Goal: Transaction & Acquisition: Book appointment/travel/reservation

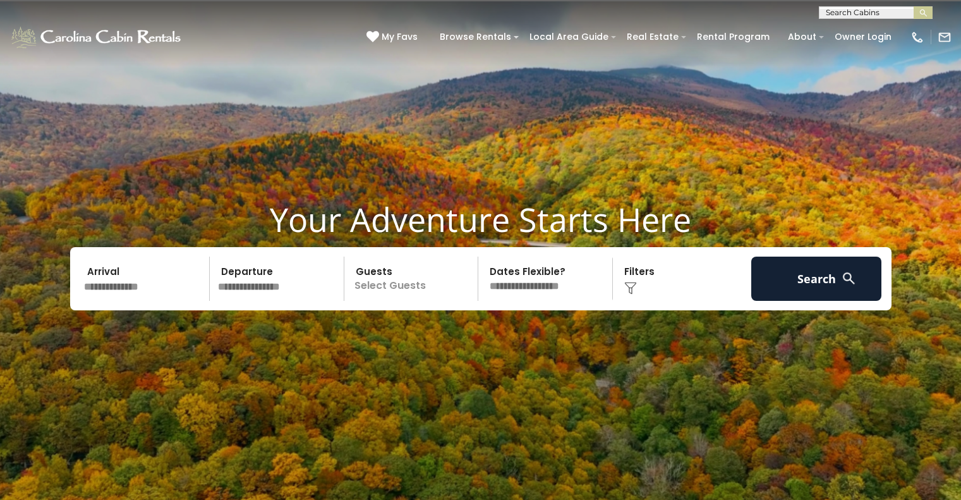
scroll to position [1, 0]
click at [849, 17] on input "text" at bounding box center [874, 14] width 111 height 13
type input "*****"
click at [841, 30] on em "Stair" at bounding box center [836, 29] width 21 height 11
click at [918, 13] on img "submit" at bounding box center [922, 12] width 9 height 9
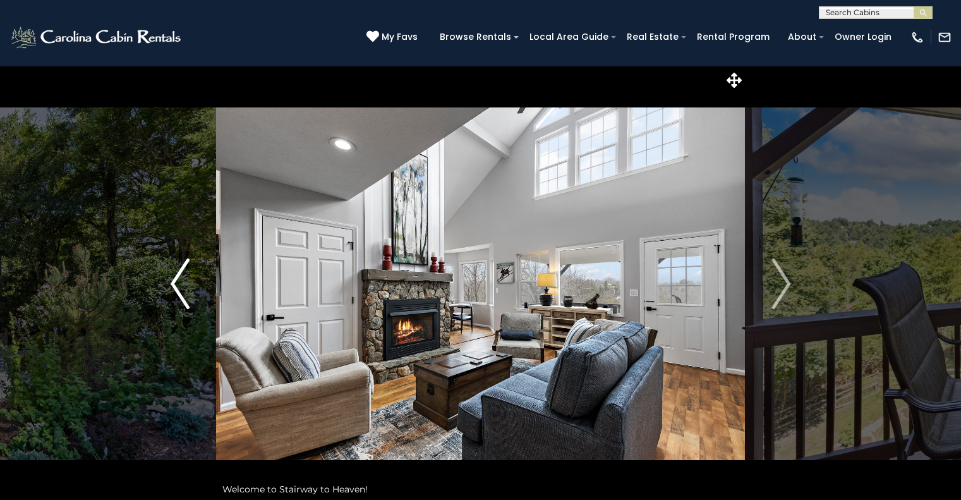
click at [186, 281] on img "Previous" at bounding box center [180, 283] width 19 height 51
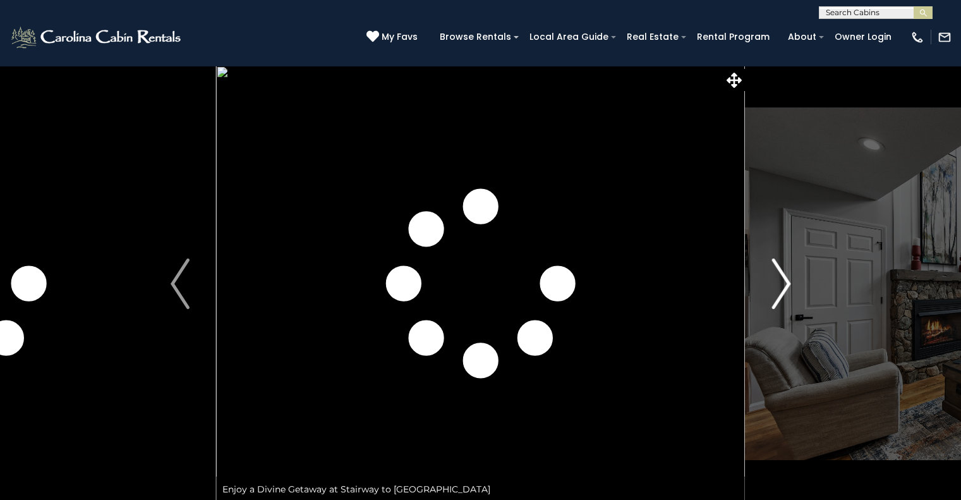
click at [783, 293] on img "Next" at bounding box center [780, 283] width 19 height 51
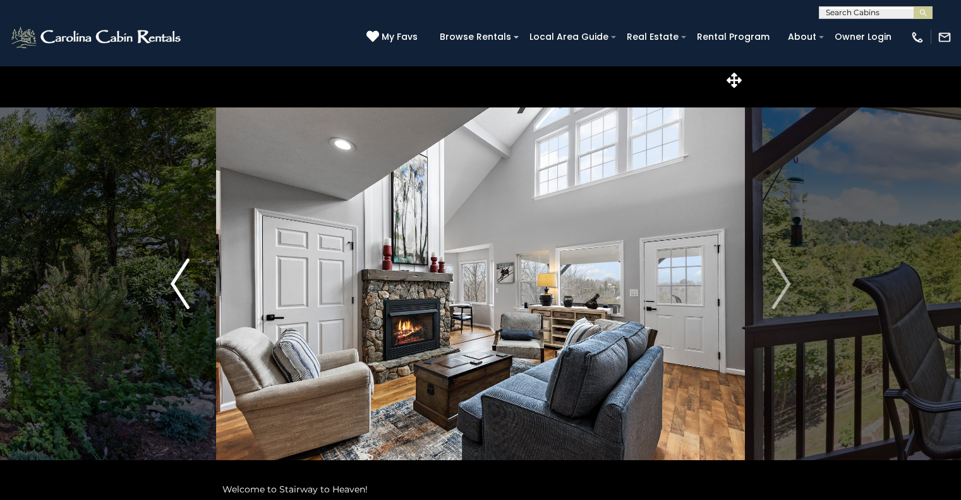
click at [183, 292] on img "Previous" at bounding box center [180, 283] width 19 height 51
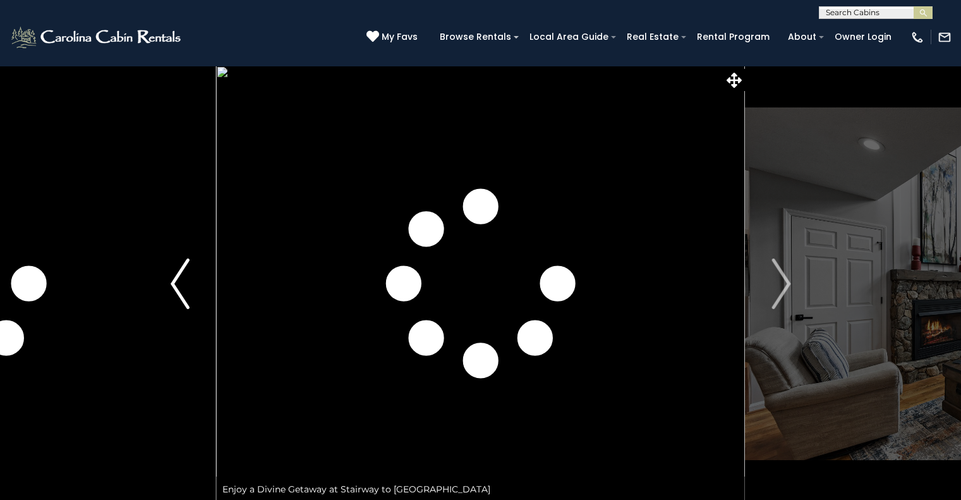
click at [179, 290] on img "Previous" at bounding box center [180, 283] width 19 height 51
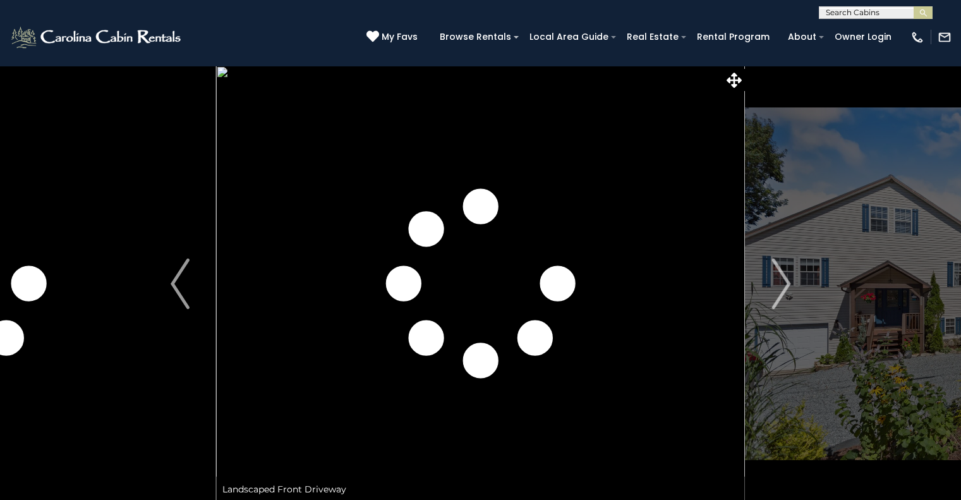
click at [802, 296] on button "Next" at bounding box center [781, 284] width 73 height 436
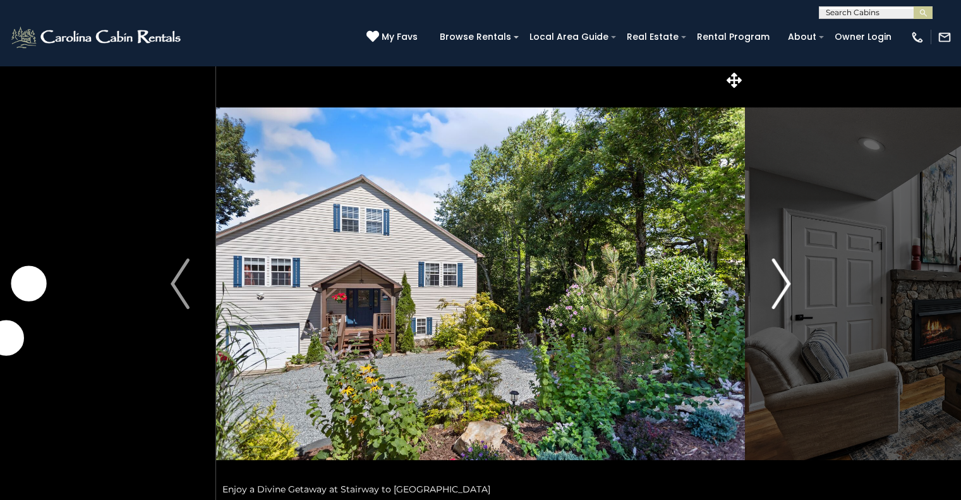
click at [802, 296] on button "Next" at bounding box center [781, 284] width 73 height 436
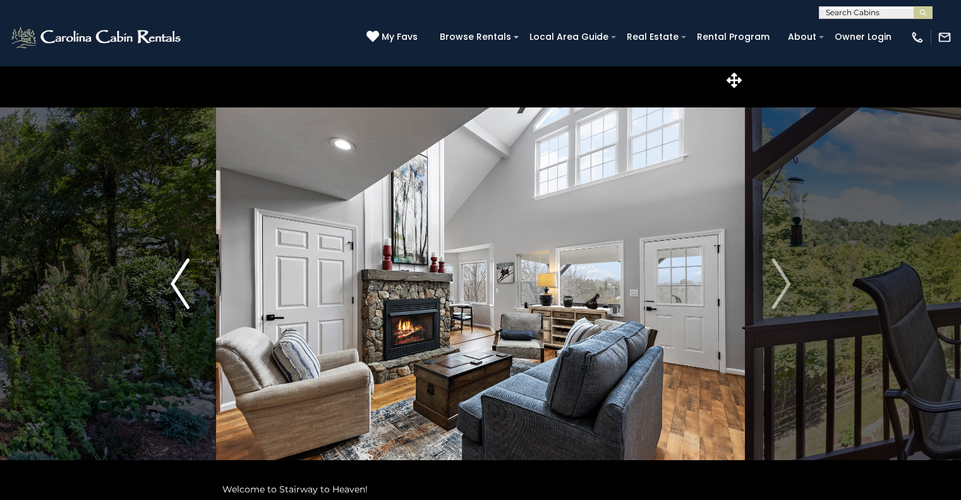
click at [177, 291] on img "Previous" at bounding box center [180, 283] width 19 height 51
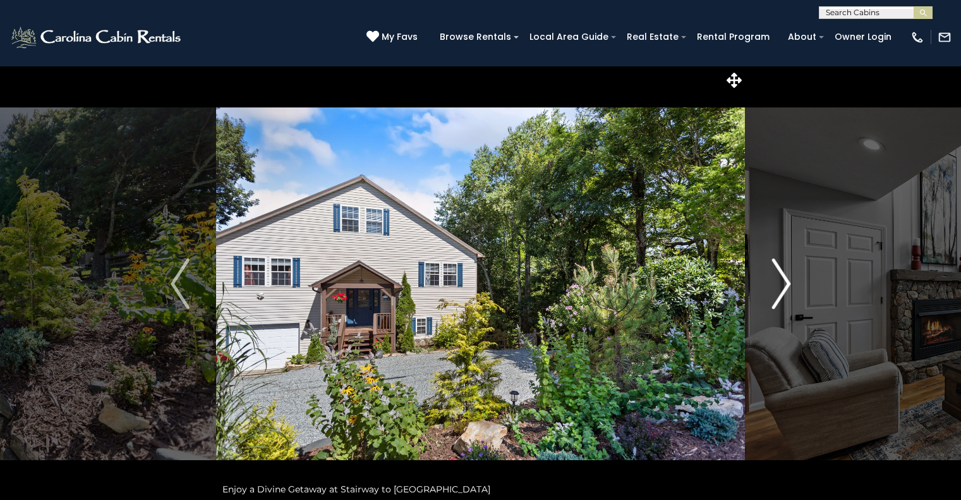
click at [781, 290] on img "Next" at bounding box center [780, 283] width 19 height 51
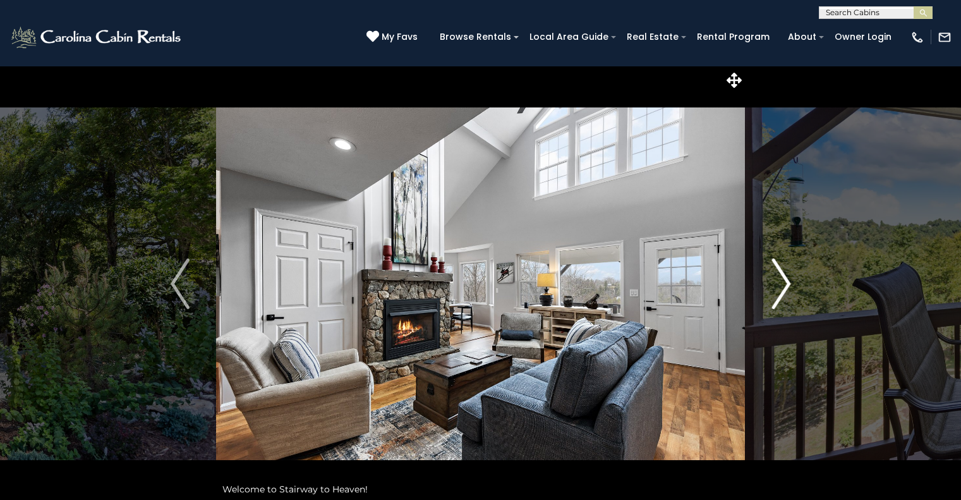
click at [781, 290] on img "Next" at bounding box center [780, 283] width 19 height 51
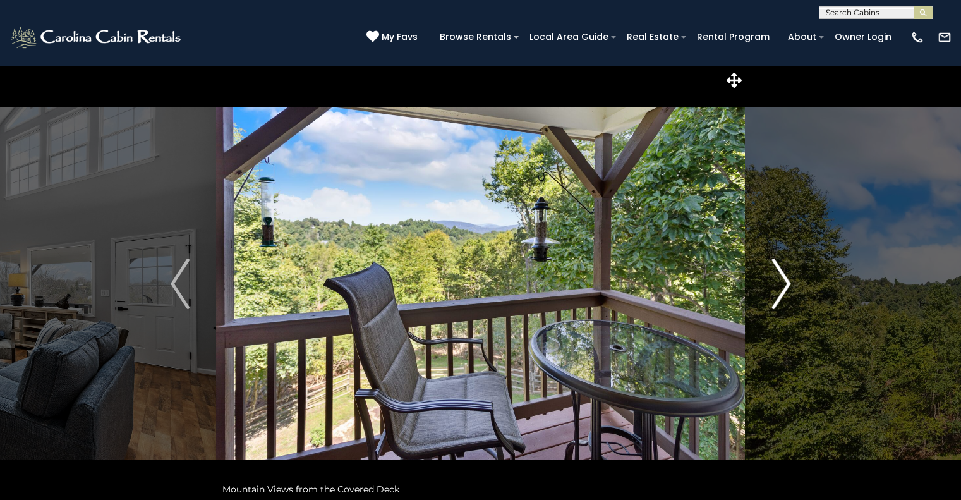
click at [781, 290] on img "Next" at bounding box center [780, 283] width 19 height 51
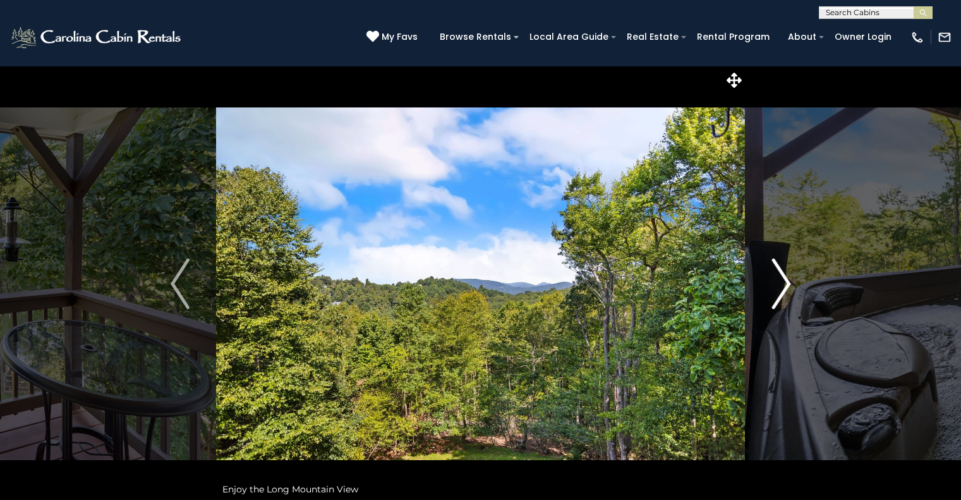
click at [781, 290] on img "Next" at bounding box center [780, 283] width 19 height 51
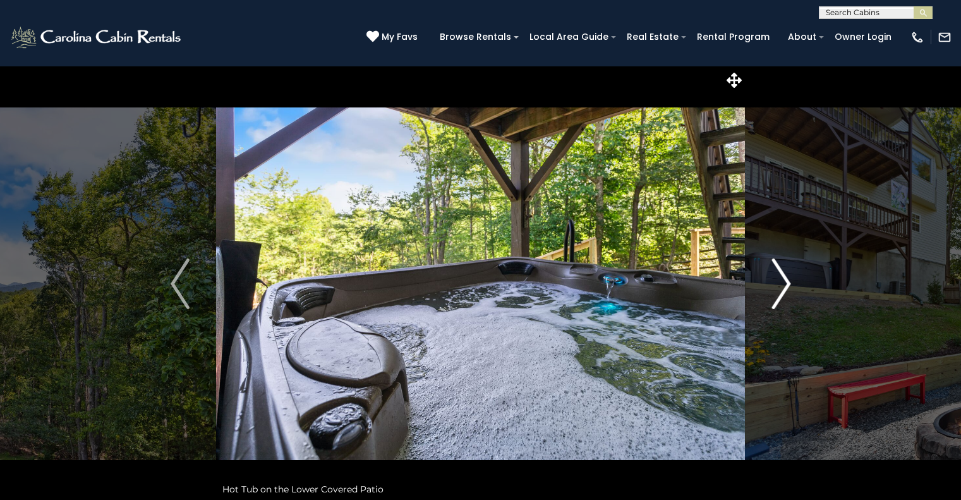
click at [781, 290] on img "Next" at bounding box center [780, 283] width 19 height 51
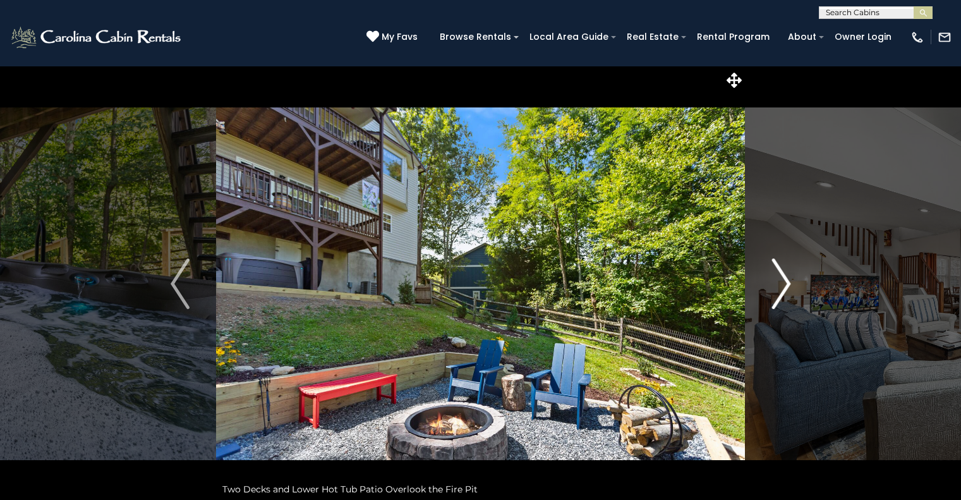
click at [781, 290] on img "Next" at bounding box center [780, 283] width 19 height 51
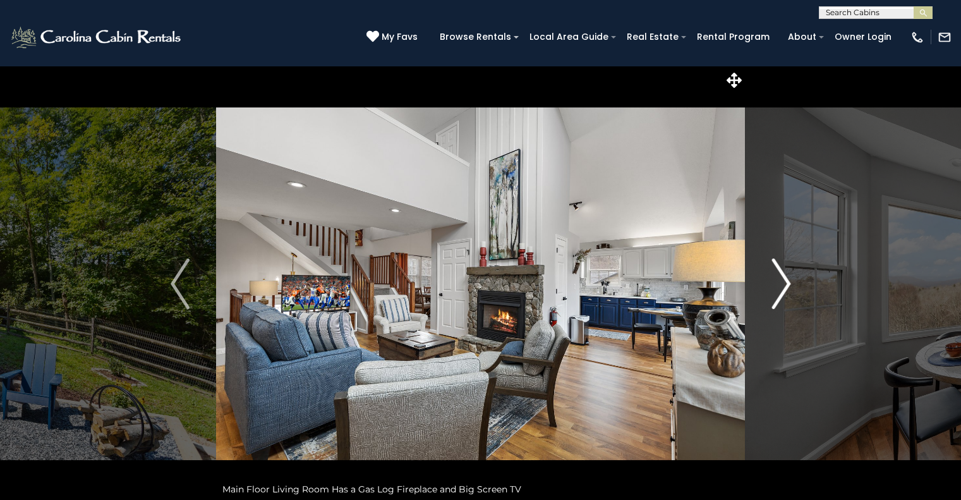
click at [781, 290] on img "Next" at bounding box center [780, 283] width 19 height 51
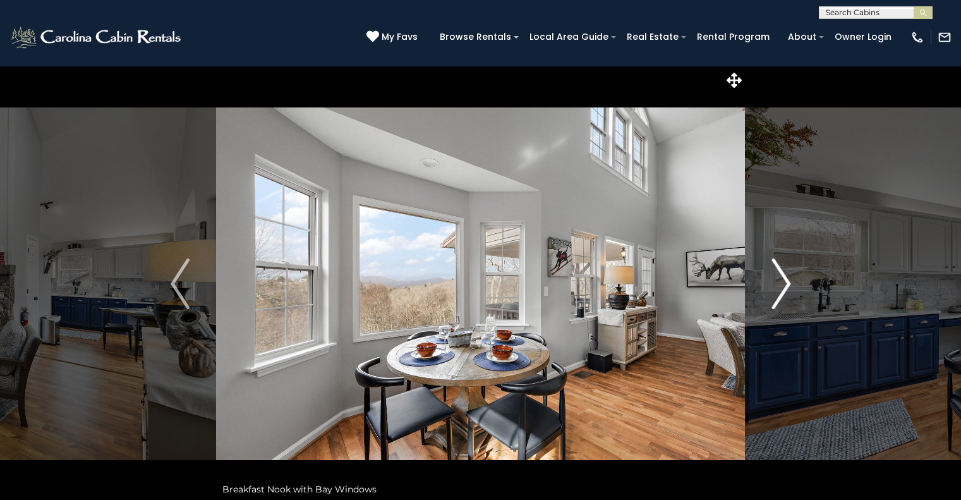
click at [781, 290] on img "Next" at bounding box center [780, 283] width 19 height 51
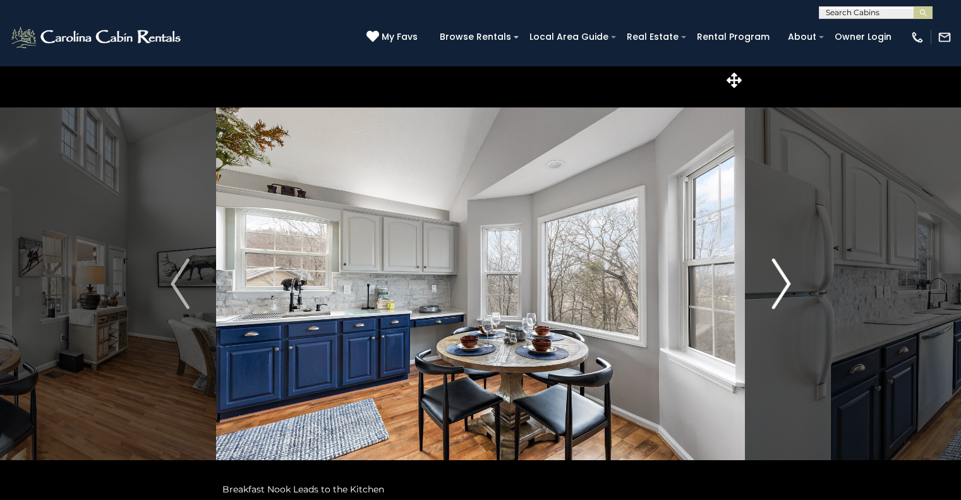
click at [781, 290] on img "Next" at bounding box center [780, 283] width 19 height 51
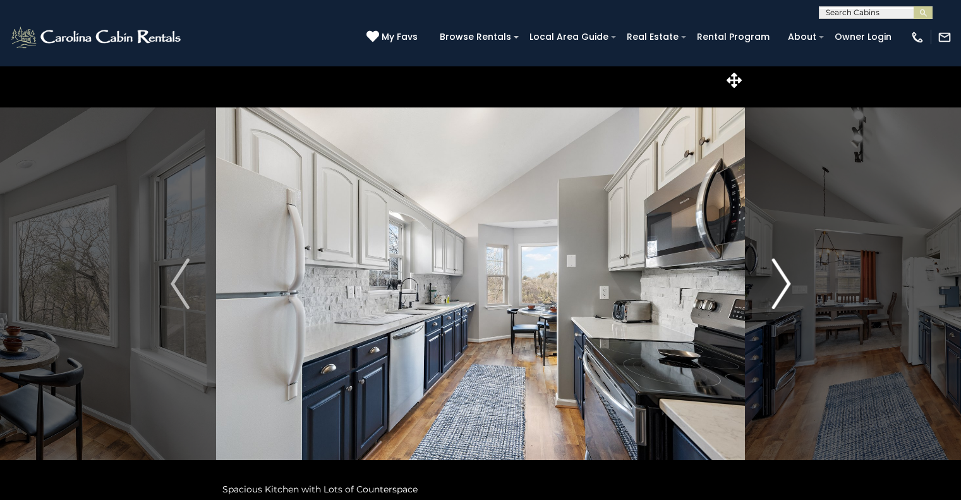
click at [781, 290] on img "Next" at bounding box center [780, 283] width 19 height 51
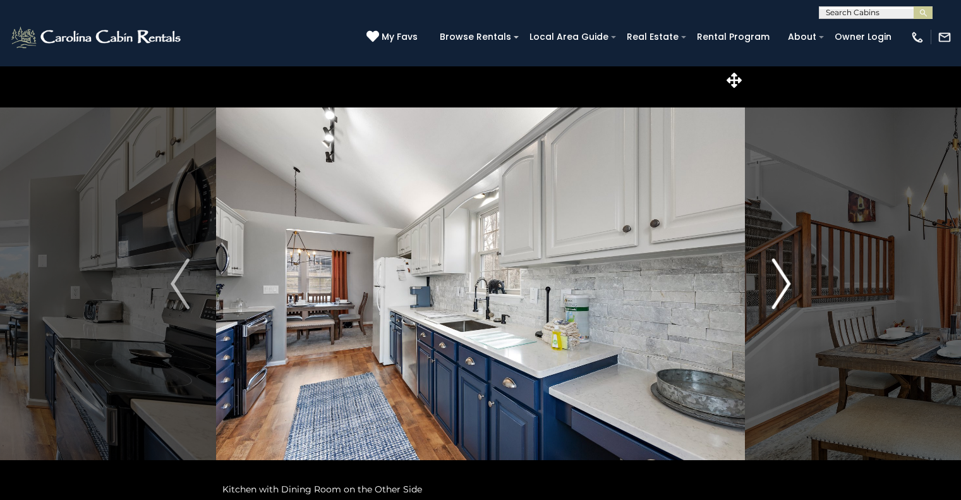
click at [781, 290] on img "Next" at bounding box center [780, 283] width 19 height 51
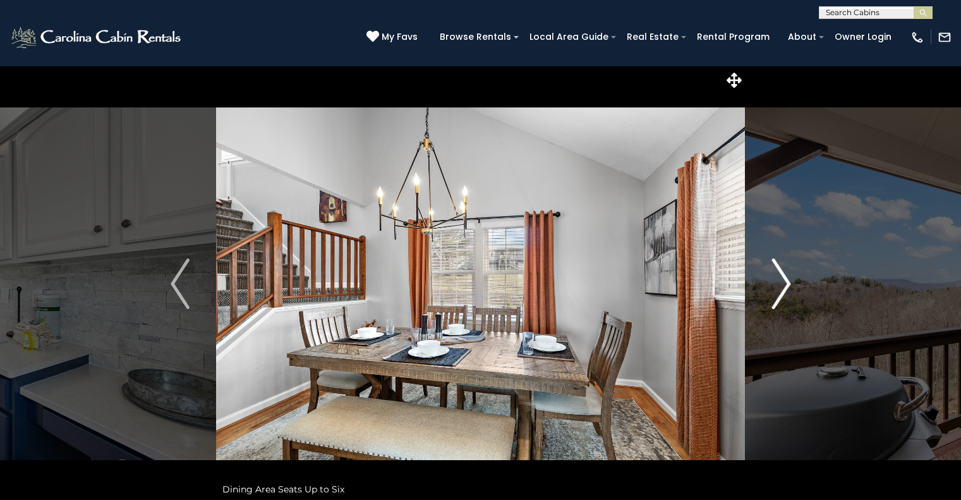
click at [781, 290] on img "Next" at bounding box center [780, 283] width 19 height 51
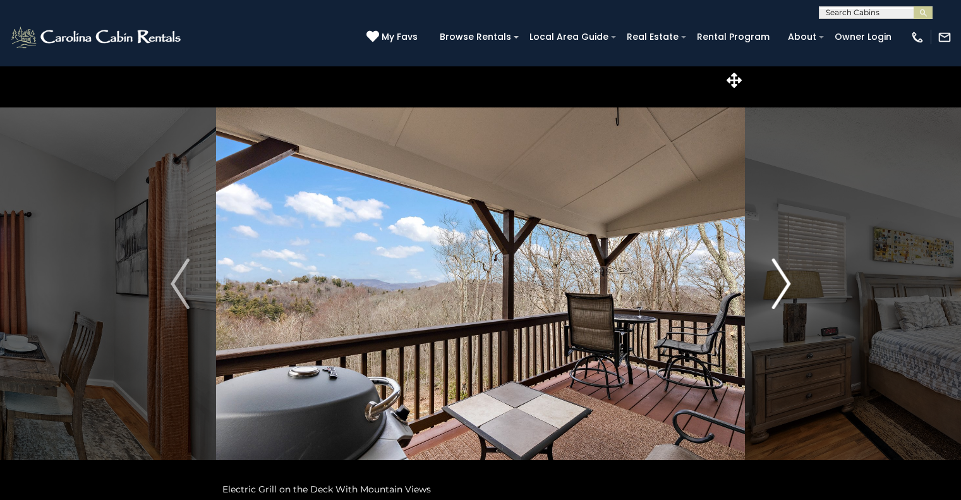
click at [781, 290] on img "Next" at bounding box center [780, 283] width 19 height 51
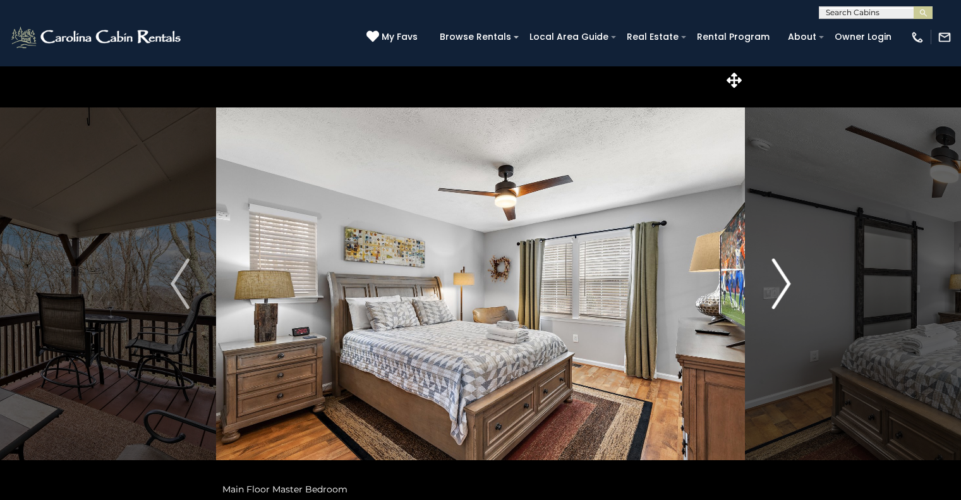
click at [781, 290] on img "Next" at bounding box center [780, 283] width 19 height 51
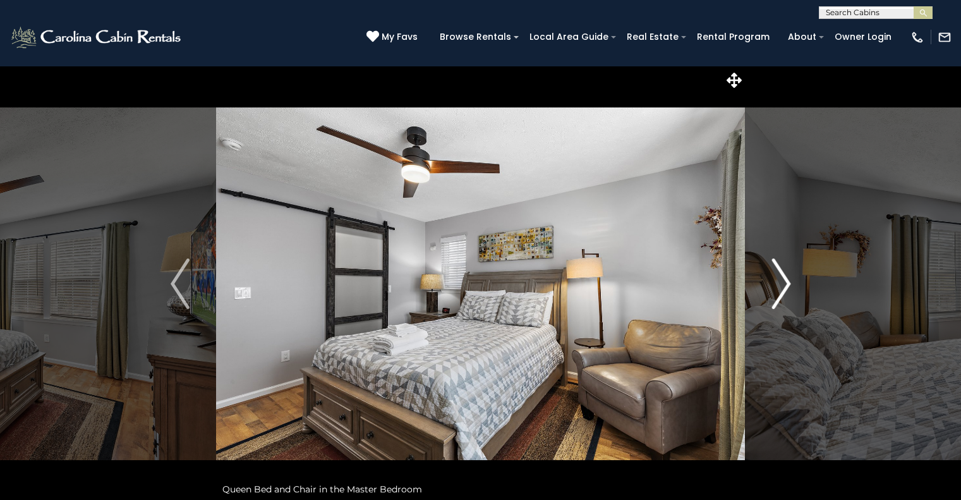
click at [781, 290] on img "Next" at bounding box center [780, 283] width 19 height 51
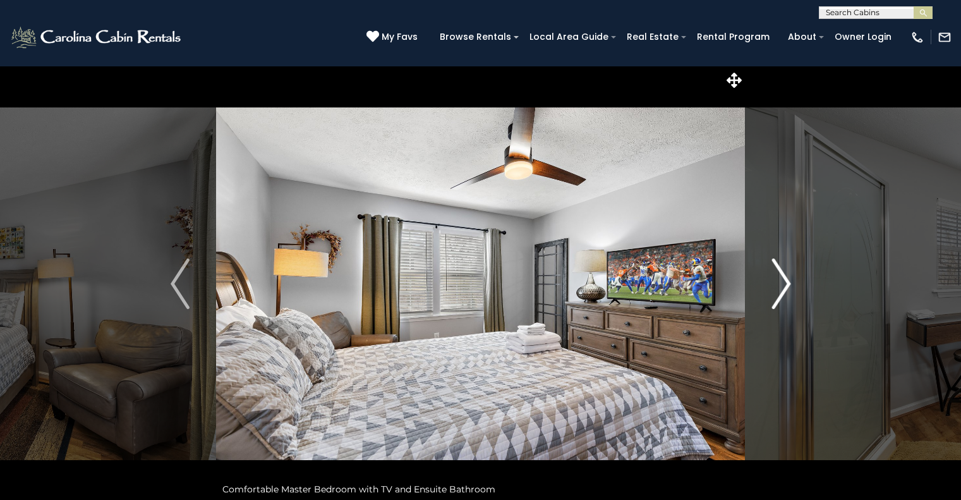
click at [775, 290] on img "Next" at bounding box center [780, 283] width 19 height 51
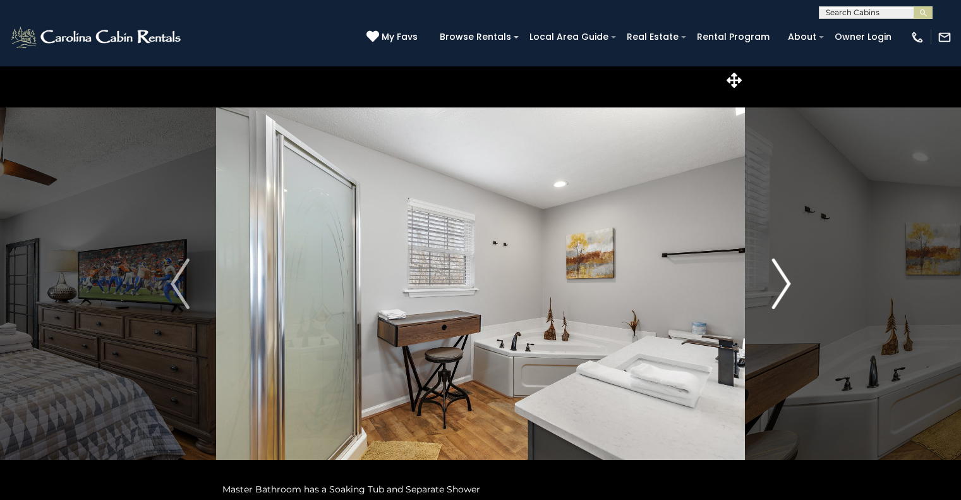
click at [775, 290] on img "Next" at bounding box center [780, 283] width 19 height 51
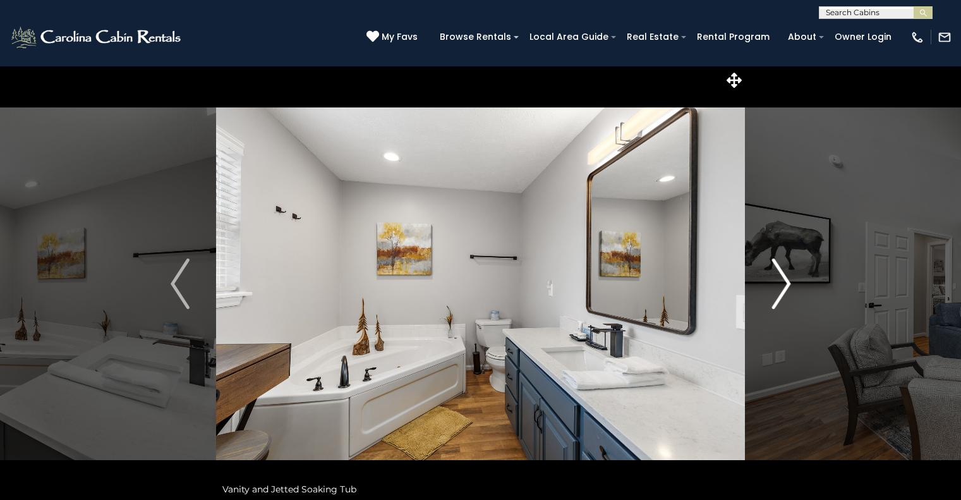
click at [775, 290] on img "Next" at bounding box center [780, 283] width 19 height 51
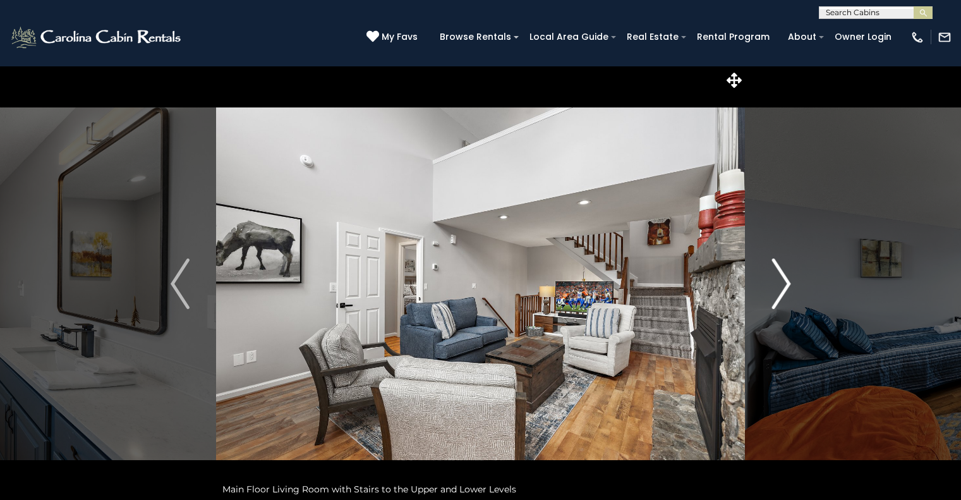
click at [775, 290] on img "Next" at bounding box center [780, 283] width 19 height 51
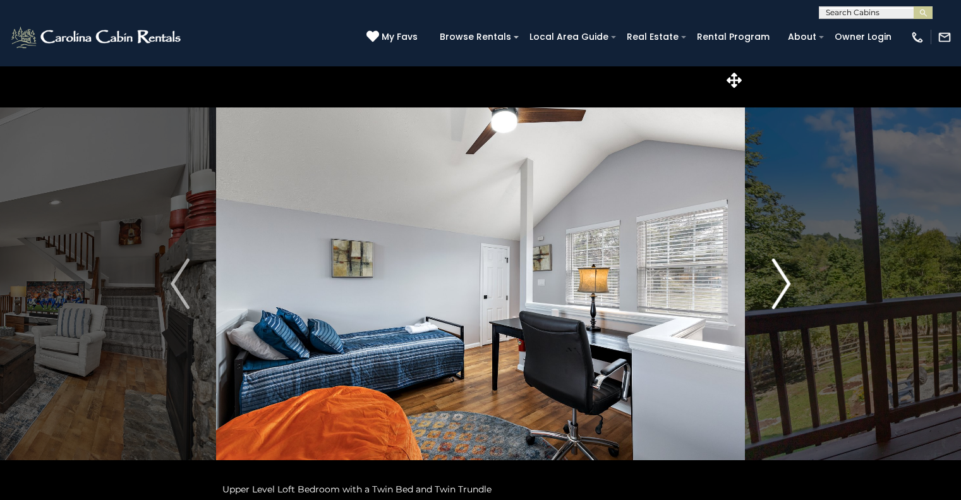
click at [775, 290] on img "Next" at bounding box center [780, 283] width 19 height 51
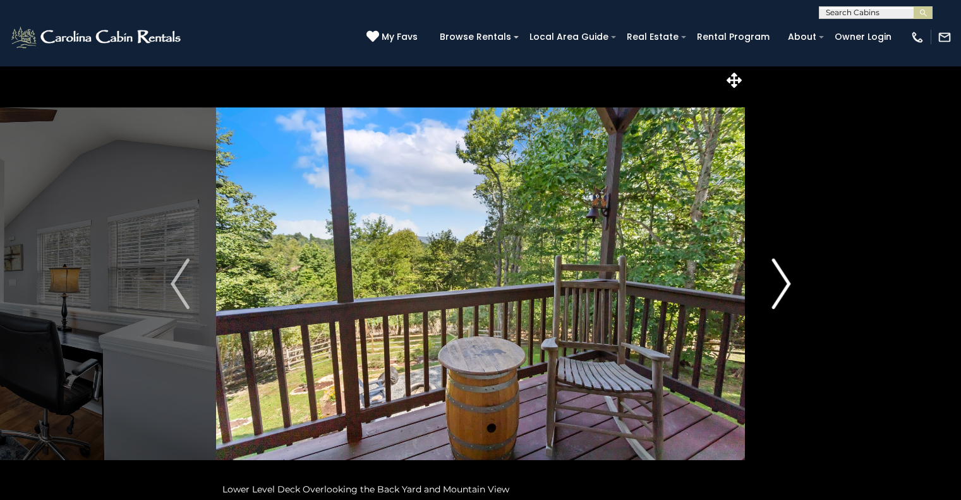
click at [775, 290] on img "Next" at bounding box center [780, 283] width 19 height 51
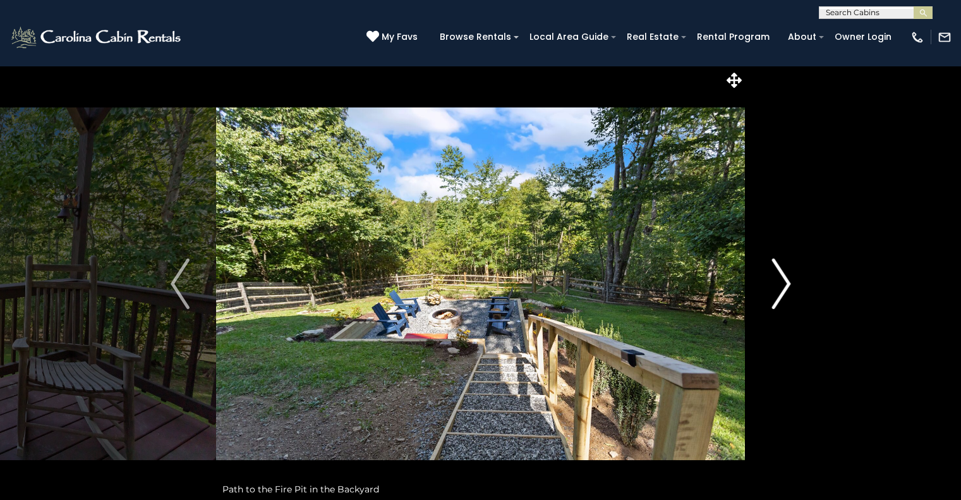
click at [775, 290] on img "Next" at bounding box center [780, 283] width 19 height 51
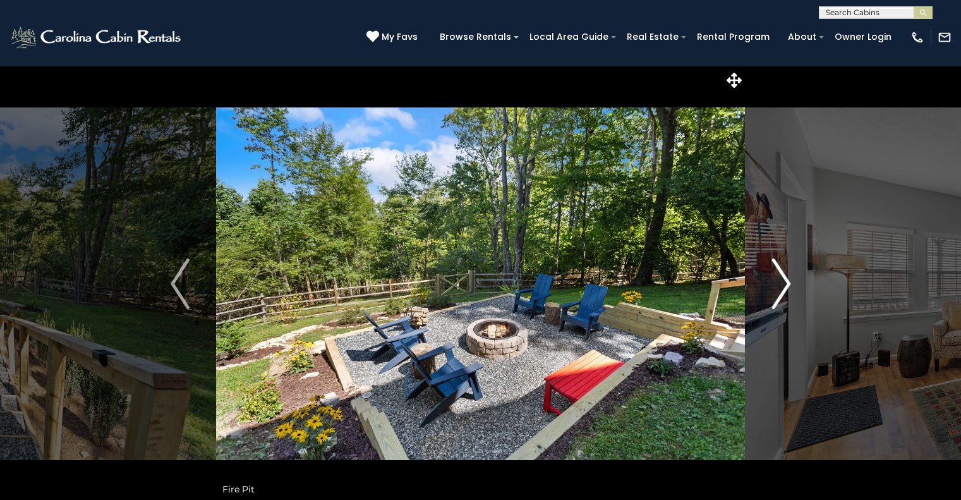
click at [776, 290] on img "Next" at bounding box center [780, 283] width 19 height 51
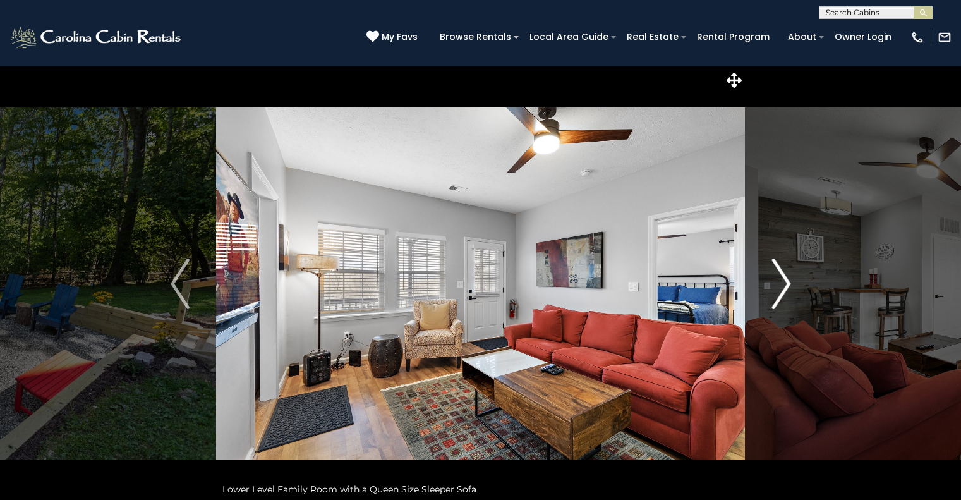
click at [776, 290] on img "Next" at bounding box center [780, 283] width 19 height 51
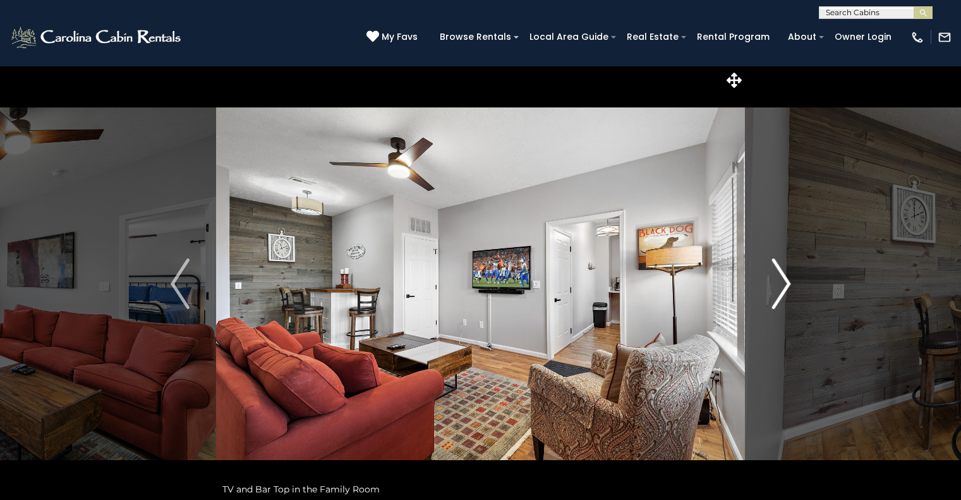
click at [776, 290] on img "Next" at bounding box center [780, 283] width 19 height 51
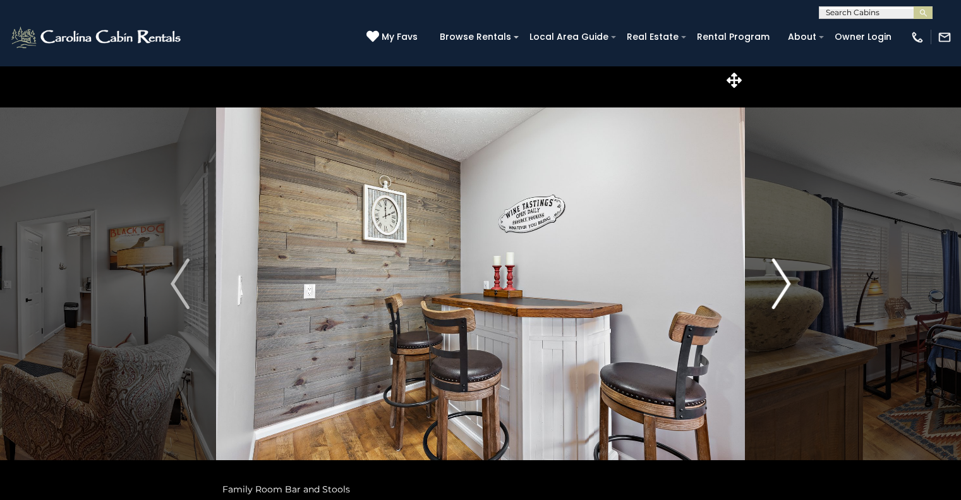
click at [776, 290] on img "Next" at bounding box center [780, 283] width 19 height 51
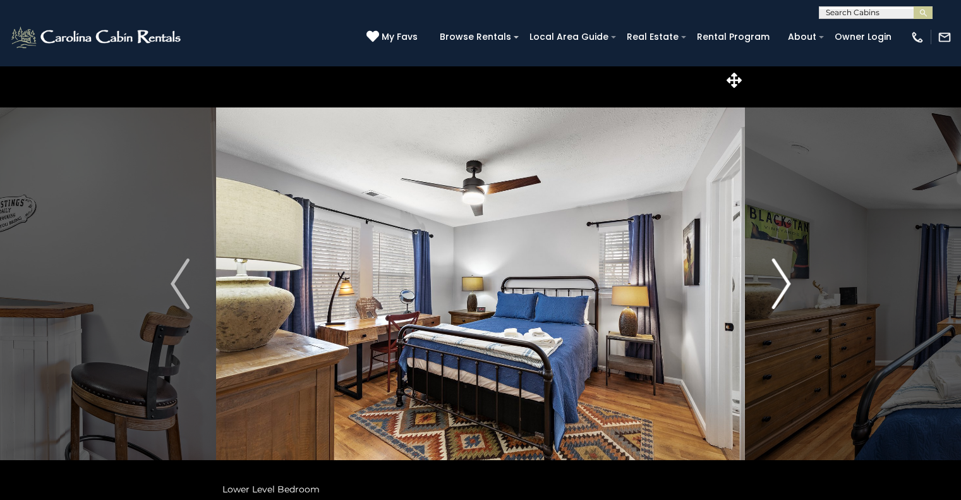
click at [776, 290] on img "Next" at bounding box center [780, 283] width 19 height 51
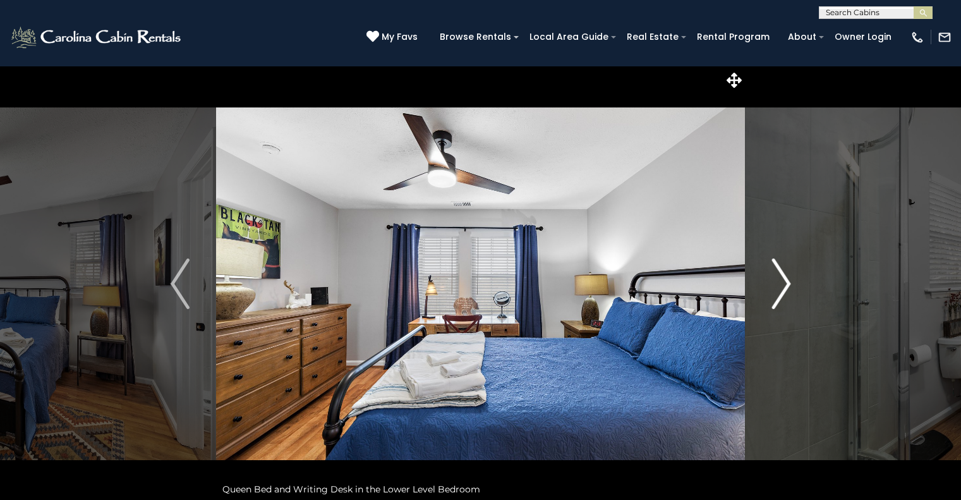
click at [776, 290] on img "Next" at bounding box center [780, 283] width 19 height 51
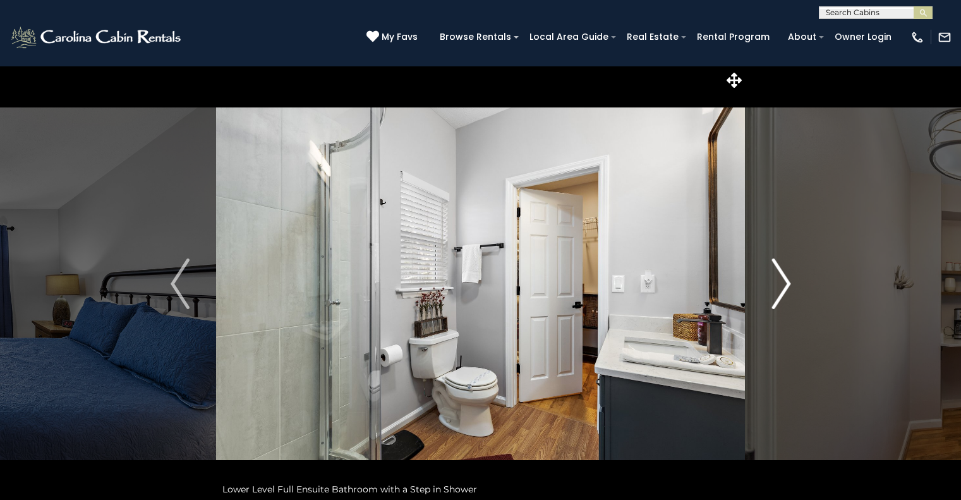
click at [776, 290] on img "Next" at bounding box center [780, 283] width 19 height 51
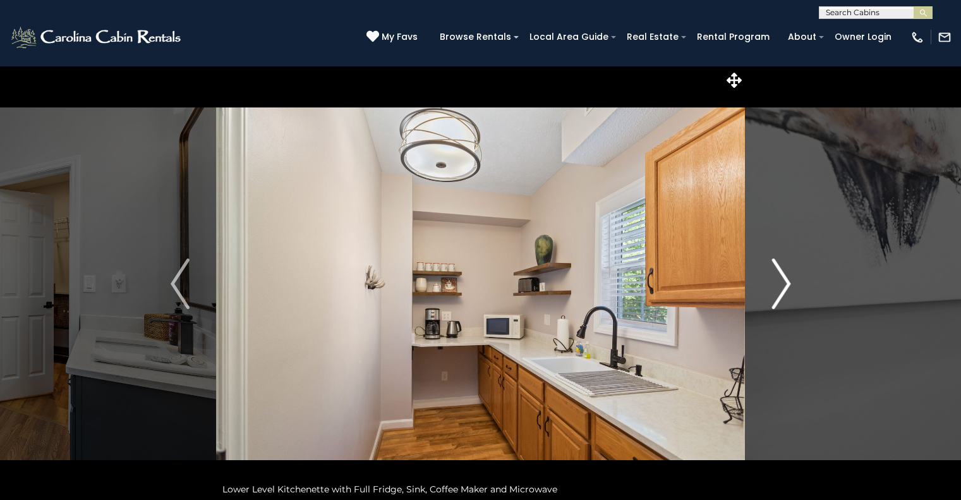
click at [776, 290] on img "Next" at bounding box center [780, 283] width 19 height 51
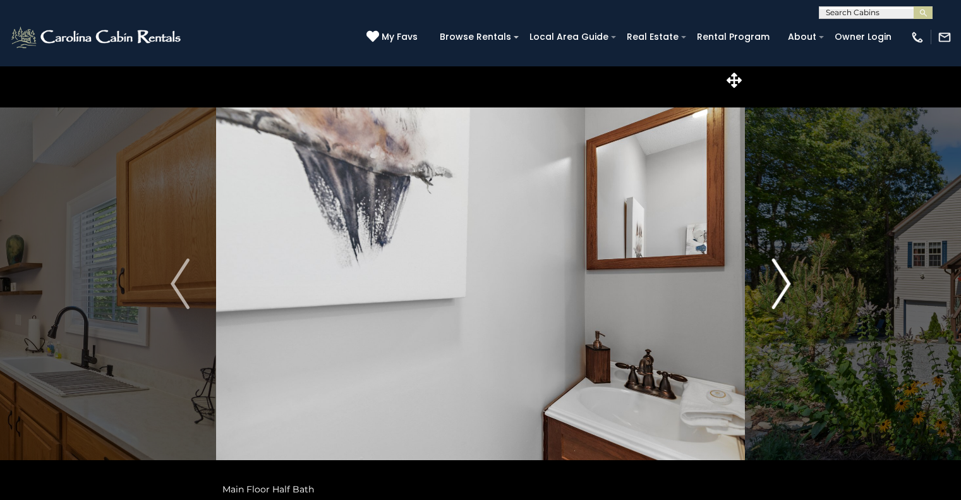
click at [776, 290] on img "Next" at bounding box center [780, 283] width 19 height 51
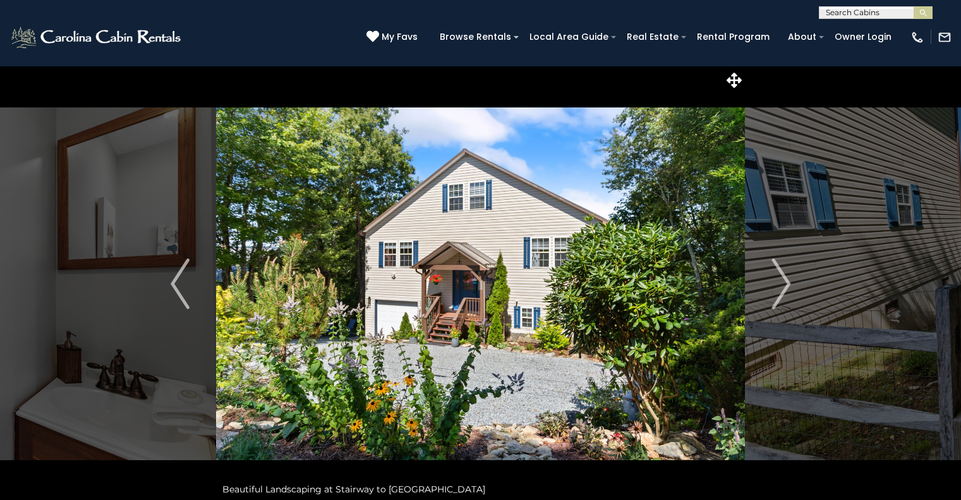
scroll to position [1, 0]
click at [833, 11] on input "text" at bounding box center [874, 14] width 111 height 13
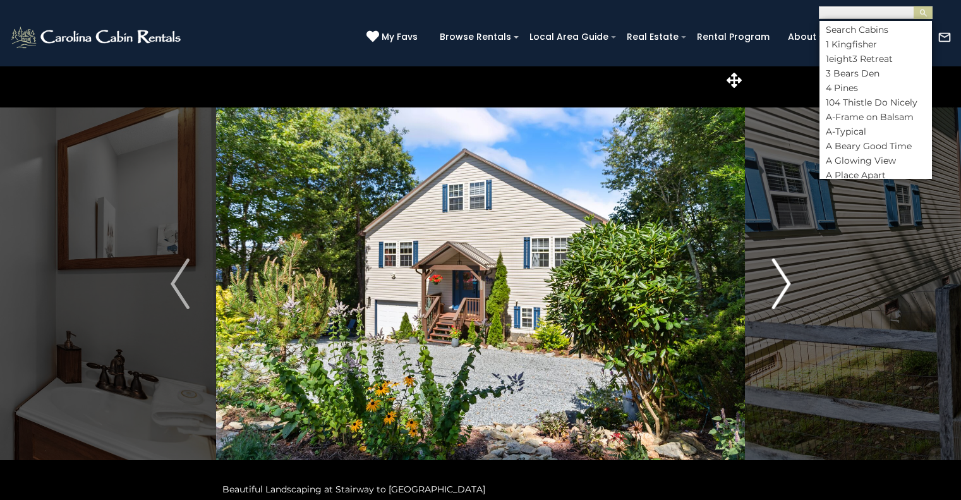
click at [766, 183] on button "Next" at bounding box center [781, 284] width 73 height 436
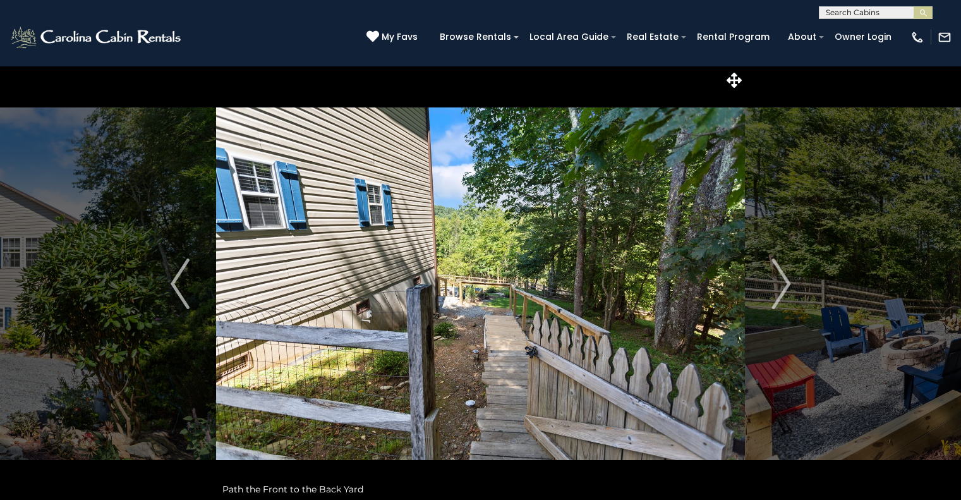
click at [841, 15] on input "text" at bounding box center [874, 14] width 111 height 13
type input "**********"
click at [858, 31] on em "On Golden Ridge" at bounding box center [874, 35] width 97 height 23
click at [918, 13] on img "submit" at bounding box center [922, 12] width 9 height 9
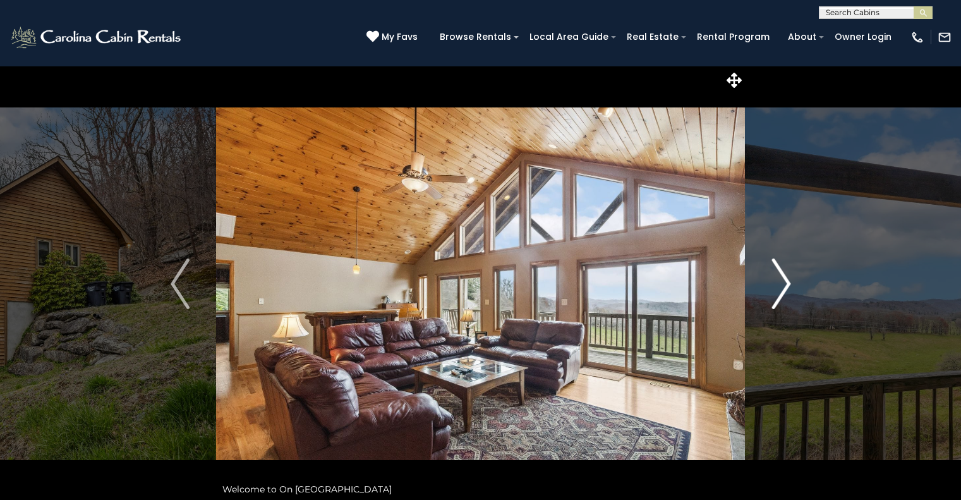
click at [776, 289] on img "Next" at bounding box center [780, 283] width 19 height 51
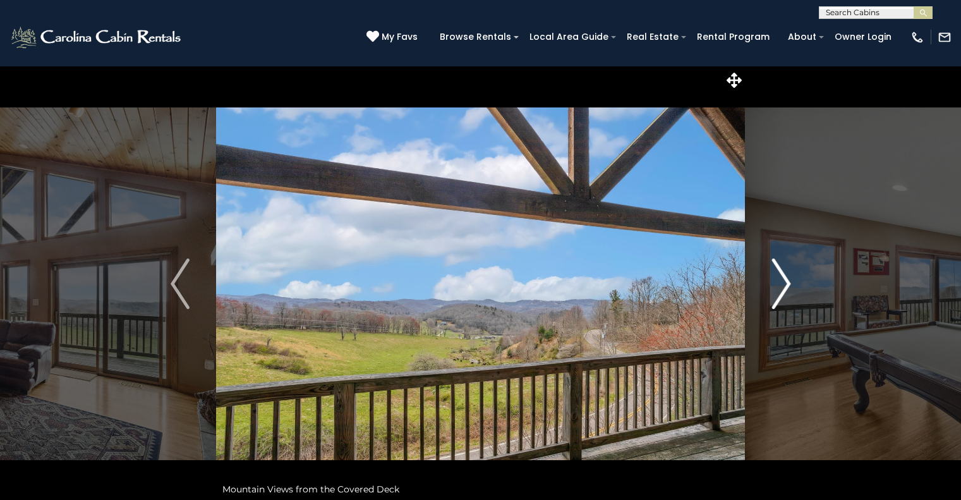
click at [776, 289] on img "Next" at bounding box center [780, 283] width 19 height 51
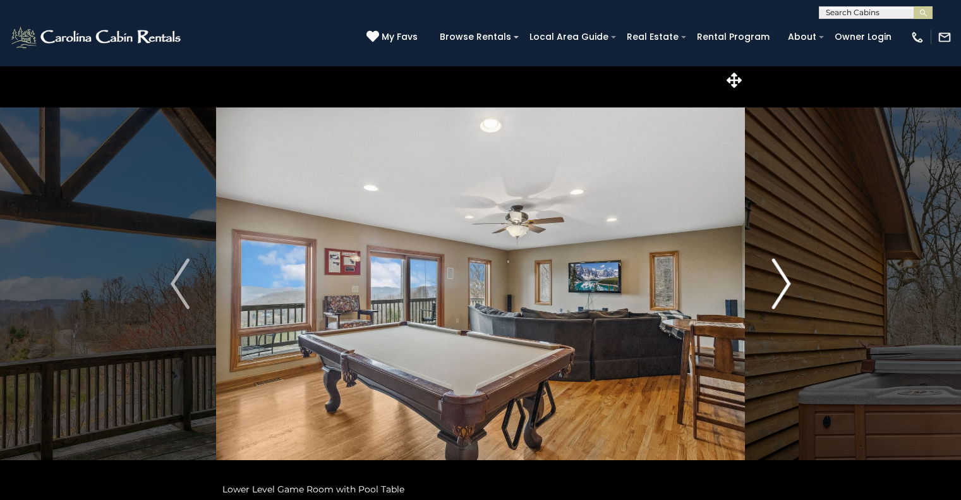
click at [776, 289] on img "Next" at bounding box center [780, 283] width 19 height 51
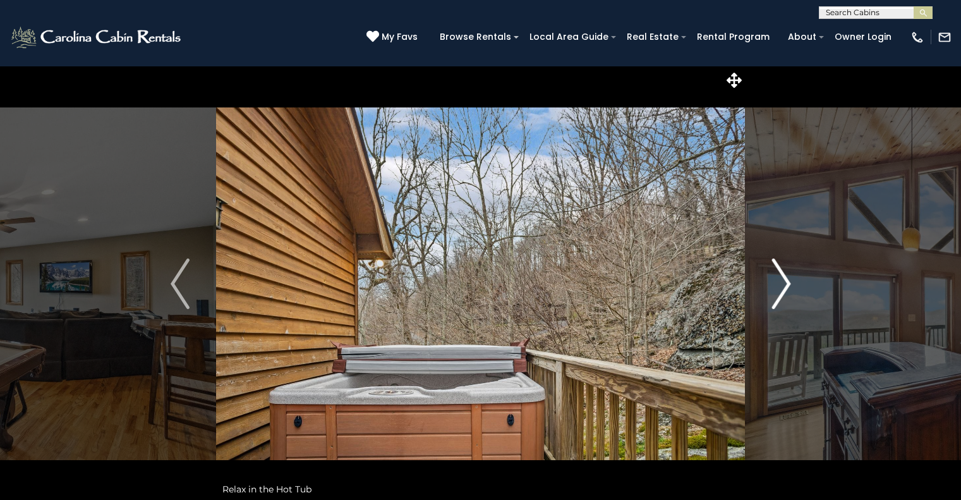
click at [776, 289] on img "Next" at bounding box center [780, 283] width 19 height 51
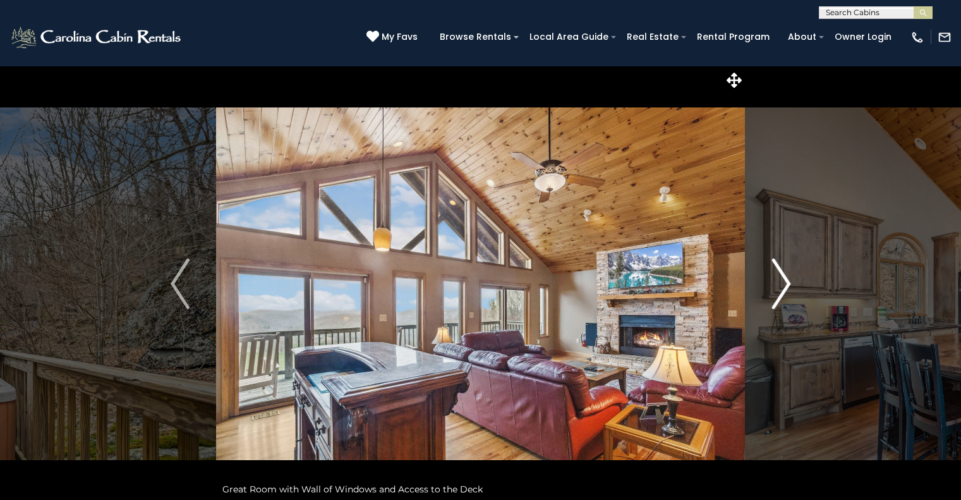
click at [776, 289] on img "Next" at bounding box center [780, 283] width 19 height 51
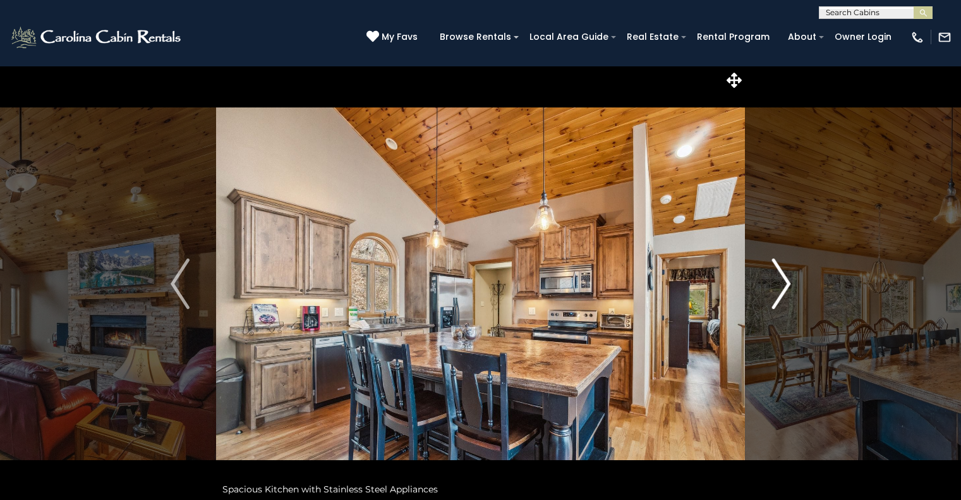
click at [776, 289] on img "Next" at bounding box center [780, 283] width 19 height 51
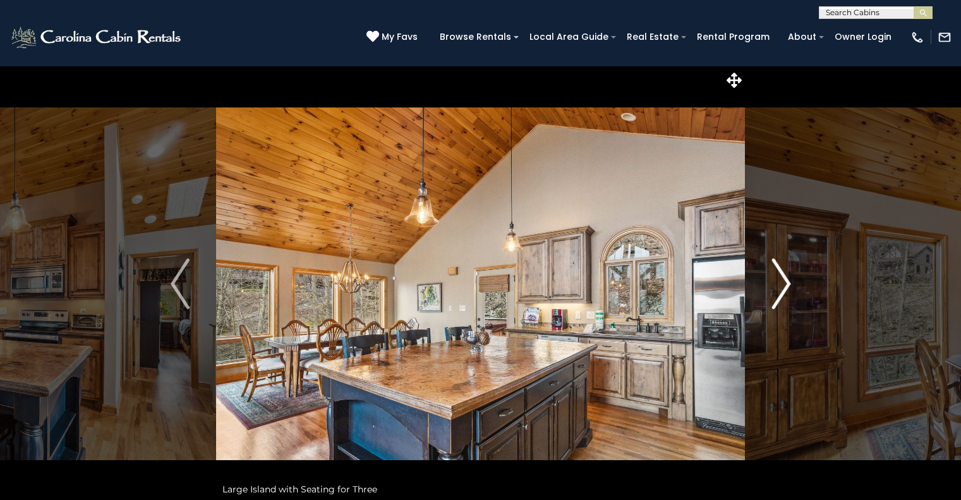
click at [776, 289] on img "Next" at bounding box center [780, 283] width 19 height 51
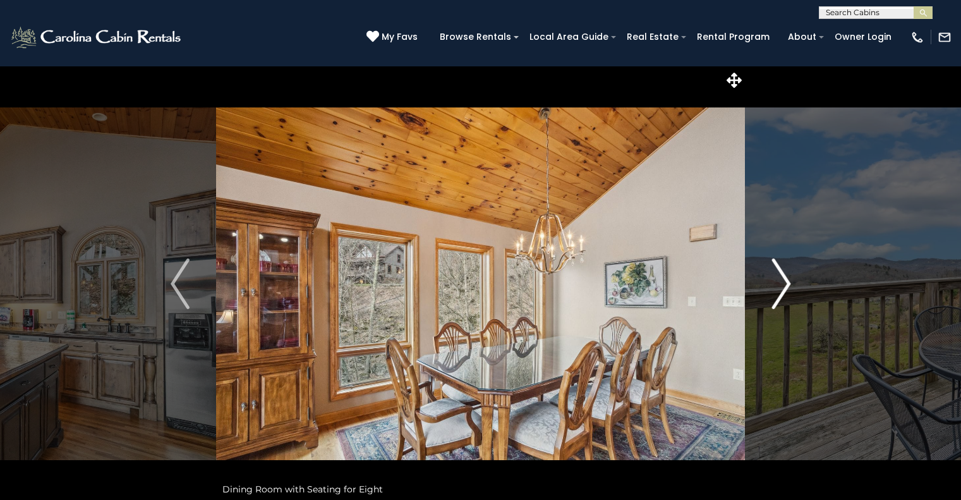
click at [776, 289] on img "Next" at bounding box center [780, 283] width 19 height 51
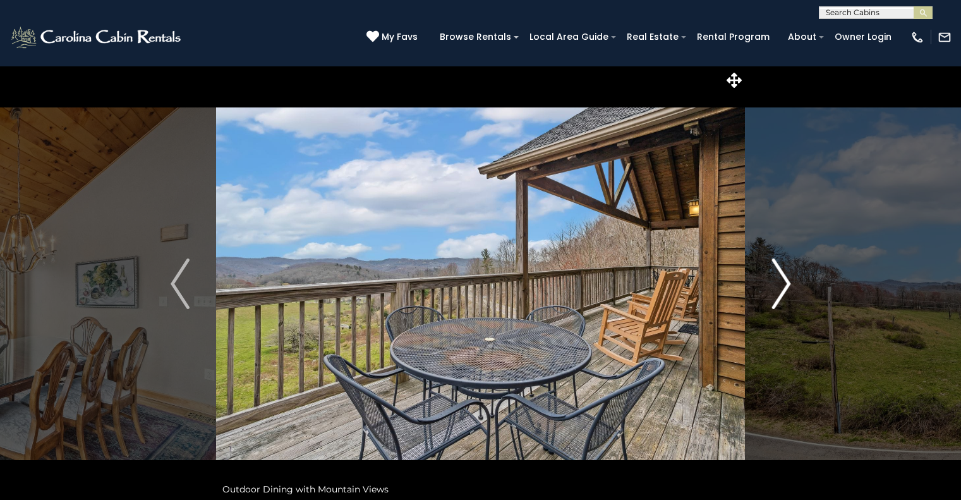
click at [776, 289] on img "Next" at bounding box center [780, 283] width 19 height 51
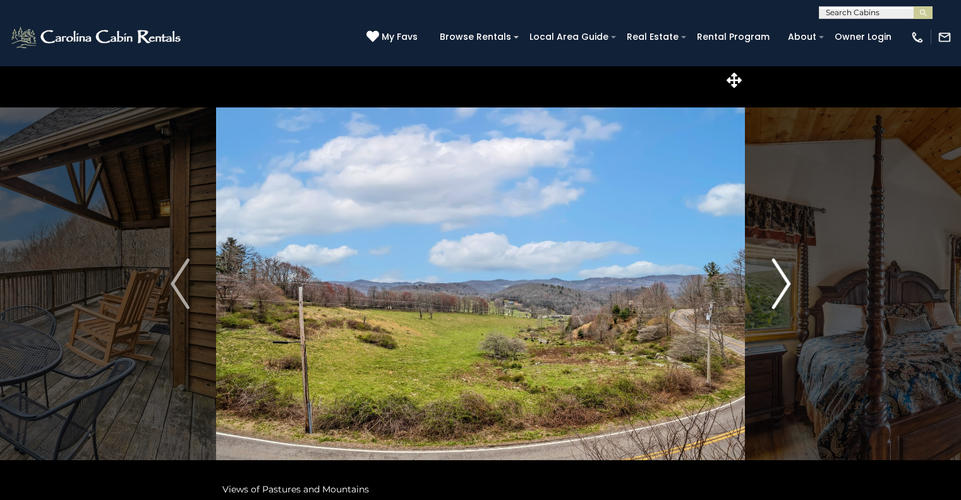
click at [776, 289] on img "Next" at bounding box center [780, 283] width 19 height 51
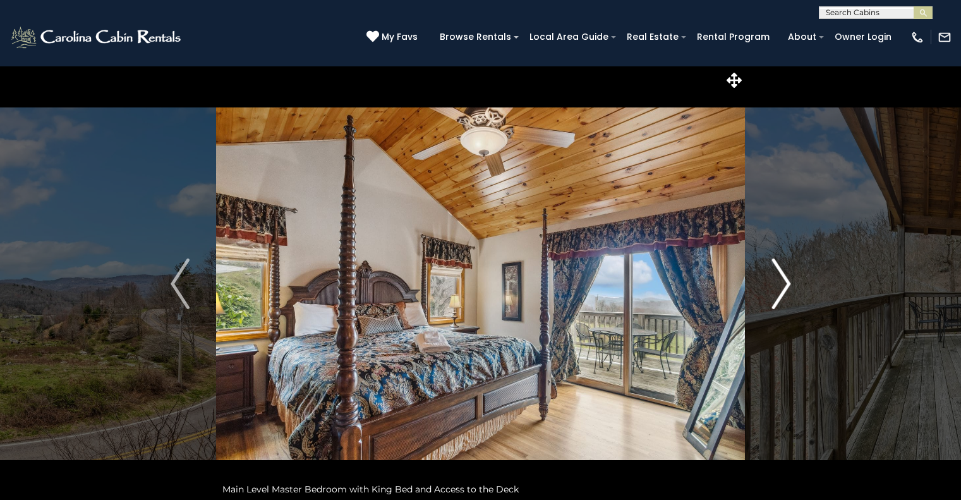
click at [776, 289] on img "Next" at bounding box center [780, 283] width 19 height 51
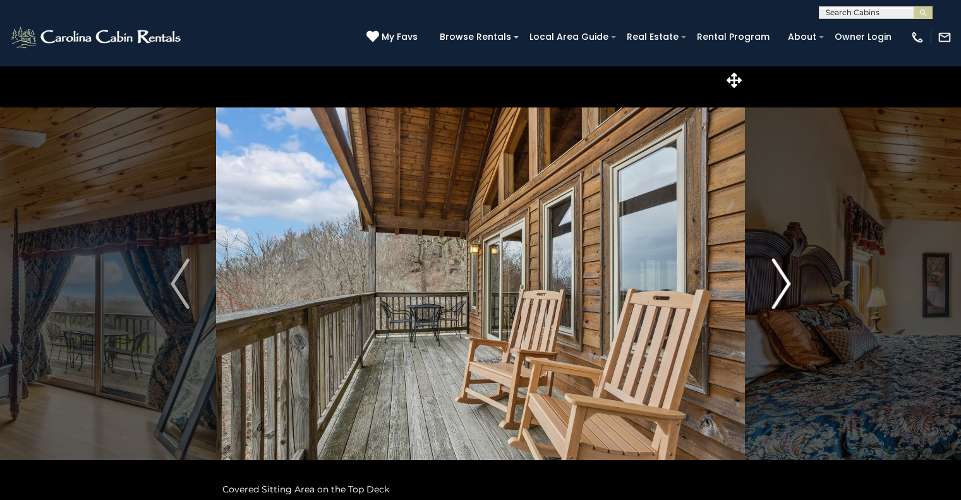
click at [776, 289] on img "Next" at bounding box center [780, 283] width 19 height 51
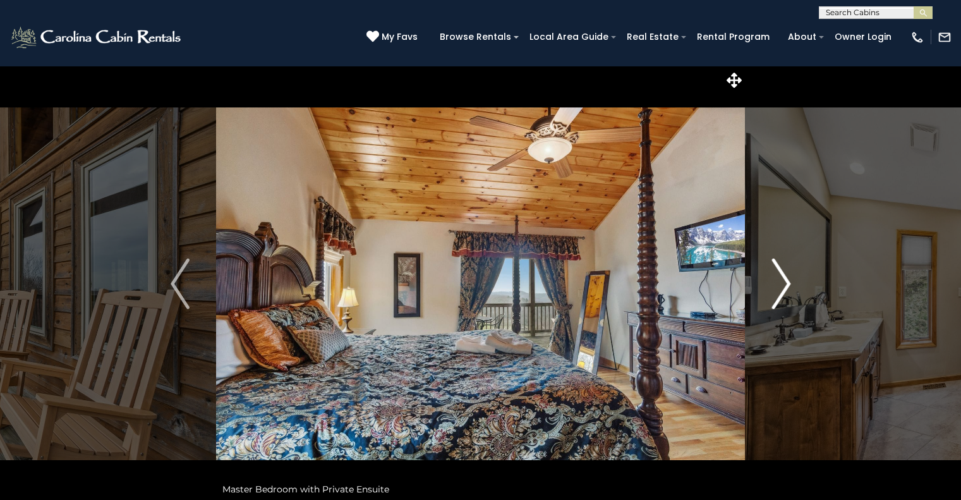
click at [776, 289] on img "Next" at bounding box center [780, 283] width 19 height 51
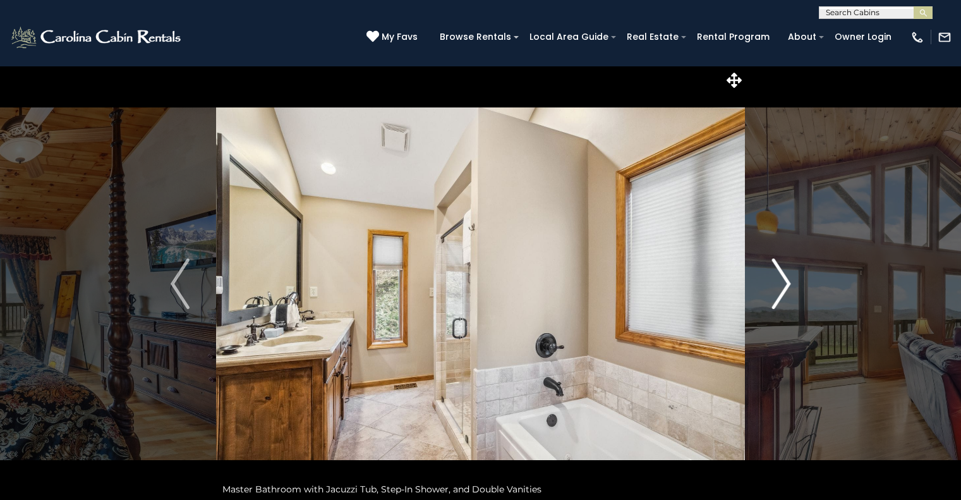
click at [776, 289] on img "Next" at bounding box center [780, 283] width 19 height 51
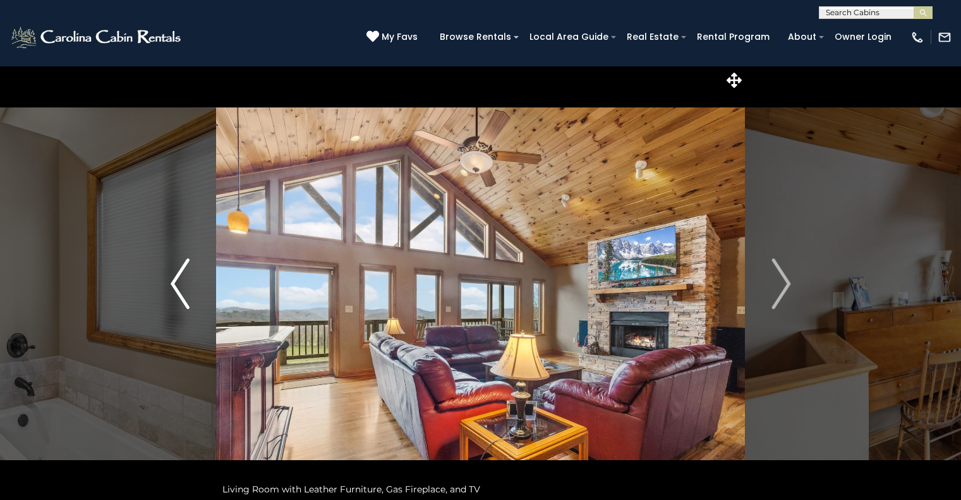
click at [181, 299] on img "Previous" at bounding box center [180, 283] width 19 height 51
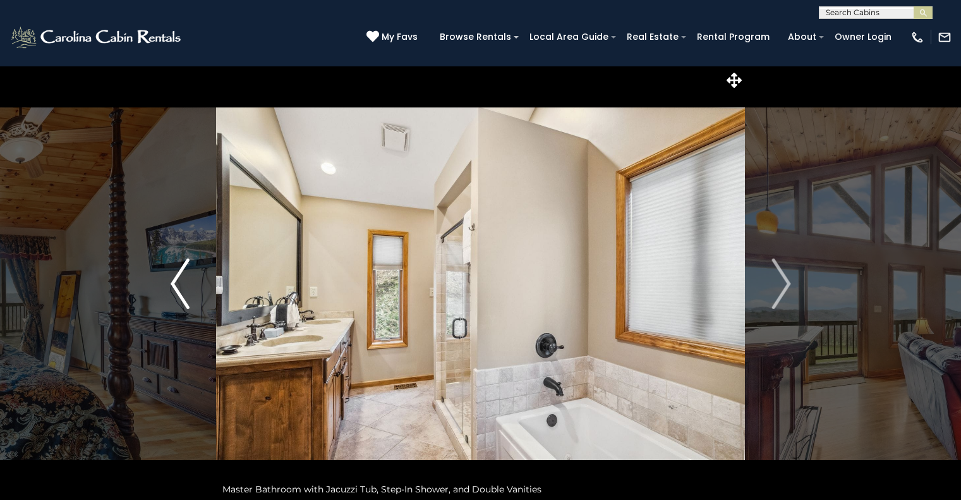
click at [181, 299] on img "Previous" at bounding box center [180, 283] width 19 height 51
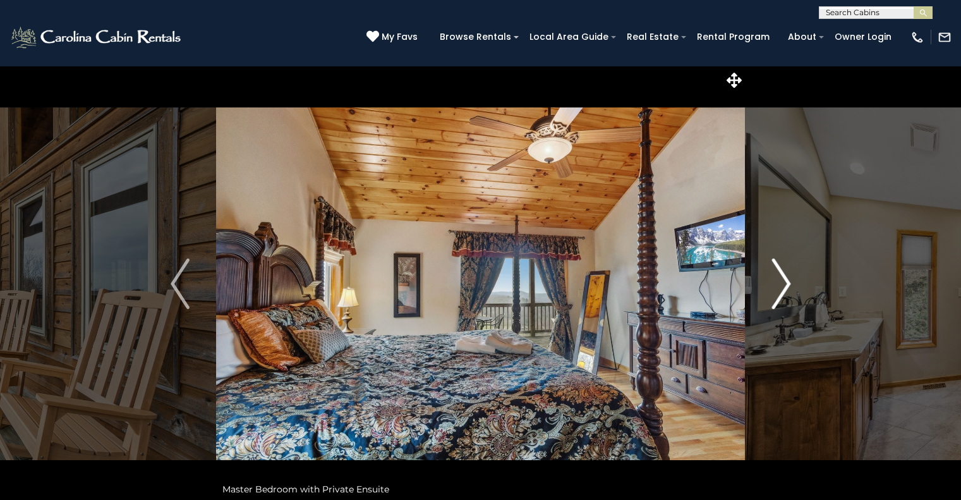
click at [780, 298] on img "Next" at bounding box center [780, 283] width 19 height 51
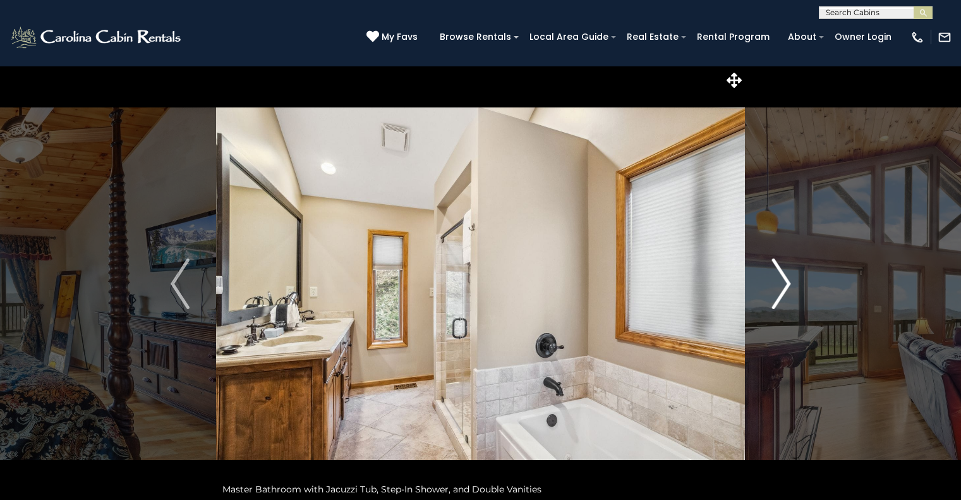
click at [780, 298] on img "Next" at bounding box center [780, 283] width 19 height 51
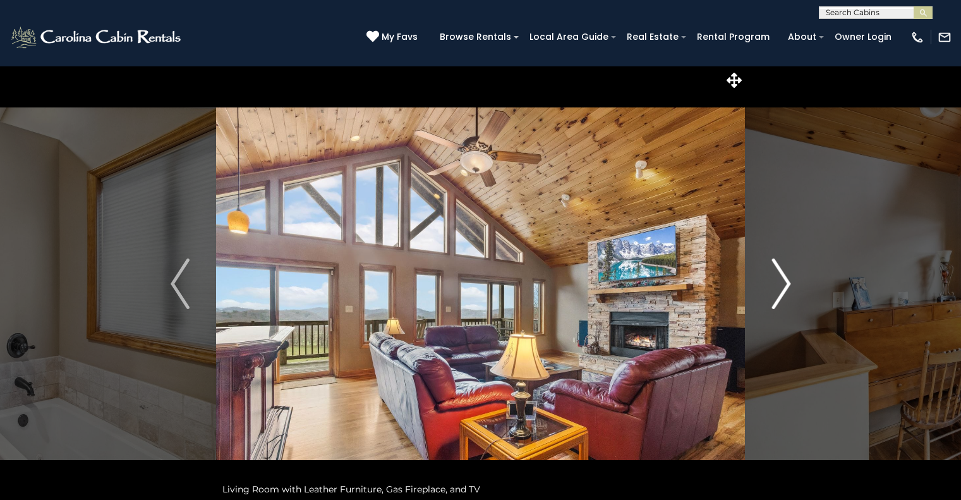
click at [780, 298] on img "Next" at bounding box center [780, 283] width 19 height 51
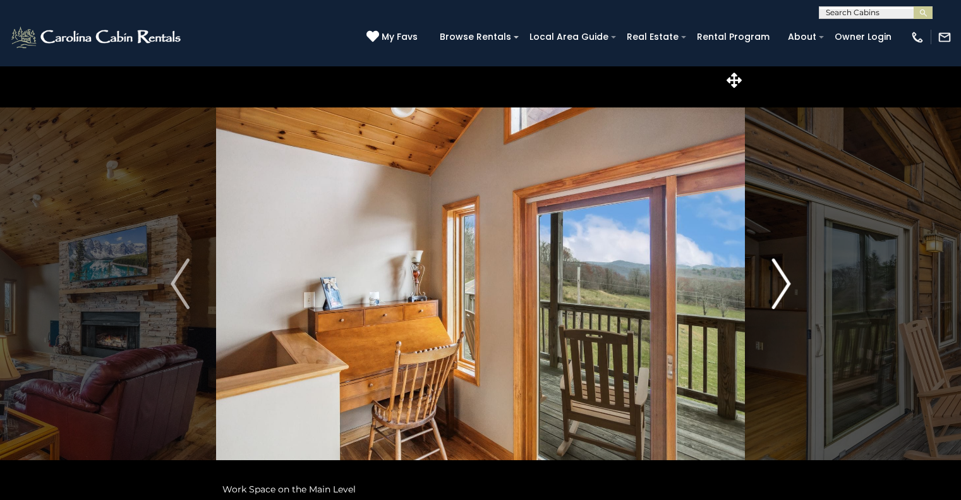
click at [780, 298] on img "Next" at bounding box center [780, 283] width 19 height 51
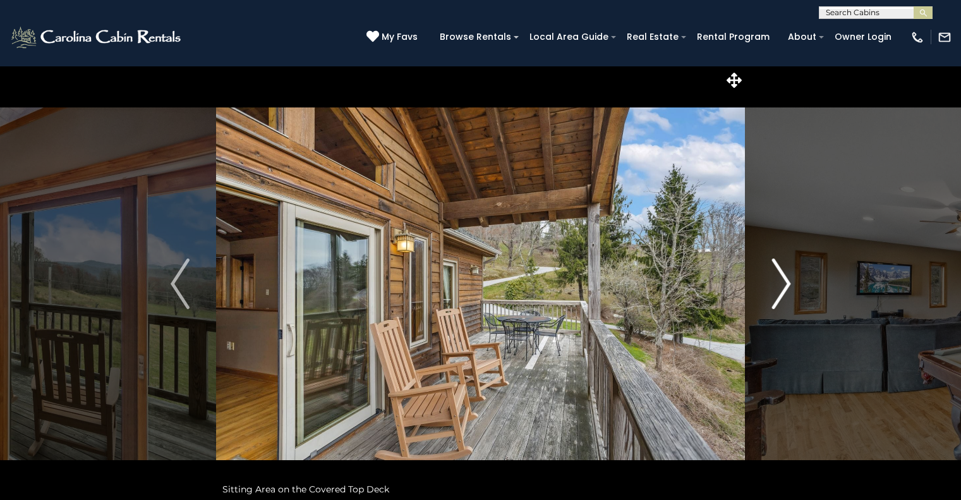
click at [780, 298] on img "Next" at bounding box center [780, 283] width 19 height 51
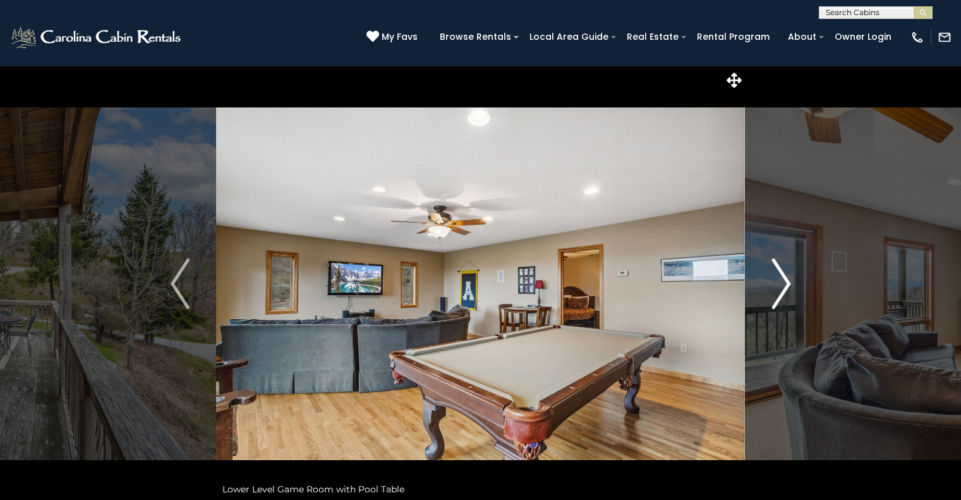
click at [780, 298] on img "Next" at bounding box center [780, 283] width 19 height 51
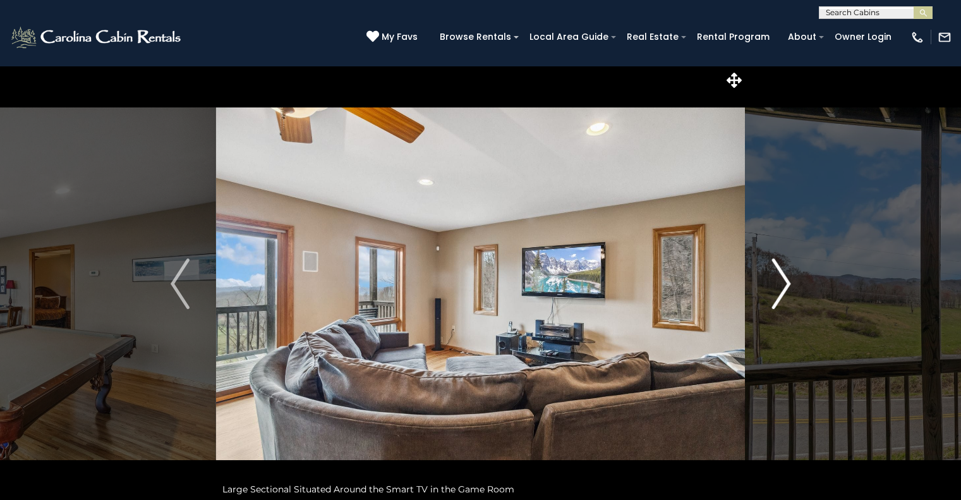
click at [780, 298] on img "Next" at bounding box center [780, 283] width 19 height 51
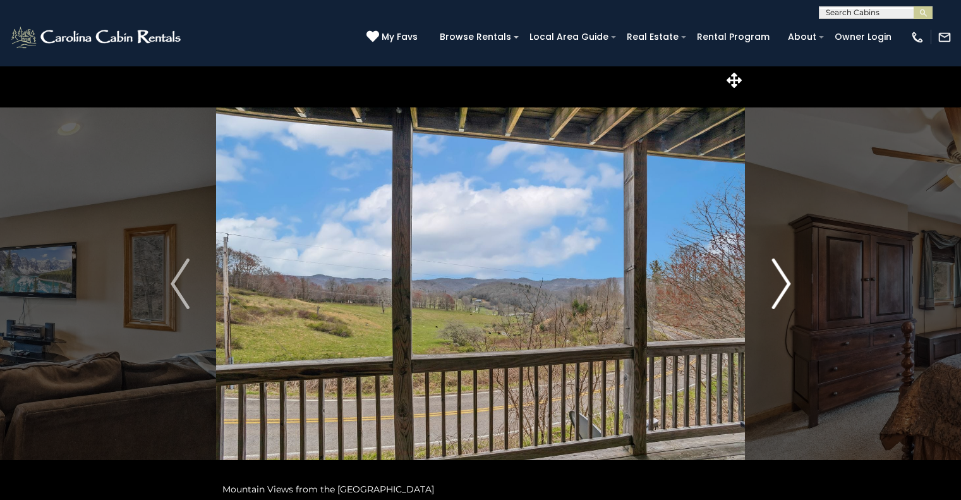
click at [780, 298] on img "Next" at bounding box center [780, 283] width 19 height 51
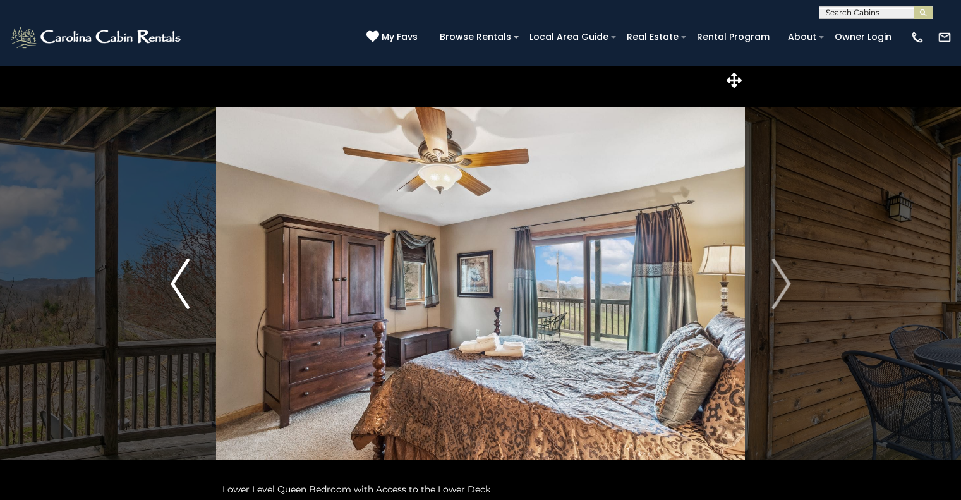
click at [195, 309] on button "Previous" at bounding box center [180, 284] width 73 height 436
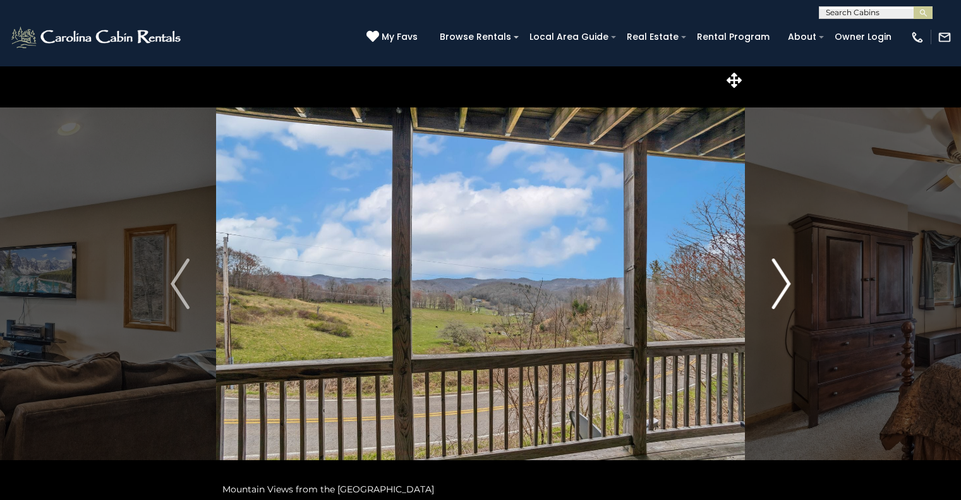
click at [785, 303] on img "Next" at bounding box center [780, 283] width 19 height 51
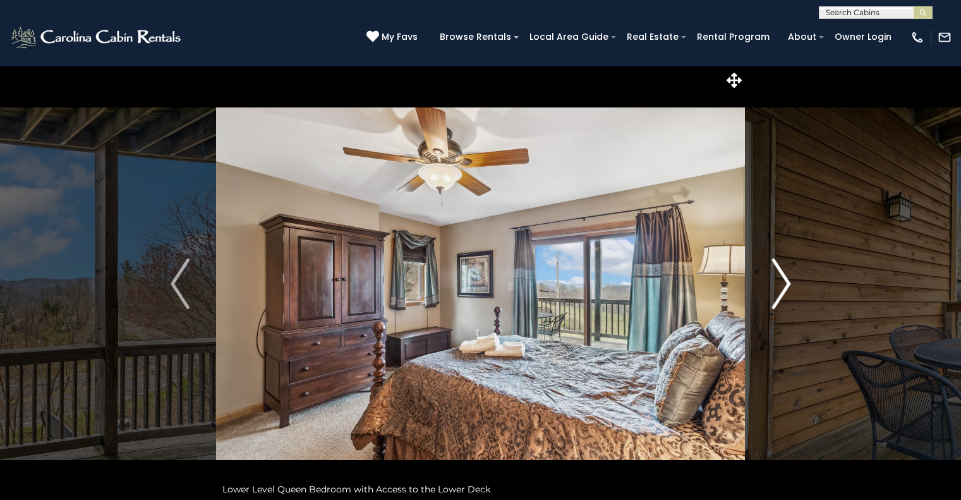
click at [785, 303] on img "Next" at bounding box center [780, 283] width 19 height 51
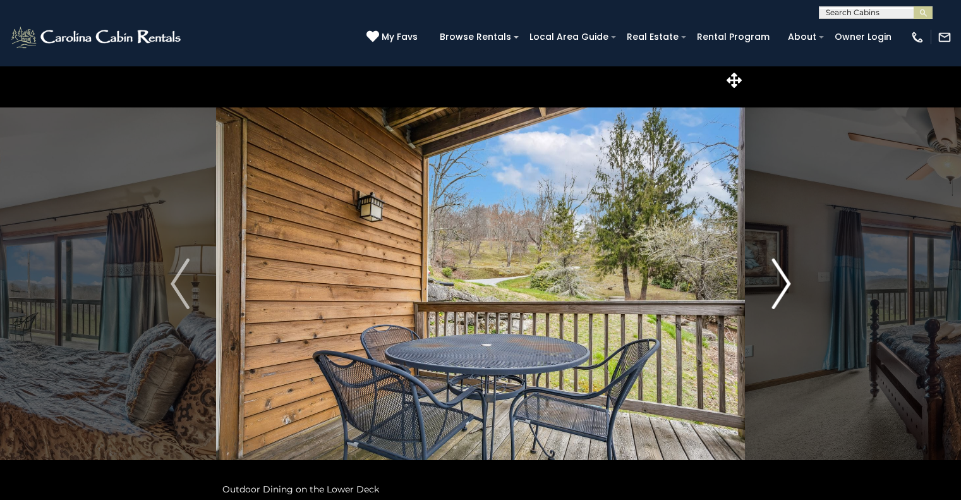
click at [785, 303] on img "Next" at bounding box center [780, 283] width 19 height 51
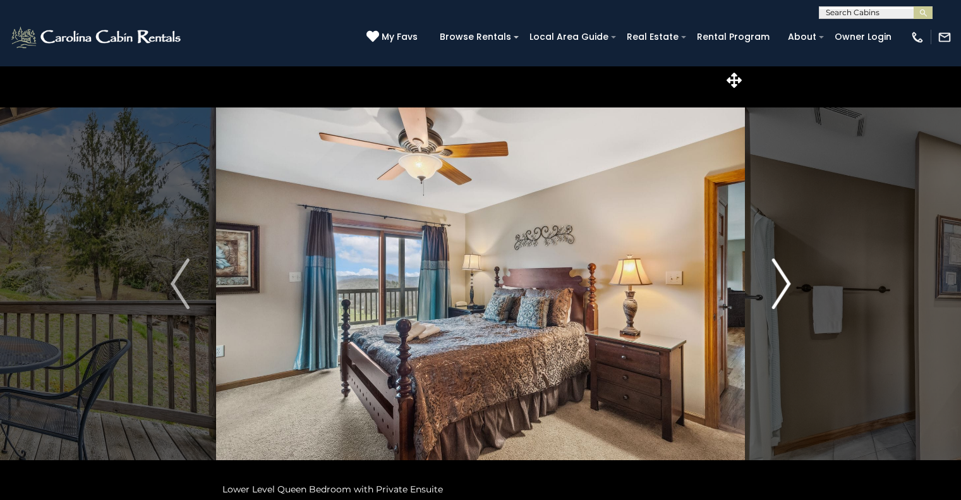
click at [785, 303] on img "Next" at bounding box center [780, 283] width 19 height 51
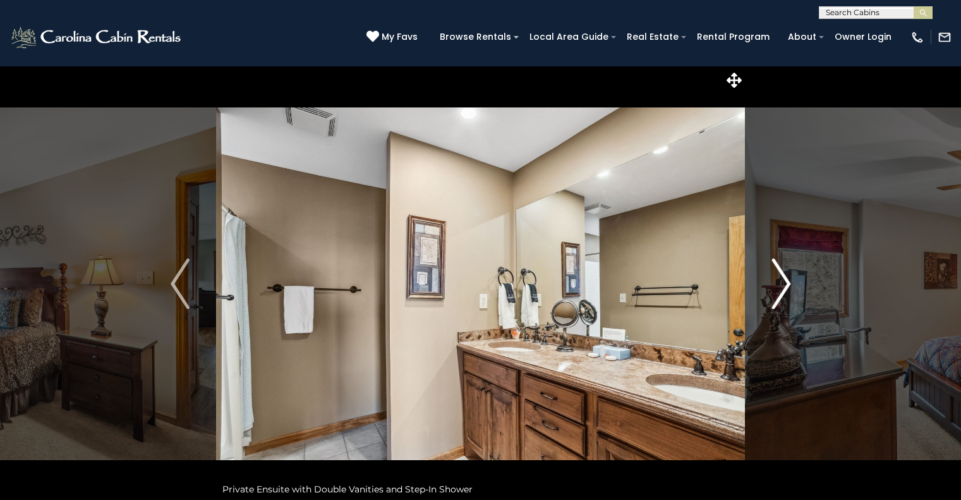
click at [785, 303] on img "Next" at bounding box center [780, 283] width 19 height 51
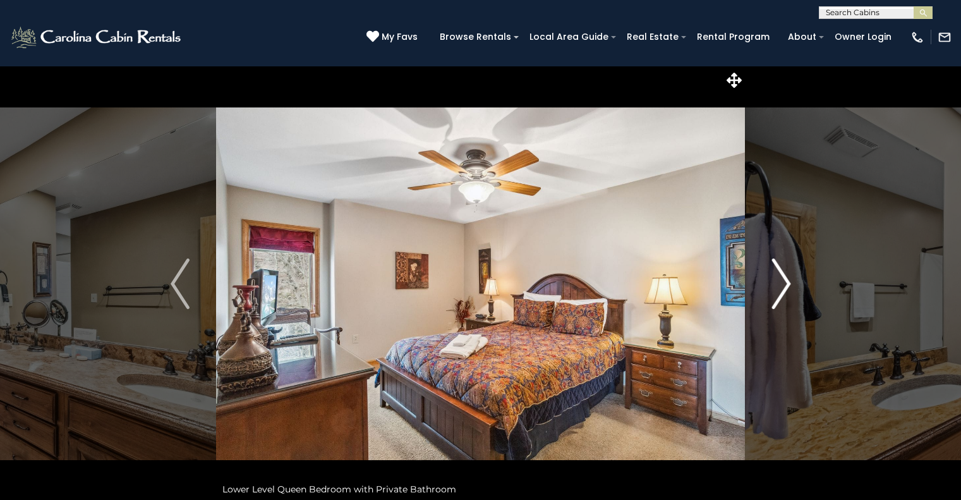
click at [785, 303] on img "Next" at bounding box center [780, 283] width 19 height 51
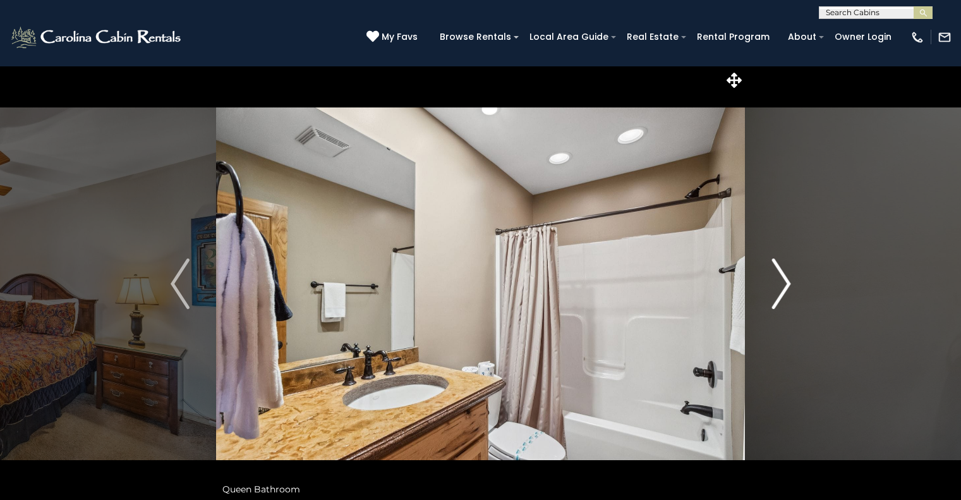
click at [785, 303] on img "Next" at bounding box center [780, 283] width 19 height 51
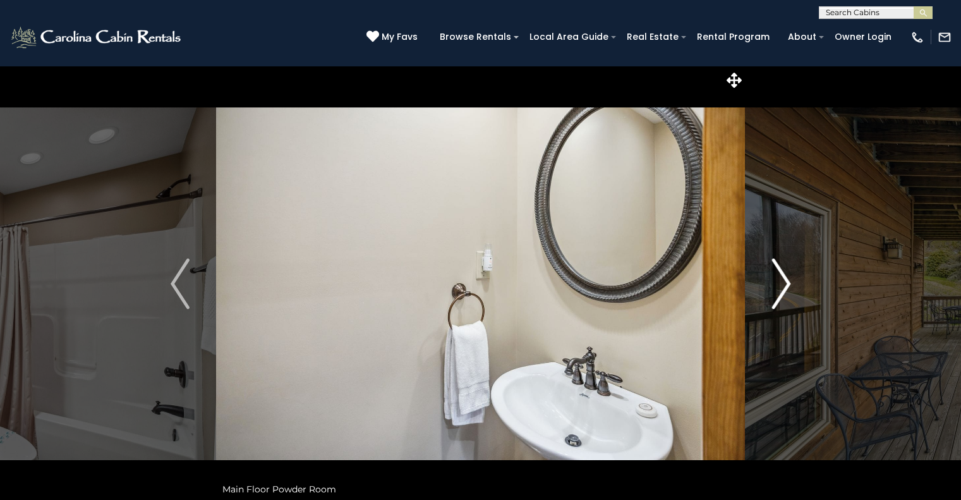
click at [785, 303] on img "Next" at bounding box center [780, 283] width 19 height 51
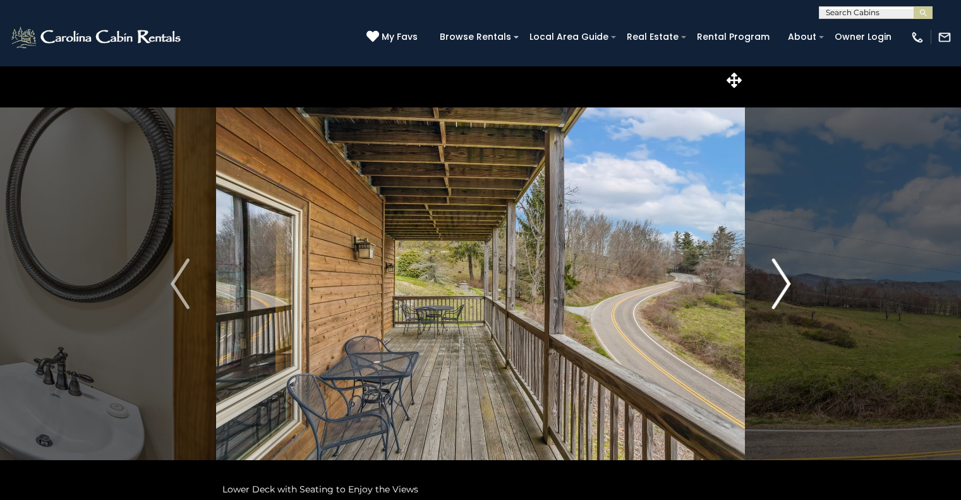
click at [785, 303] on img "Next" at bounding box center [780, 283] width 19 height 51
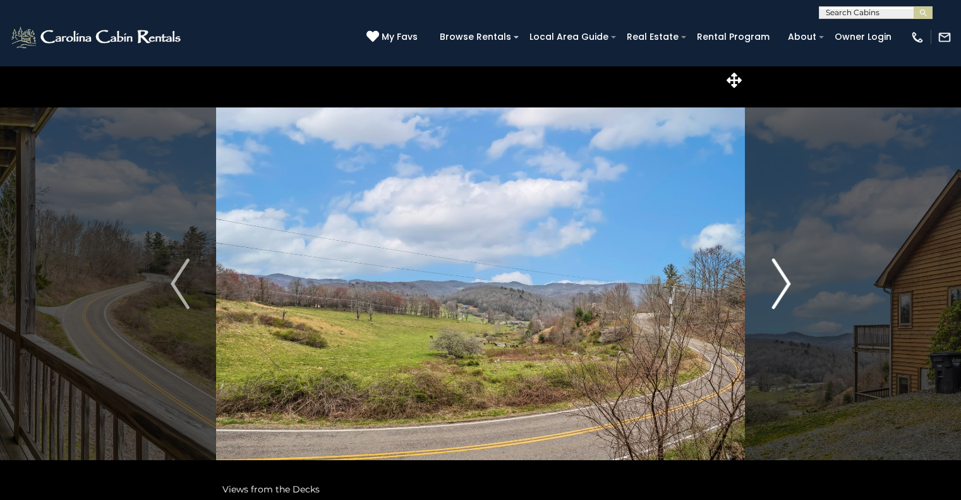
click at [785, 303] on img "Next" at bounding box center [780, 283] width 19 height 51
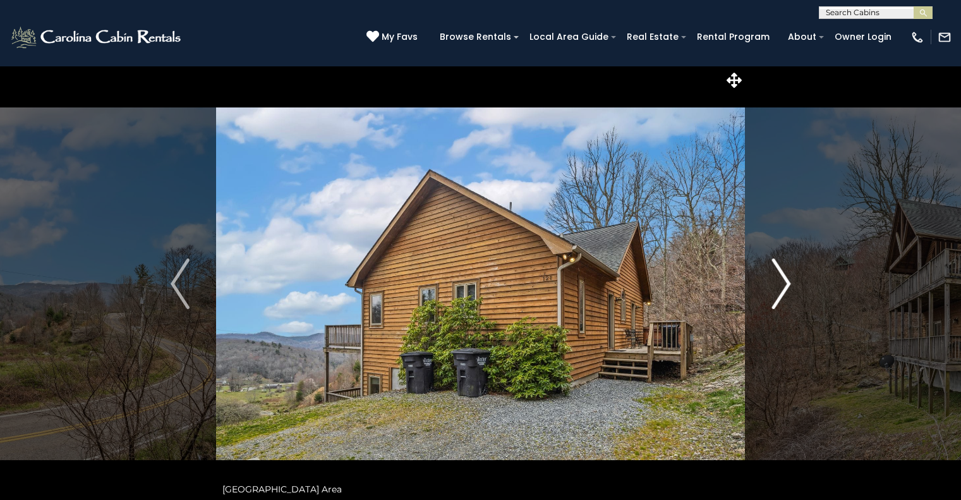
click at [785, 303] on img "Next" at bounding box center [780, 283] width 19 height 51
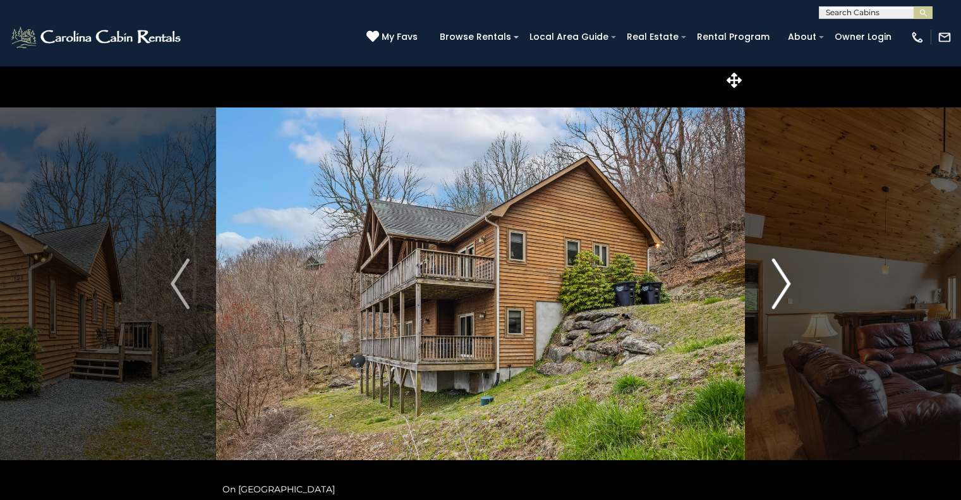
click at [785, 303] on img "Next" at bounding box center [780, 283] width 19 height 51
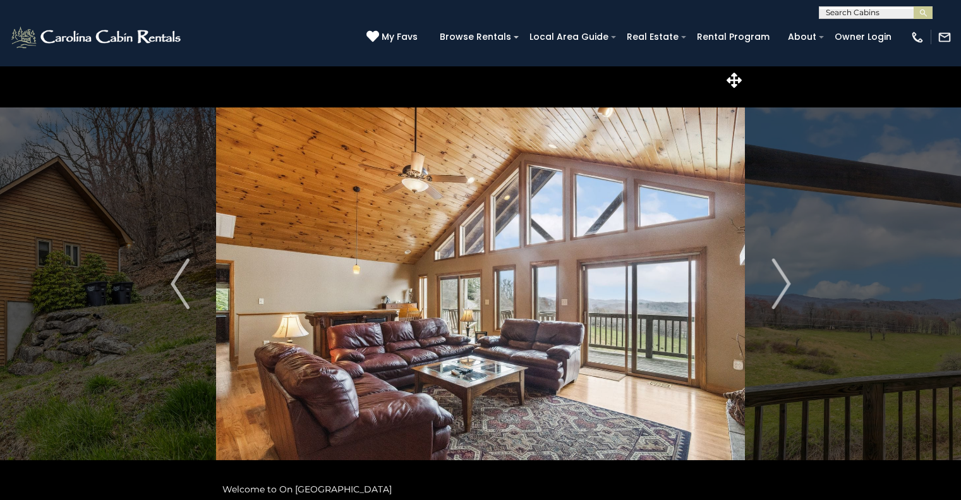
scroll to position [1, 0]
click at [856, 15] on input "text" at bounding box center [874, 14] width 111 height 13
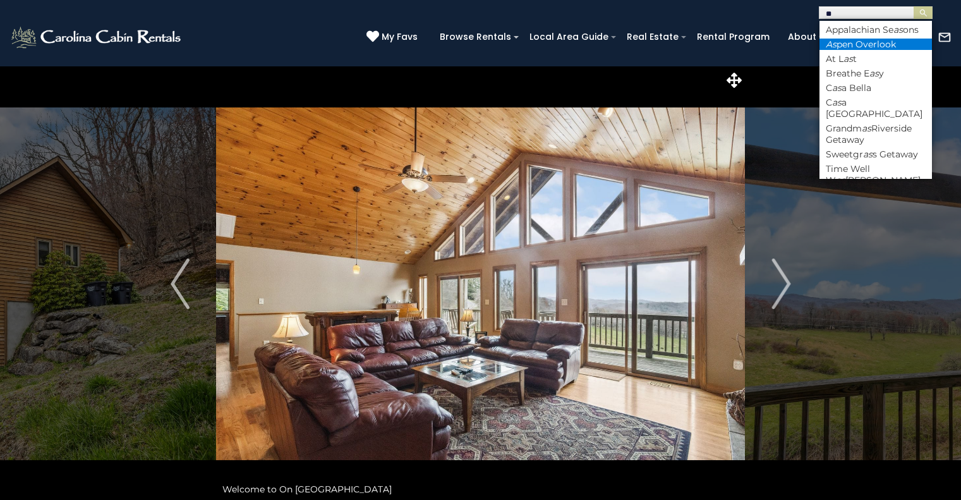
type input "**"
click at [880, 50] on li "As pen Overlook" at bounding box center [875, 44] width 112 height 11
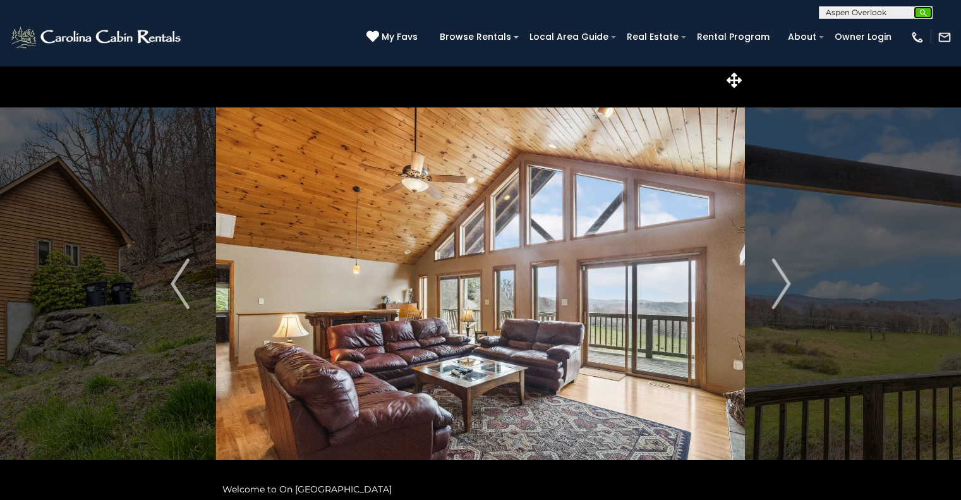
click at [921, 12] on img "submit" at bounding box center [922, 12] width 9 height 9
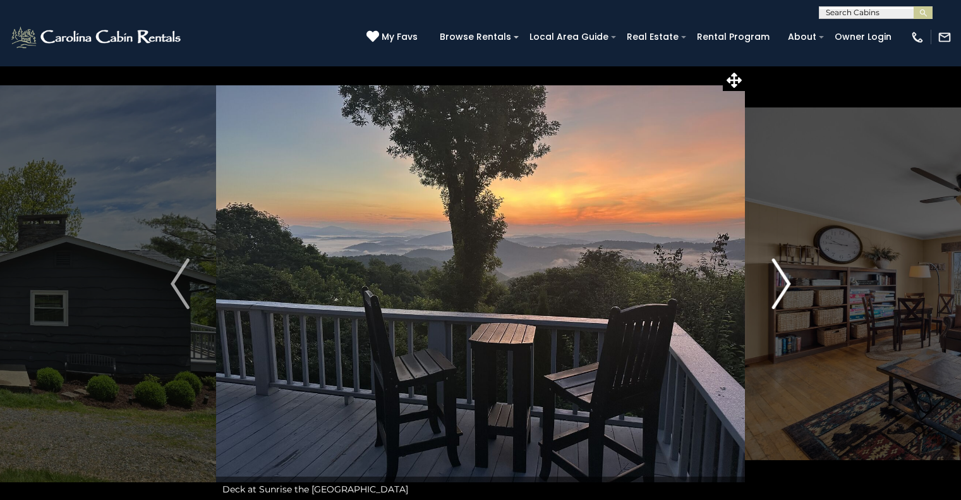
click at [769, 300] on button "Next" at bounding box center [781, 284] width 73 height 436
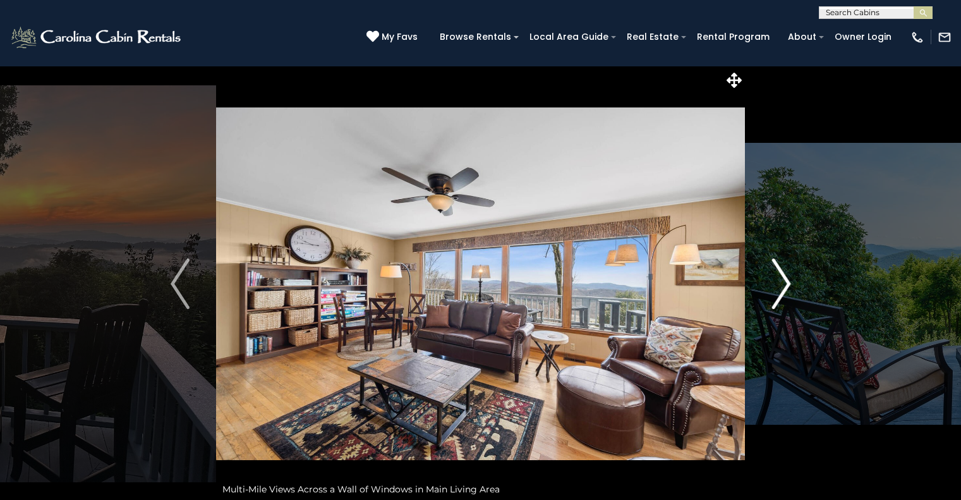
click at [781, 284] on img "Next" at bounding box center [780, 283] width 19 height 51
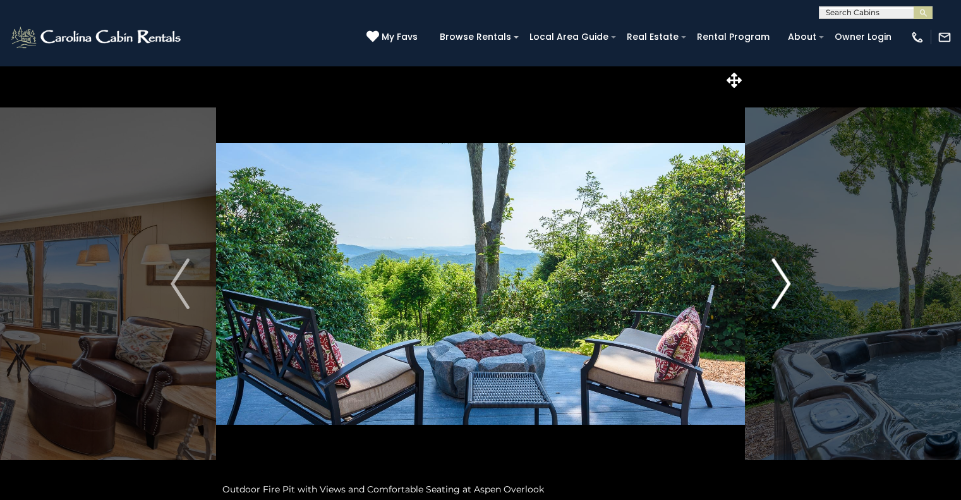
click at [781, 284] on img "Next" at bounding box center [780, 283] width 19 height 51
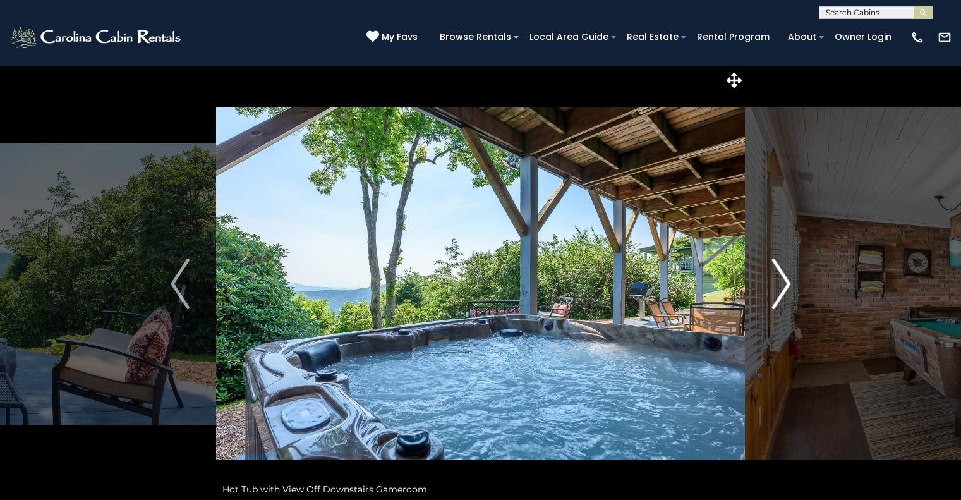
click at [781, 284] on img "Next" at bounding box center [780, 283] width 19 height 51
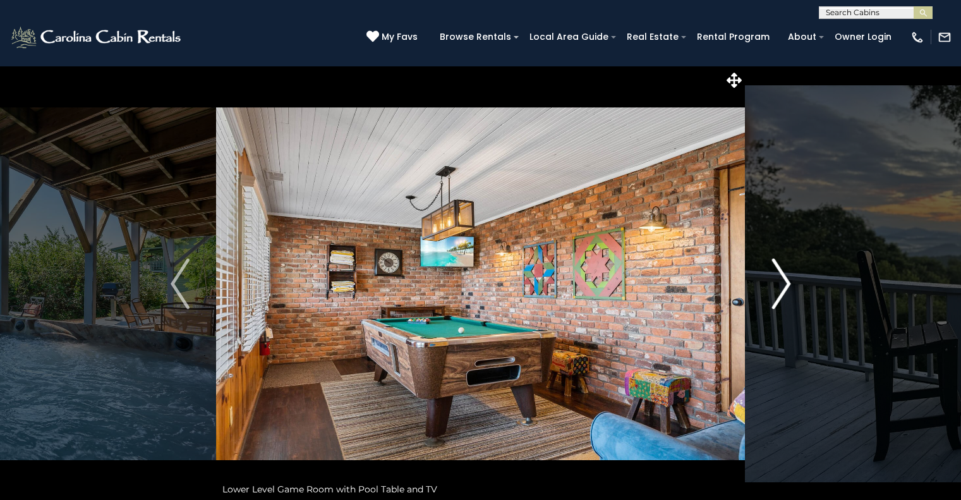
click at [781, 284] on img "Next" at bounding box center [780, 283] width 19 height 51
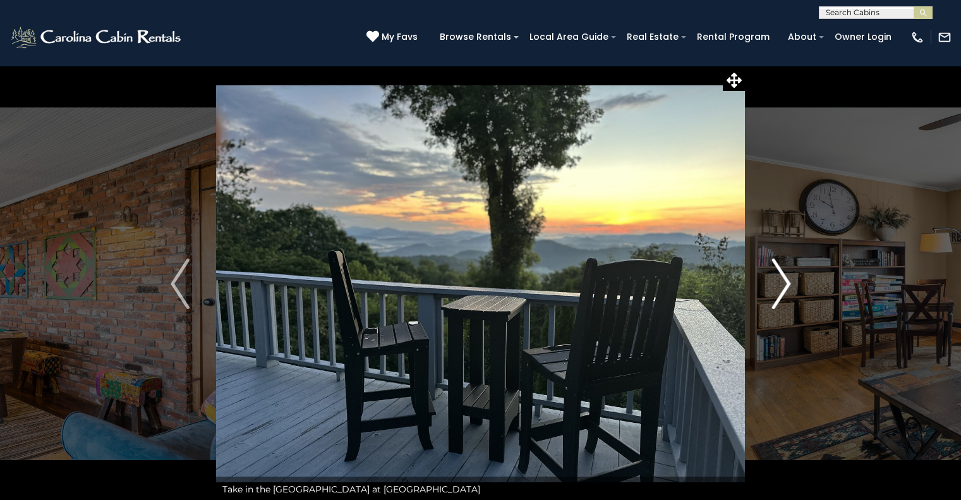
click at [781, 284] on img "Next" at bounding box center [780, 283] width 19 height 51
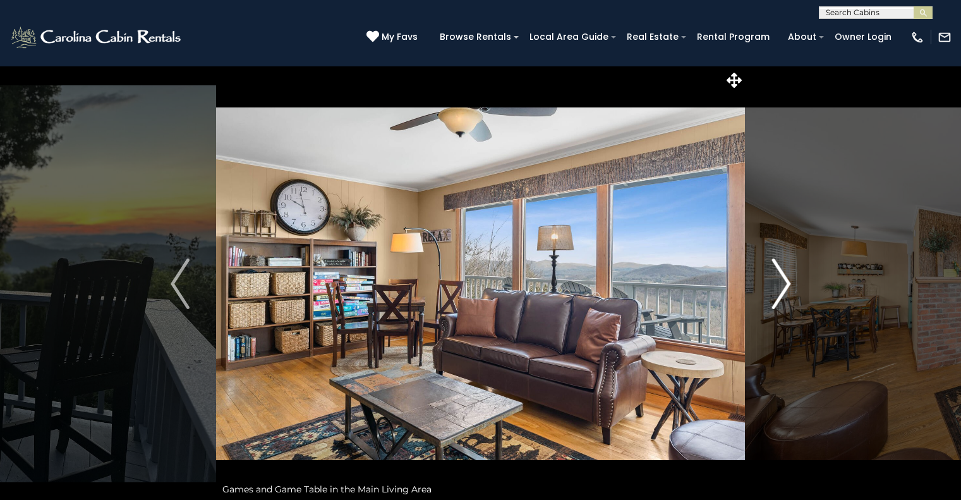
click at [781, 284] on img "Next" at bounding box center [780, 283] width 19 height 51
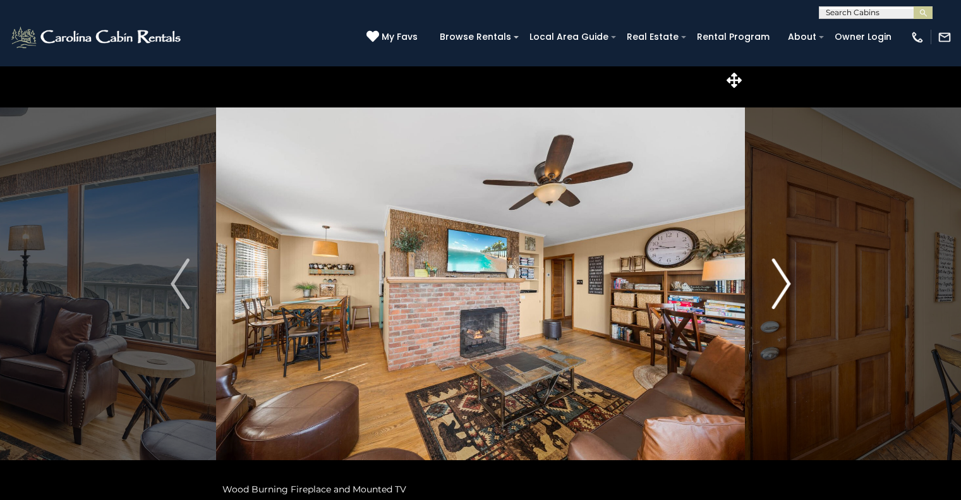
click at [781, 284] on img "Next" at bounding box center [780, 283] width 19 height 51
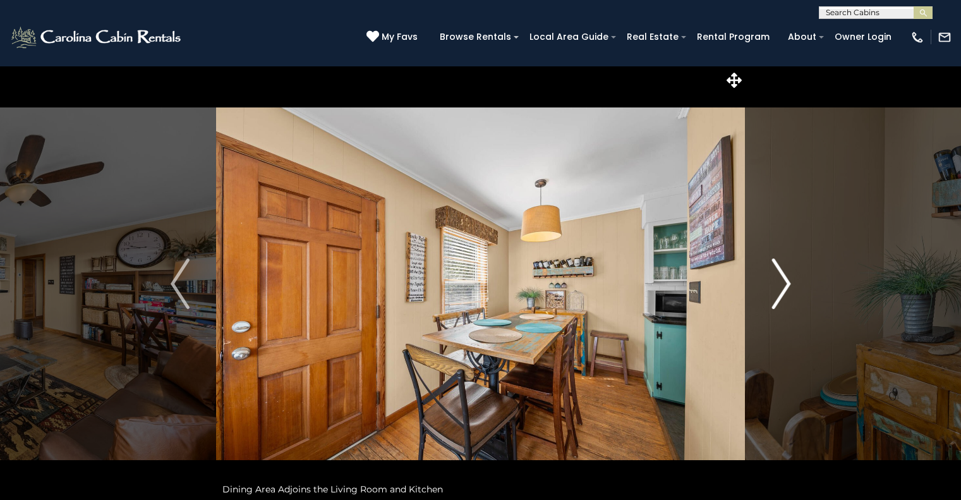
click at [781, 284] on img "Next" at bounding box center [780, 283] width 19 height 51
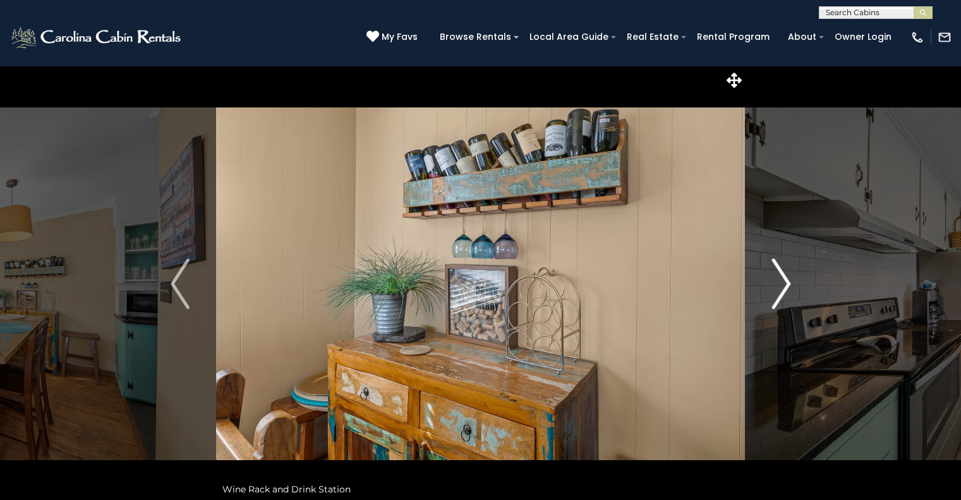
click at [781, 284] on img "Next" at bounding box center [780, 283] width 19 height 51
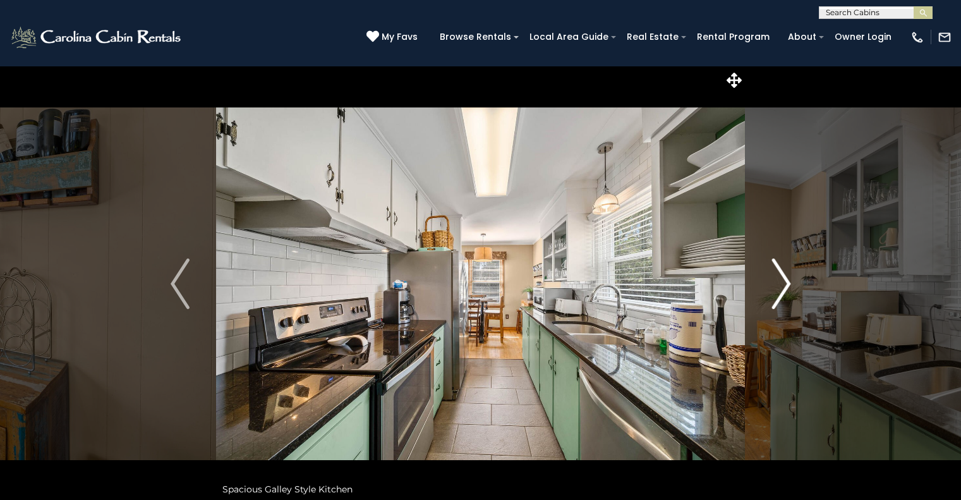
click at [781, 284] on img "Next" at bounding box center [780, 283] width 19 height 51
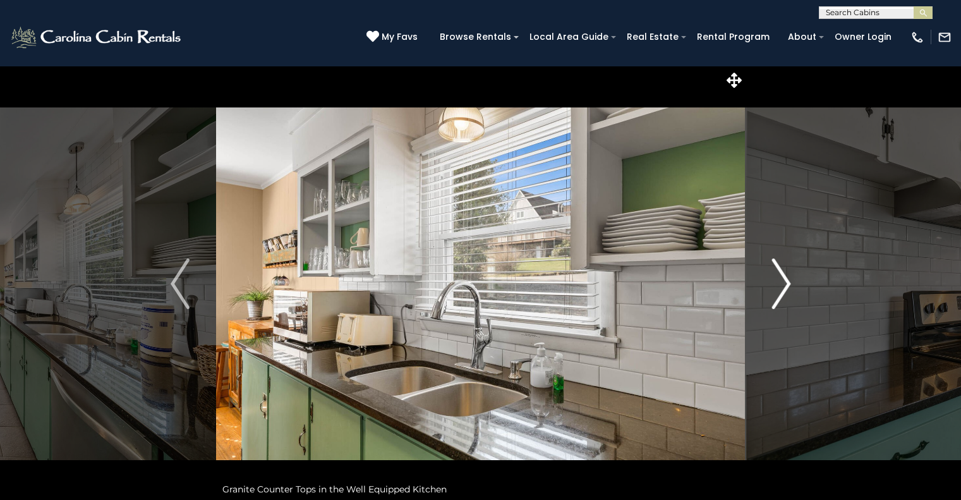
click at [781, 284] on img "Next" at bounding box center [780, 283] width 19 height 51
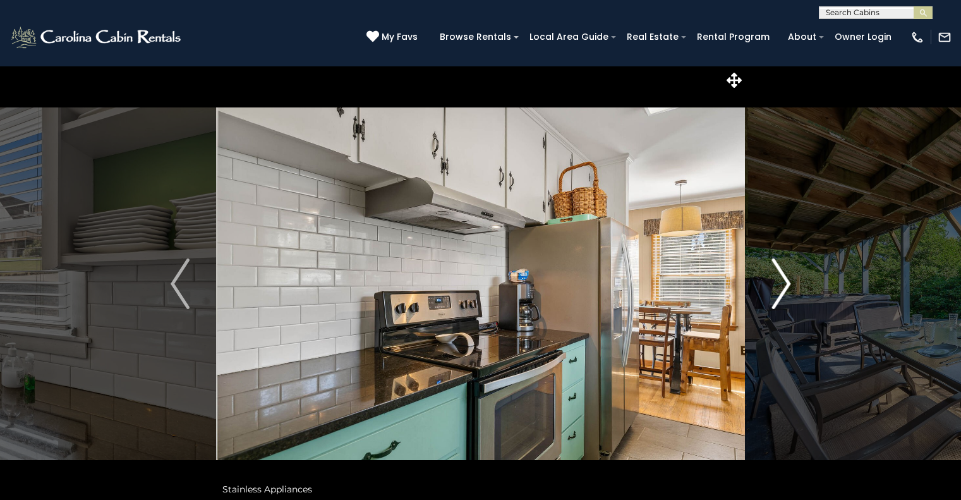
click at [781, 284] on img "Next" at bounding box center [780, 283] width 19 height 51
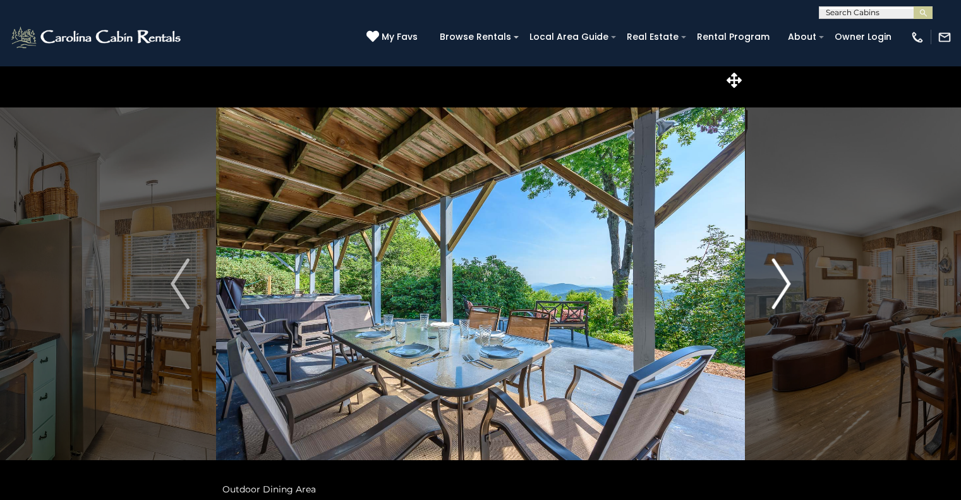
click at [781, 284] on img "Next" at bounding box center [780, 283] width 19 height 51
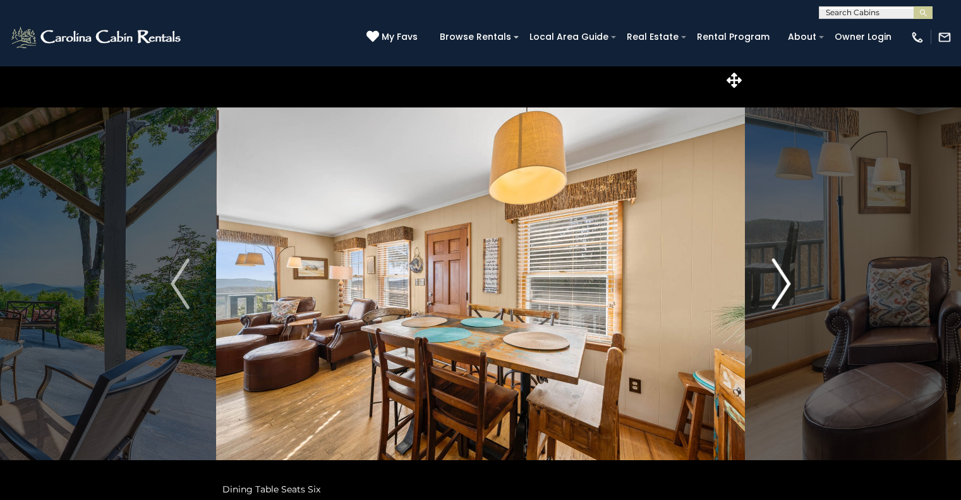
click at [781, 284] on img "Next" at bounding box center [780, 283] width 19 height 51
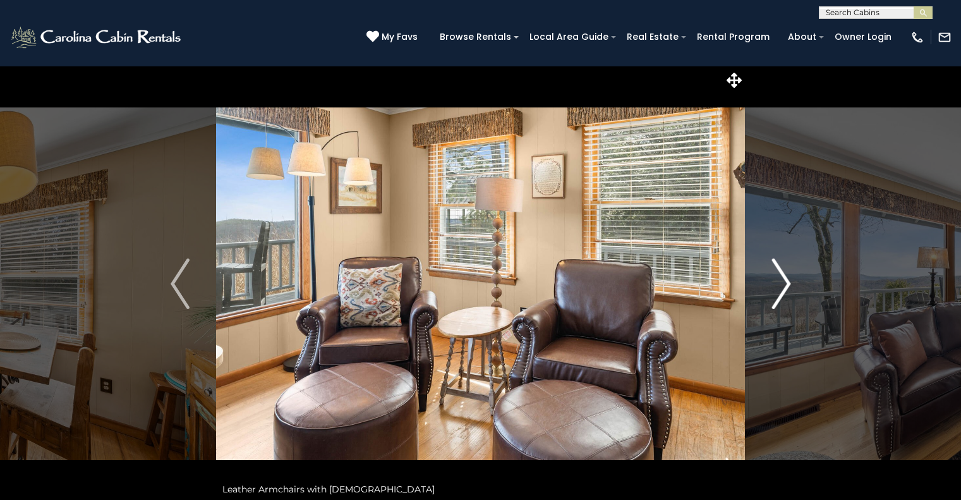
click at [781, 284] on img "Next" at bounding box center [780, 283] width 19 height 51
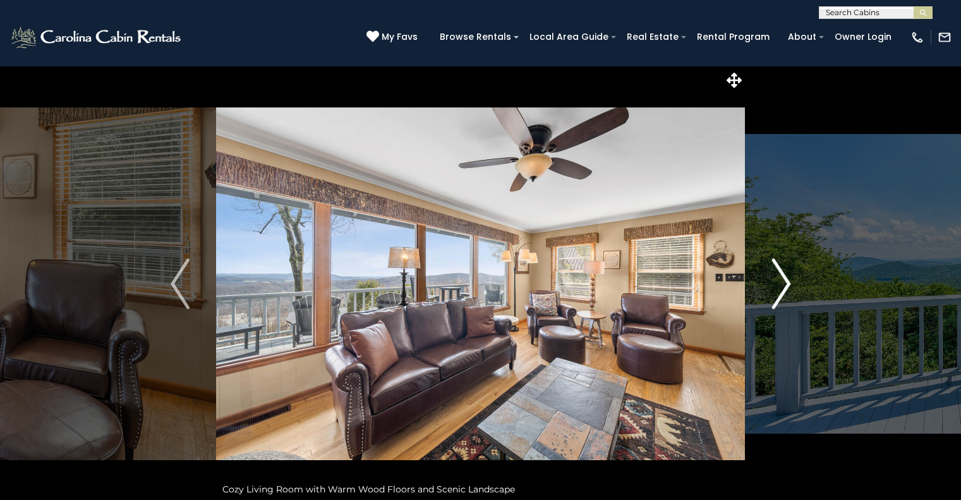
click at [778, 298] on img "Next" at bounding box center [780, 283] width 19 height 51
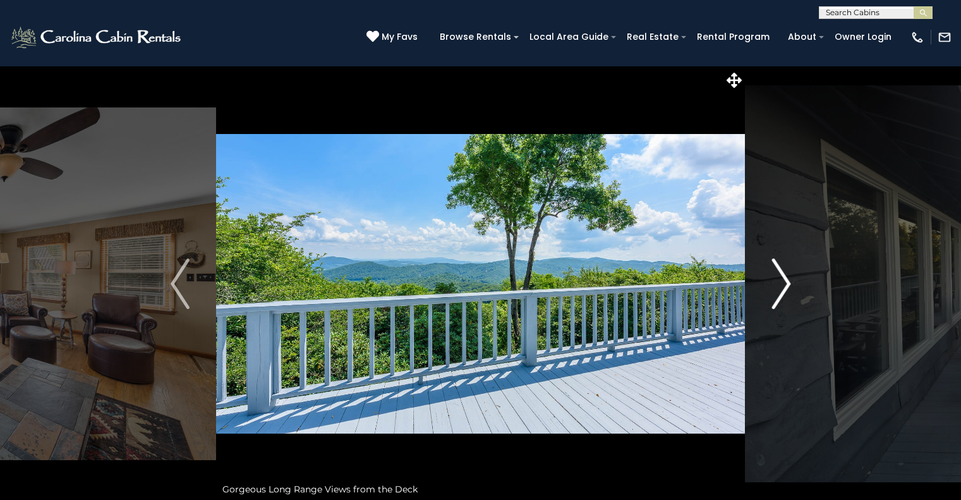
click at [778, 298] on img "Next" at bounding box center [780, 283] width 19 height 51
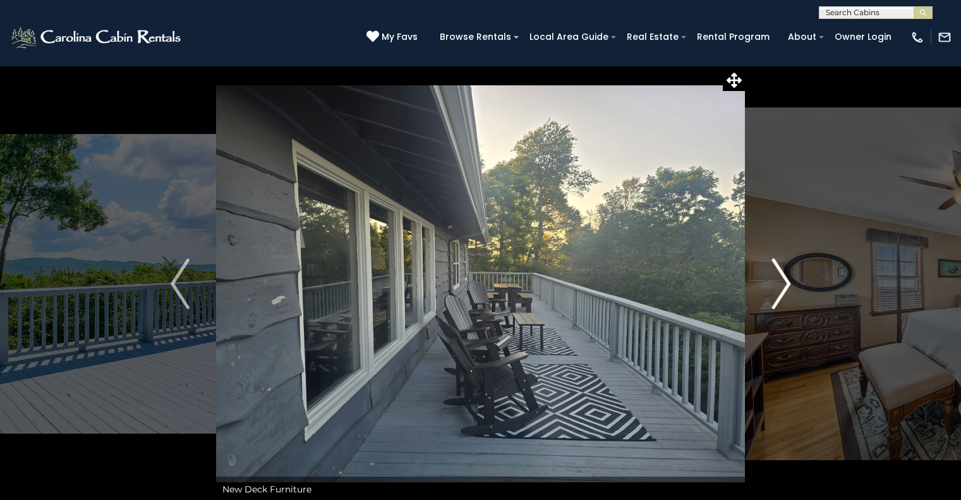
click at [778, 298] on img "Next" at bounding box center [780, 283] width 19 height 51
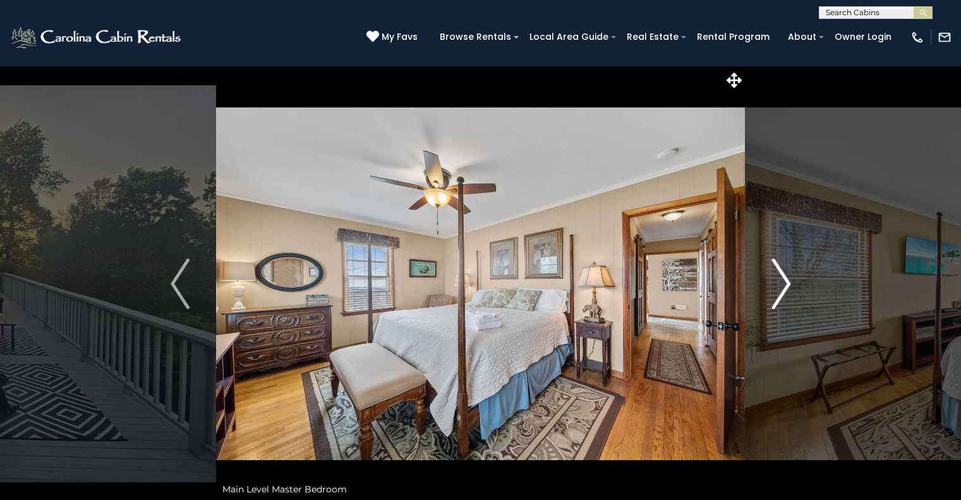
click at [778, 298] on img "Next" at bounding box center [780, 283] width 19 height 51
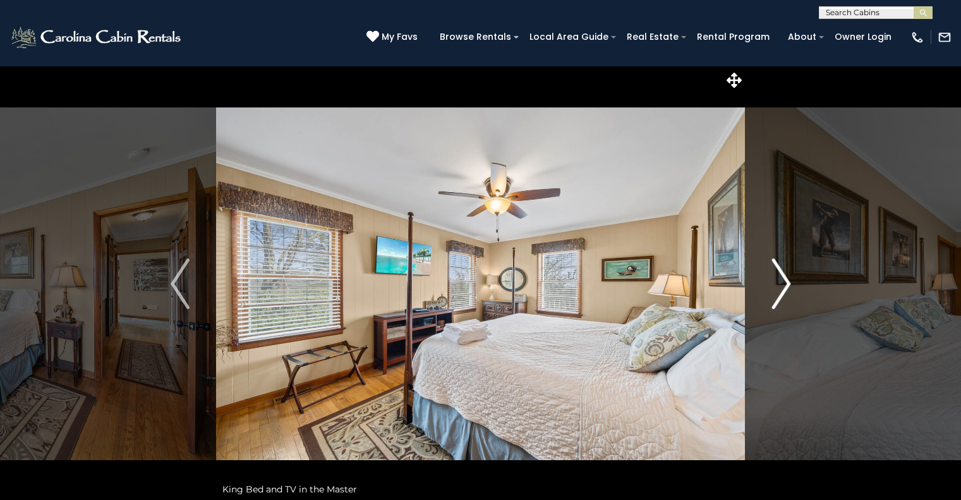
click at [778, 298] on img "Next" at bounding box center [780, 283] width 19 height 51
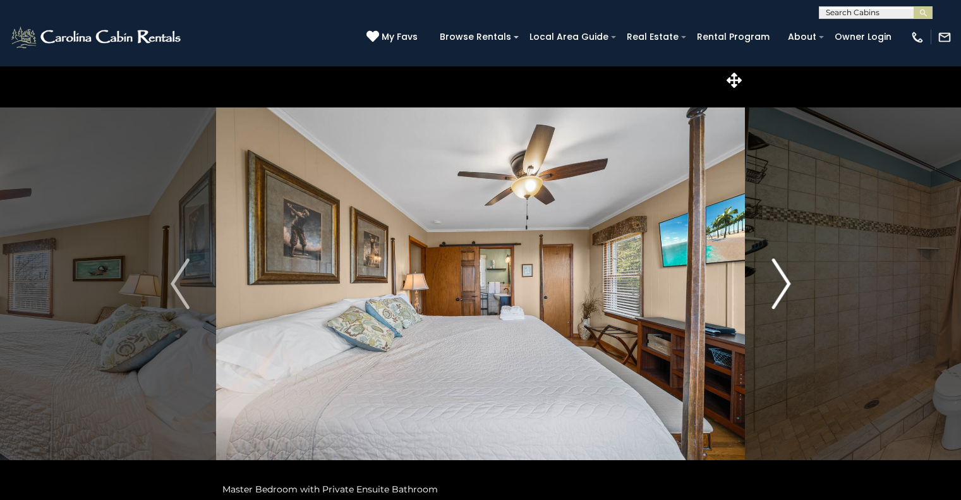
click at [778, 298] on img "Next" at bounding box center [780, 283] width 19 height 51
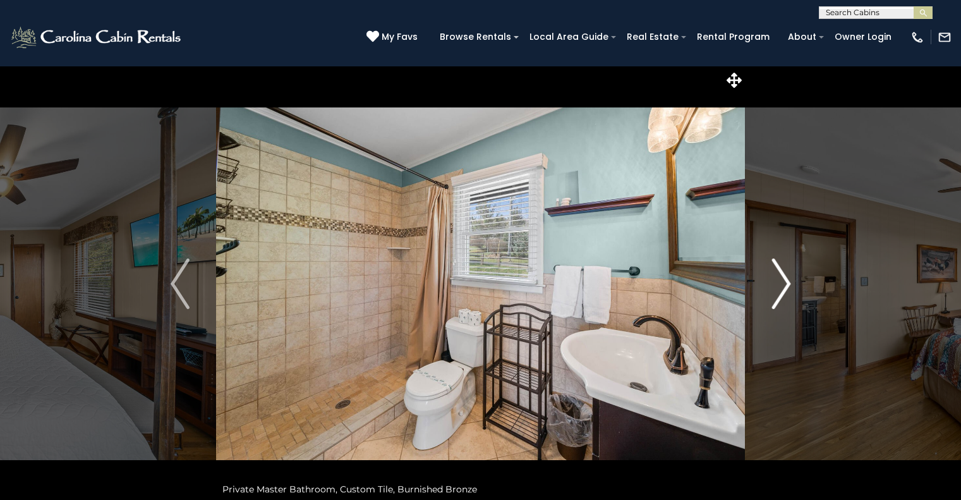
click at [778, 298] on img "Next" at bounding box center [780, 283] width 19 height 51
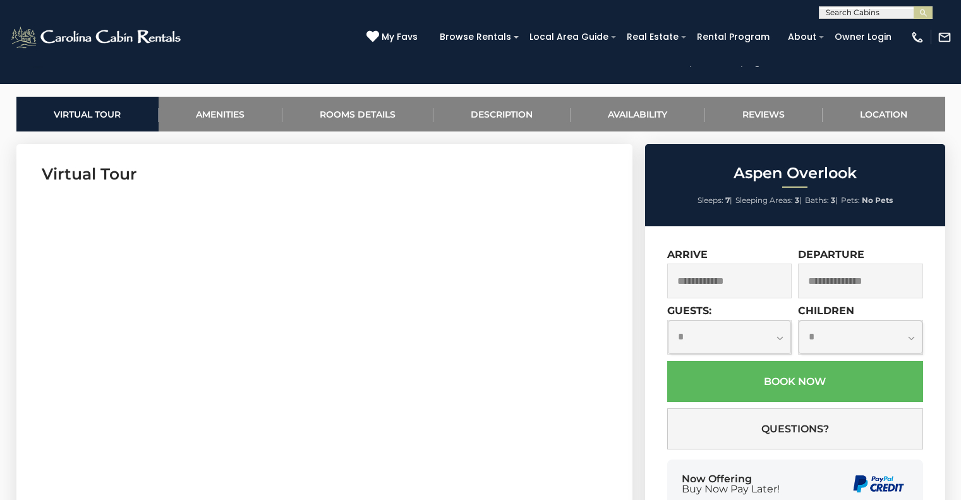
scroll to position [580, 0]
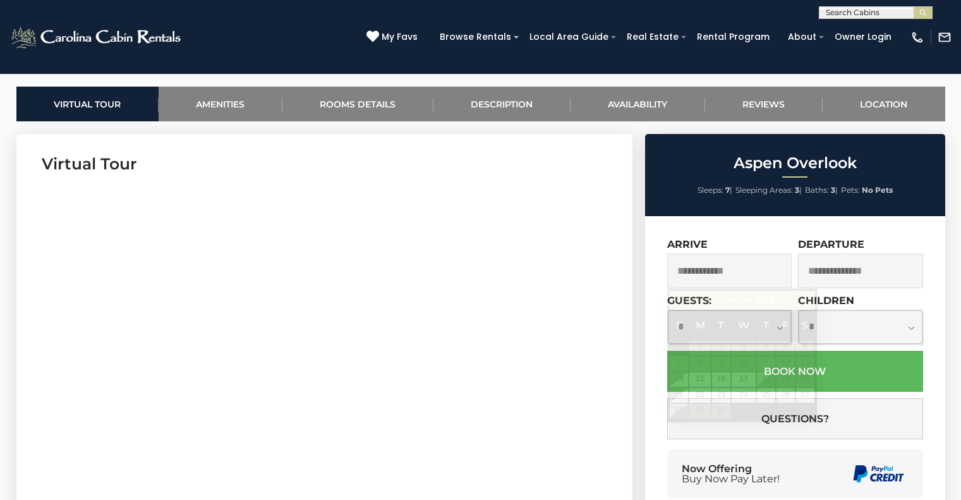
click at [687, 263] on input "text" at bounding box center [729, 270] width 125 height 35
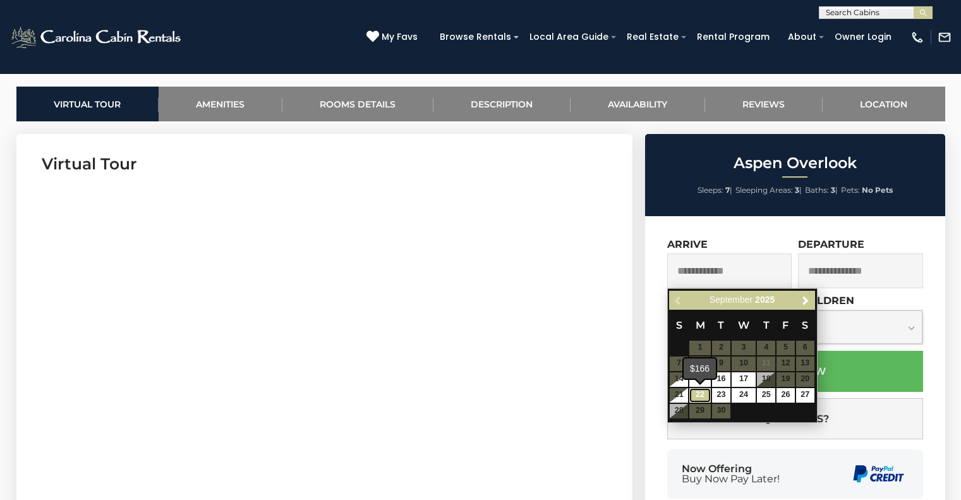
click at [697, 390] on link "22" at bounding box center [699, 395] width 21 height 15
type input "**********"
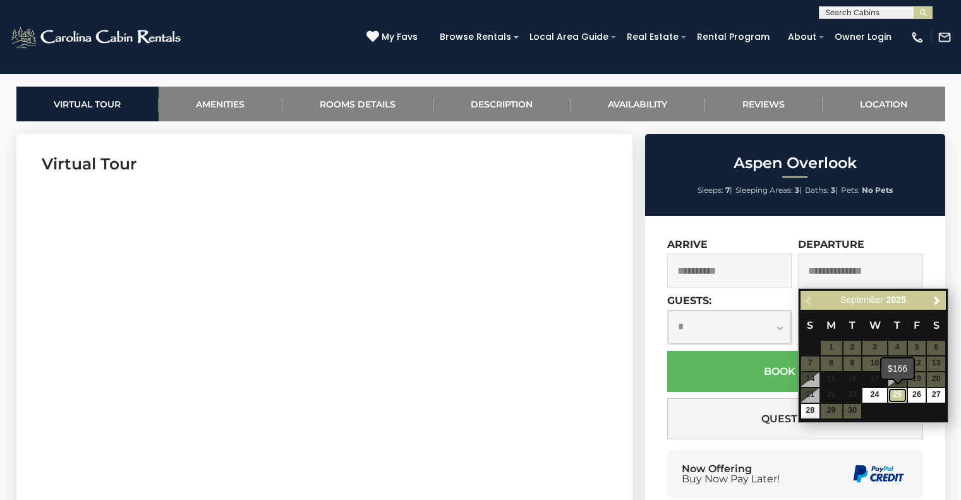
click at [896, 395] on link "25" at bounding box center [897, 395] width 18 height 15
type input "**********"
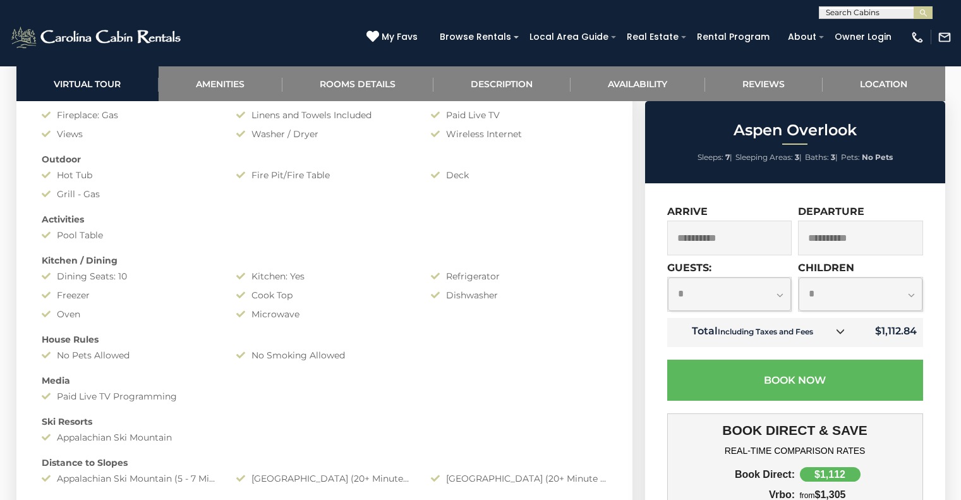
scroll to position [1106, 0]
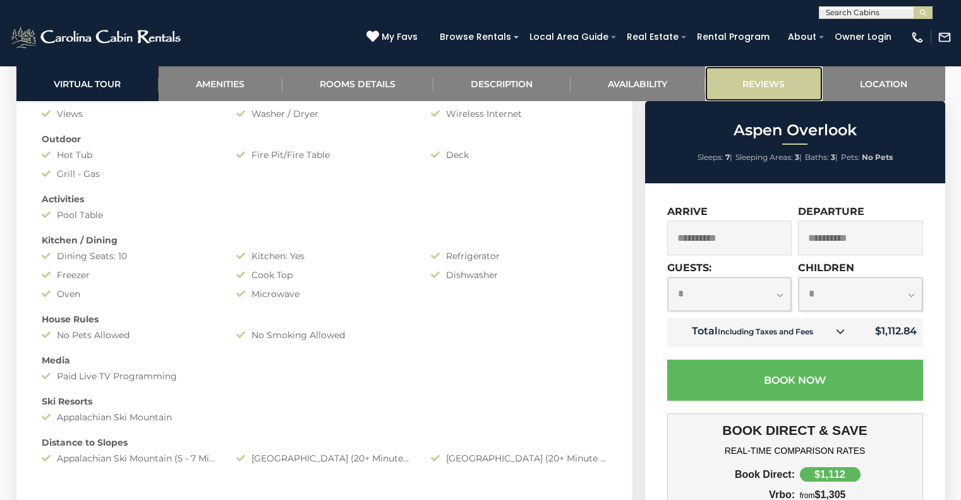
click at [752, 84] on link "Reviews" at bounding box center [763, 83] width 117 height 35
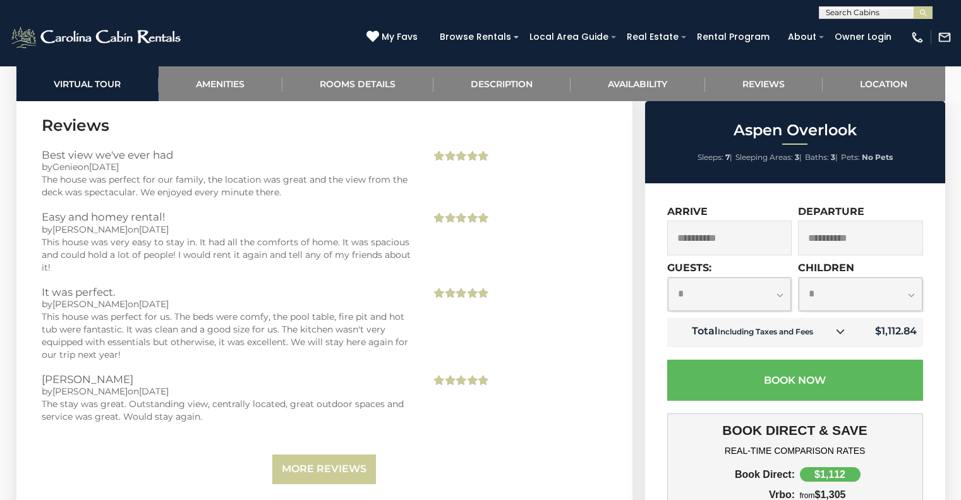
scroll to position [1, 0]
click at [849, 16] on input "text" at bounding box center [874, 14] width 111 height 13
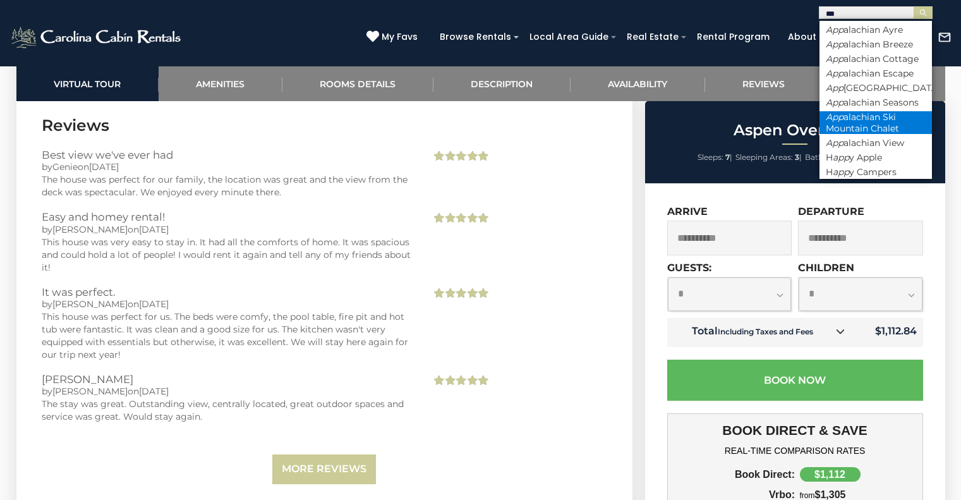
type input "***"
click at [887, 134] on li "App alachian Ski Mountain Chalet" at bounding box center [875, 122] width 112 height 23
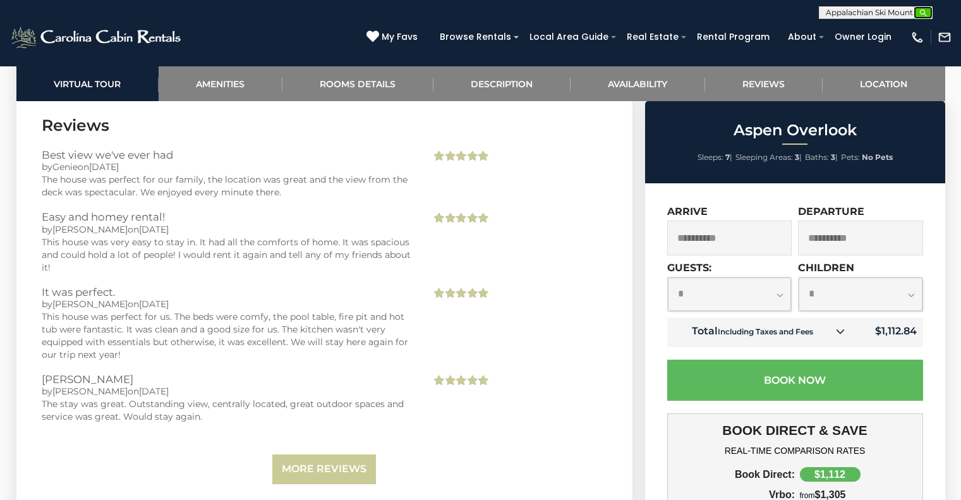
click at [923, 15] on img "submit" at bounding box center [922, 12] width 9 height 9
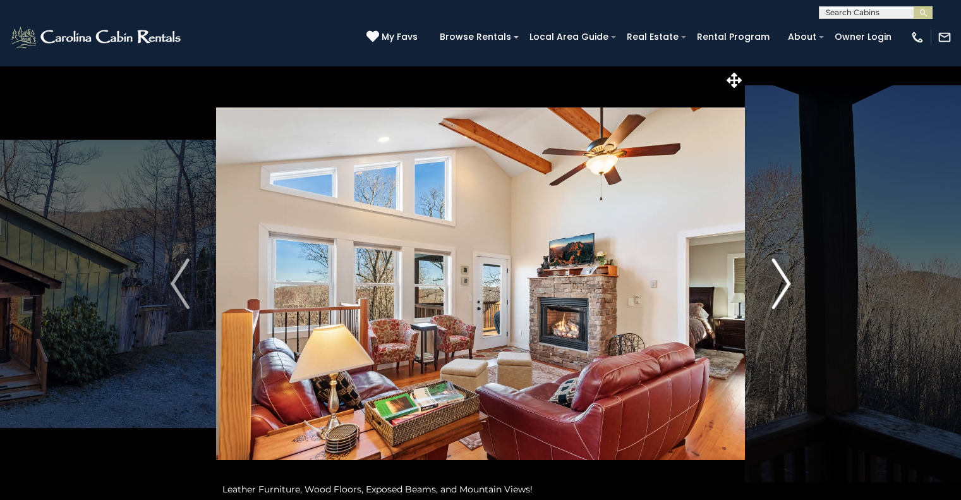
click at [787, 279] on img "Next" at bounding box center [780, 283] width 19 height 51
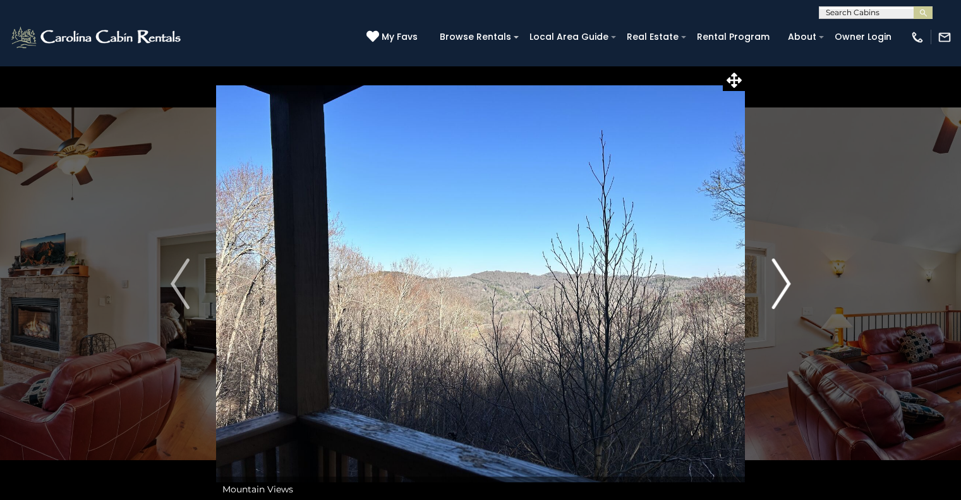
click at [787, 279] on img "Next" at bounding box center [780, 283] width 19 height 51
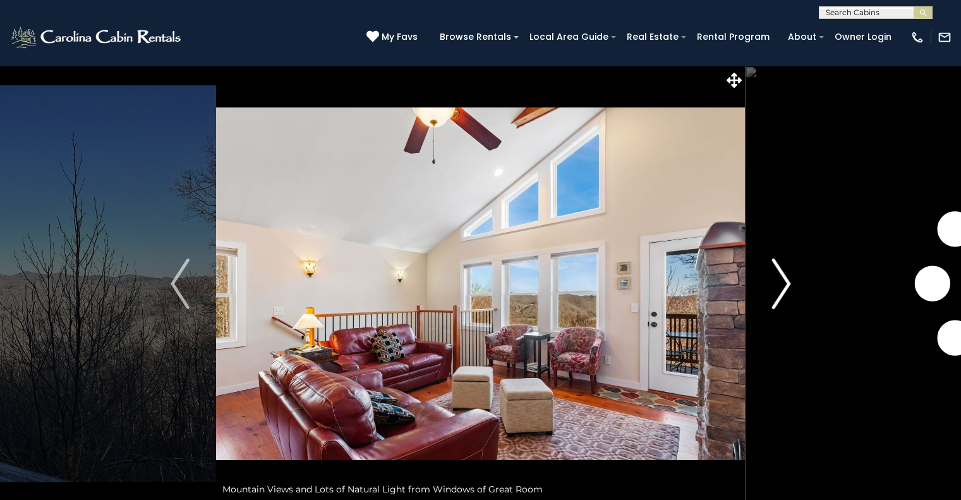
click at [787, 279] on img "Next" at bounding box center [780, 283] width 19 height 51
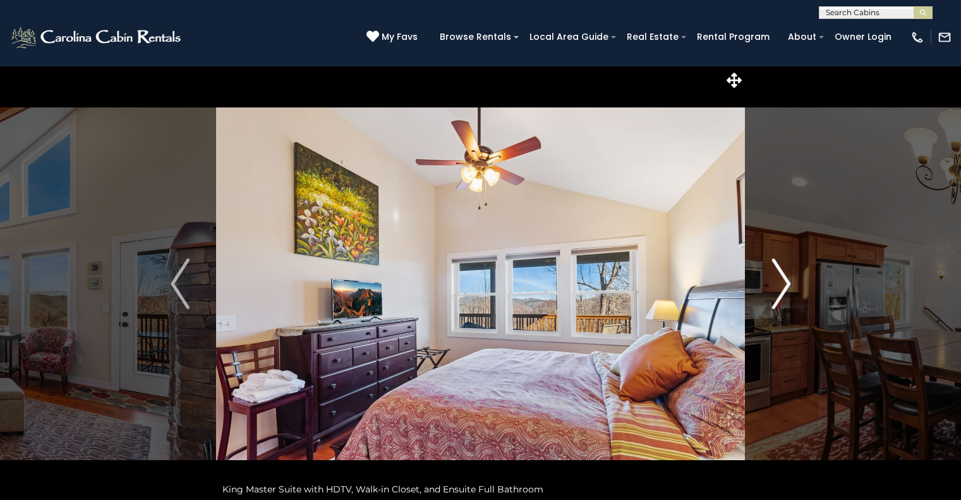
click at [787, 279] on img "Next" at bounding box center [780, 283] width 19 height 51
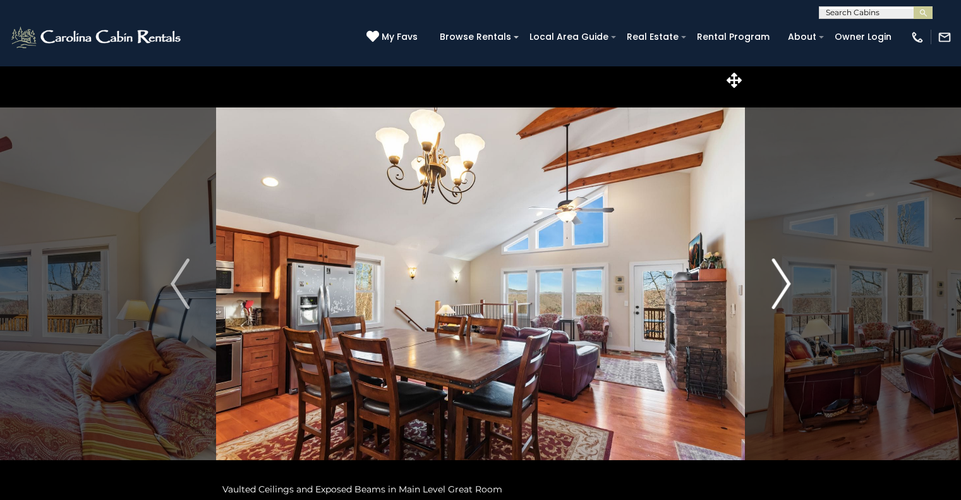
click at [787, 279] on img "Next" at bounding box center [780, 283] width 19 height 51
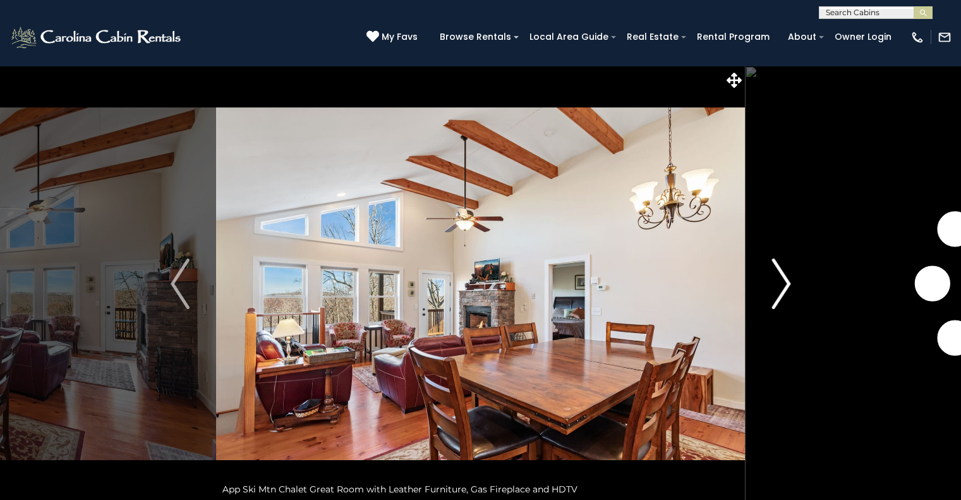
click at [787, 279] on img "Next" at bounding box center [780, 283] width 19 height 51
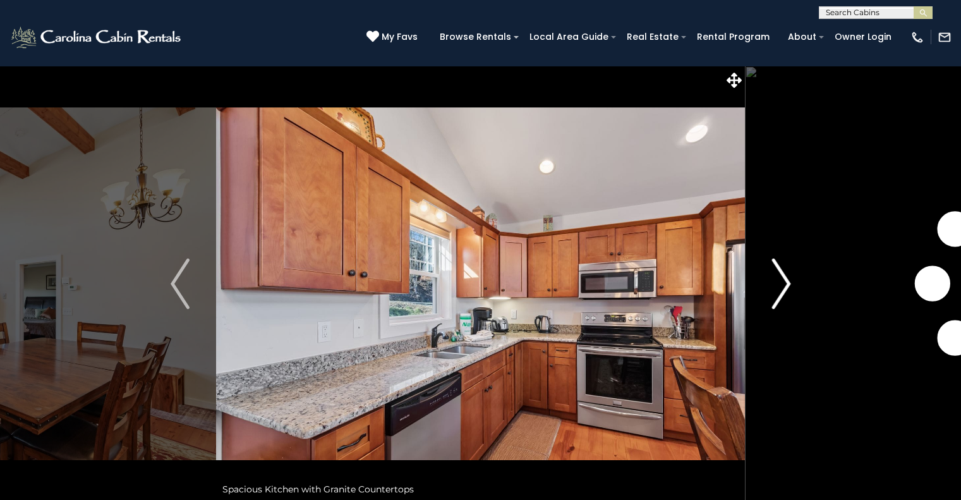
click at [787, 279] on img "Next" at bounding box center [780, 283] width 19 height 51
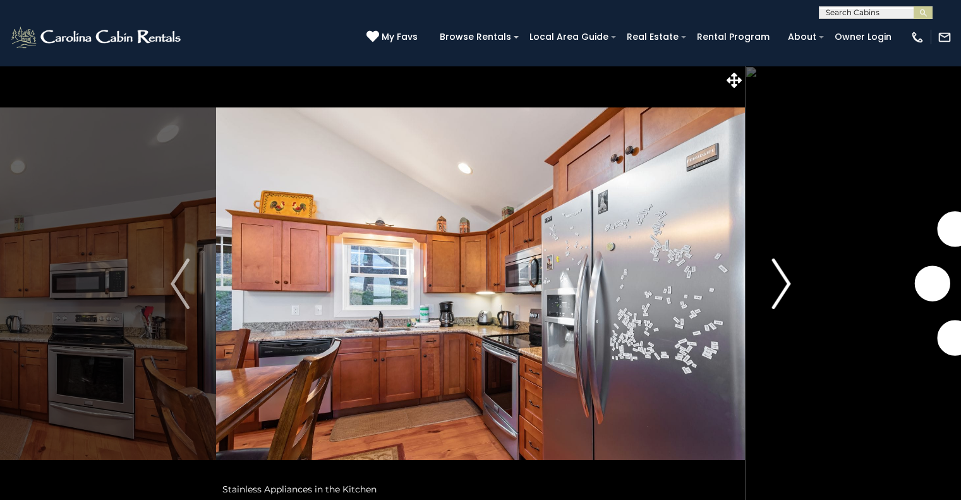
click at [787, 279] on img "Next" at bounding box center [780, 283] width 19 height 51
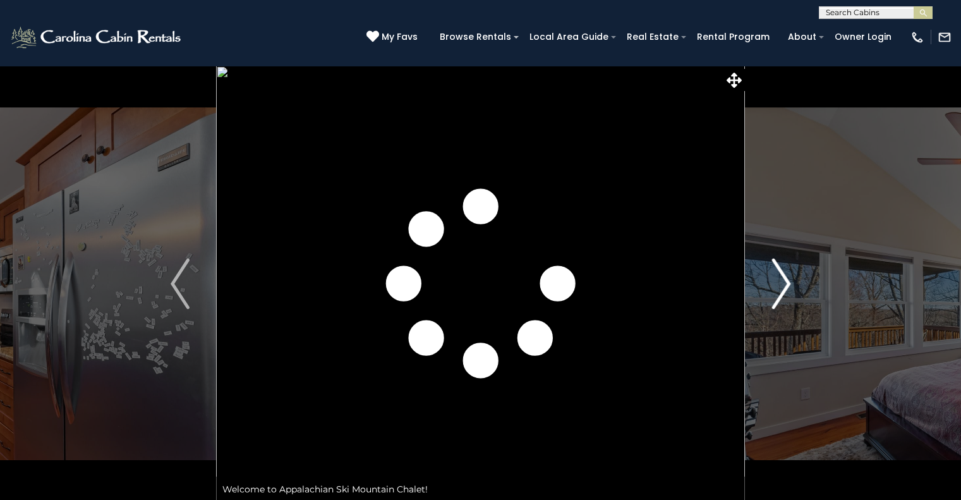
click at [787, 279] on img "Next" at bounding box center [780, 283] width 19 height 51
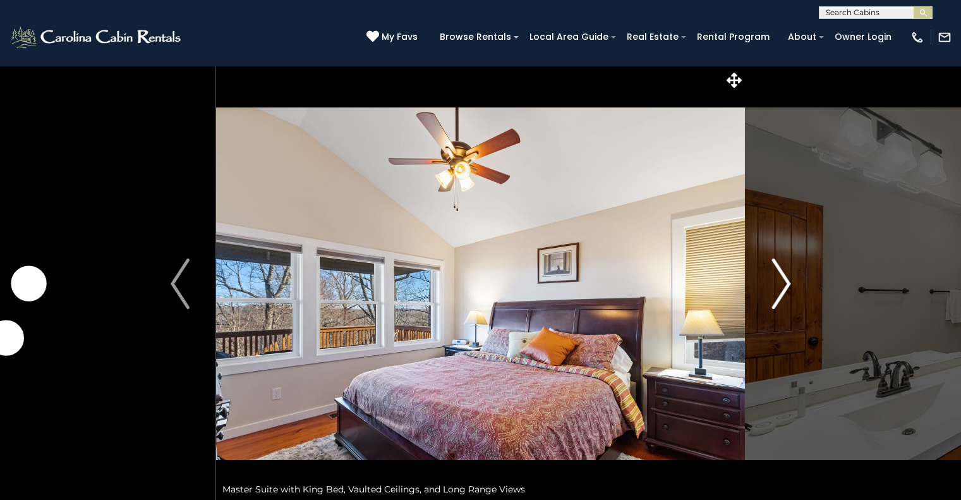
click at [787, 279] on img "Next" at bounding box center [780, 283] width 19 height 51
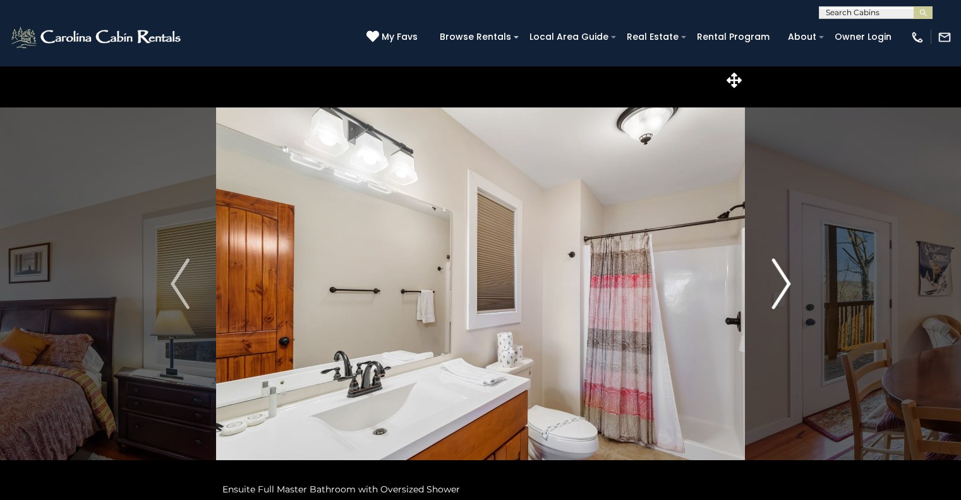
click at [787, 279] on img "Next" at bounding box center [780, 283] width 19 height 51
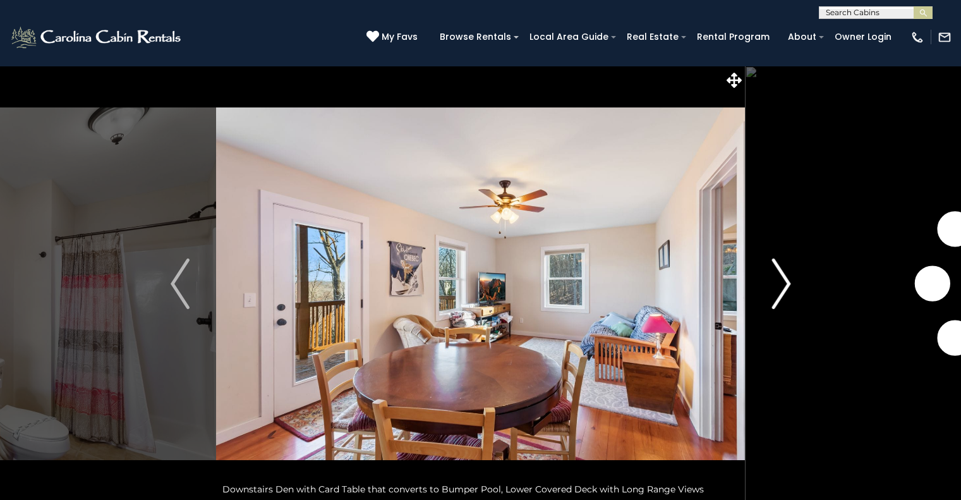
click at [787, 279] on img "Next" at bounding box center [780, 283] width 19 height 51
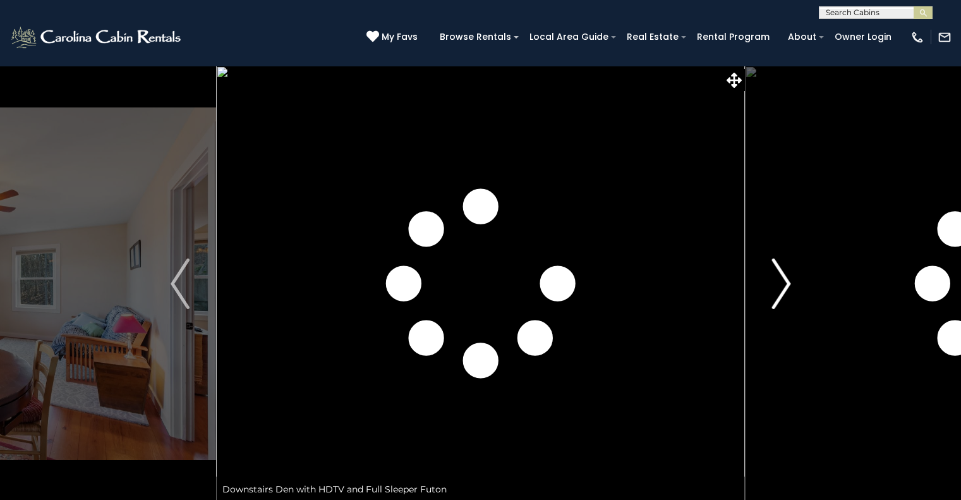
click at [787, 279] on img "Next" at bounding box center [780, 283] width 19 height 51
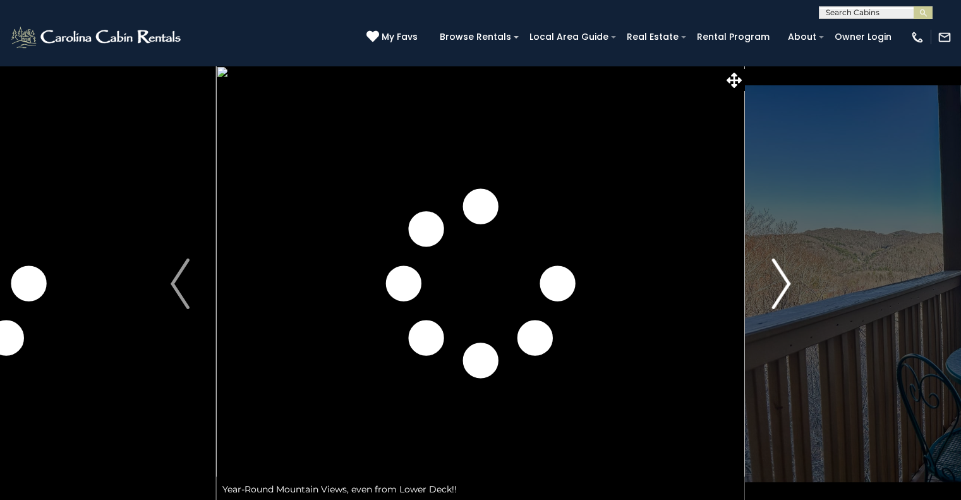
click at [787, 279] on img "Next" at bounding box center [780, 283] width 19 height 51
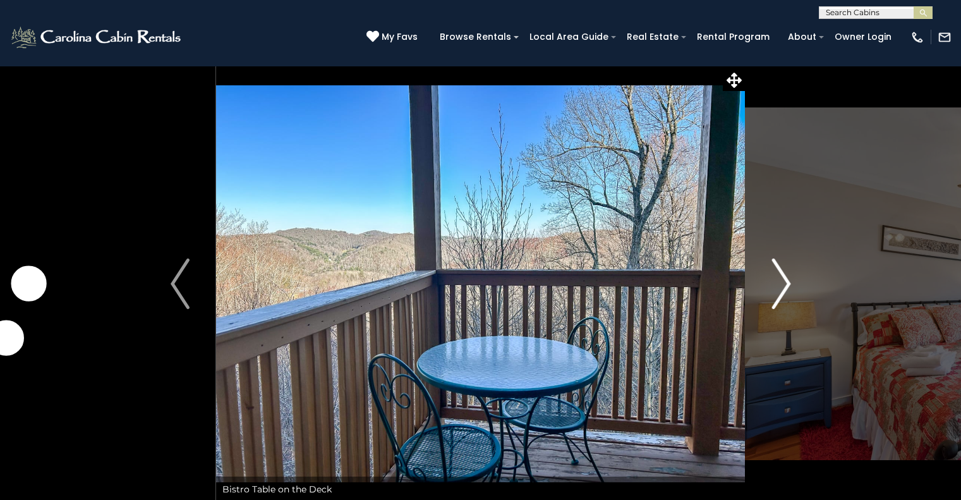
click at [787, 279] on img "Next" at bounding box center [780, 283] width 19 height 51
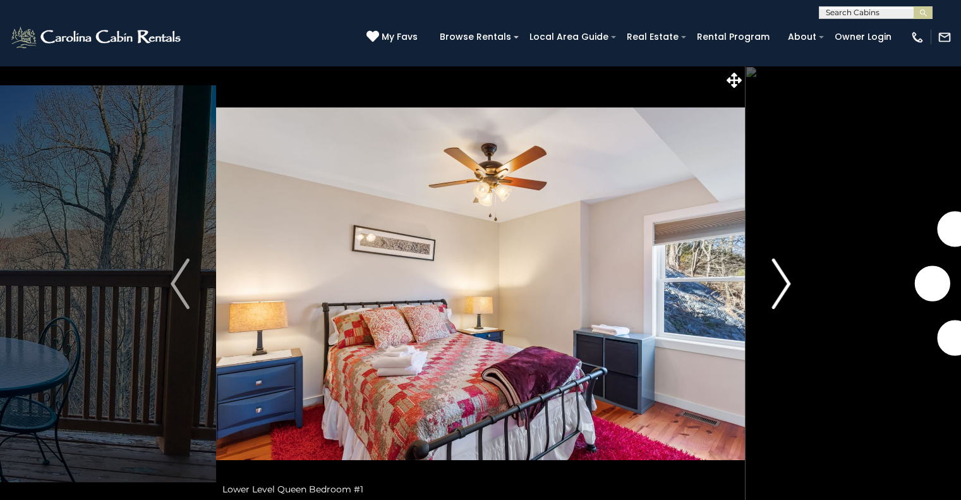
click at [787, 279] on img "Next" at bounding box center [780, 283] width 19 height 51
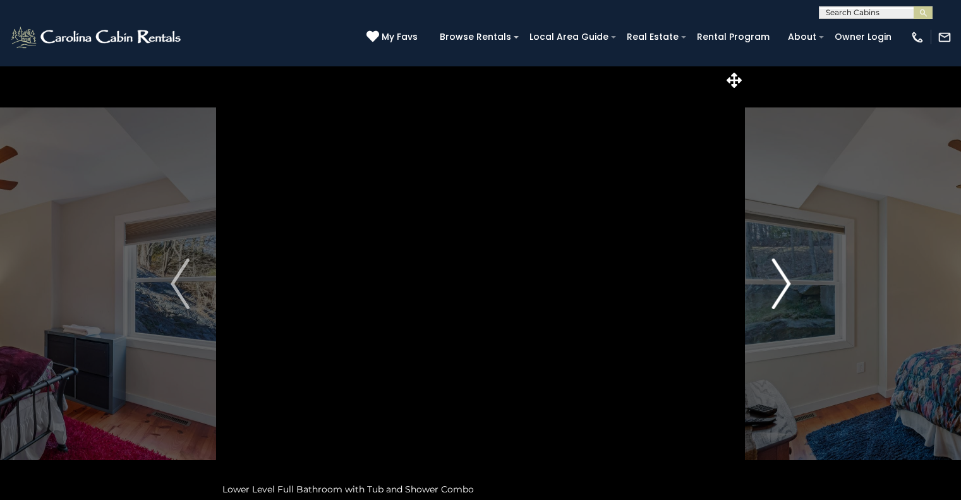
click at [787, 279] on img "Next" at bounding box center [780, 283] width 19 height 51
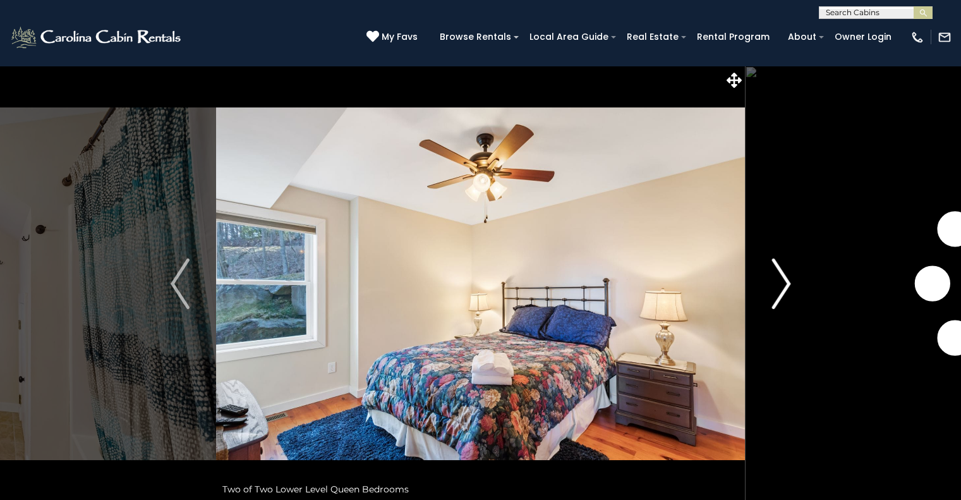
click at [787, 279] on img "Next" at bounding box center [780, 283] width 19 height 51
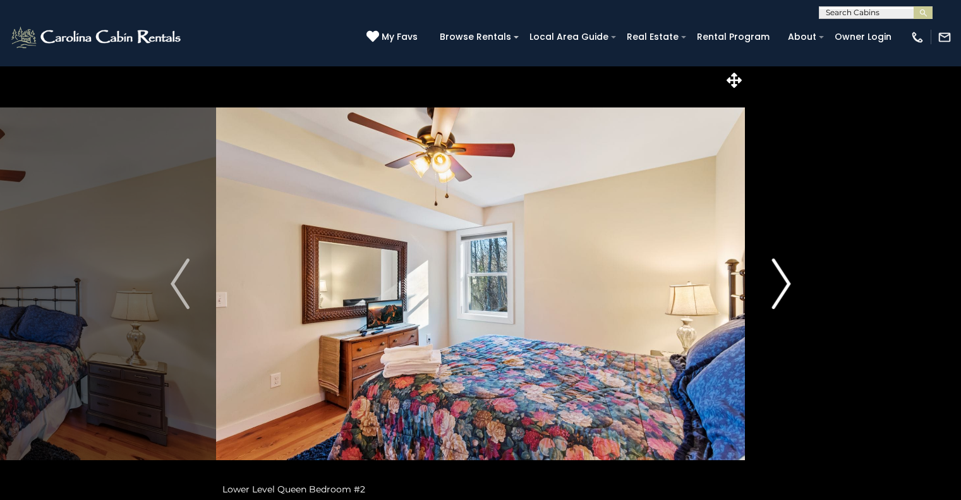
click at [787, 279] on img "Next" at bounding box center [780, 283] width 19 height 51
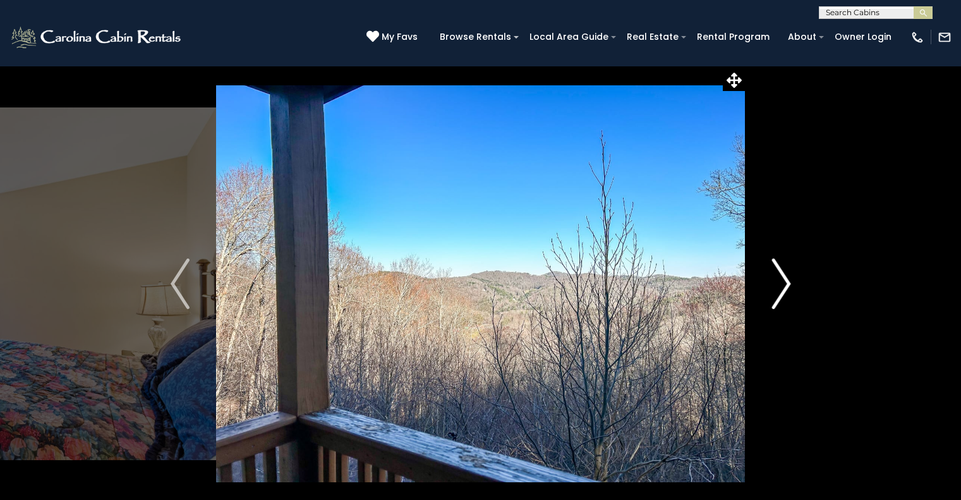
click at [787, 279] on img "Next" at bounding box center [780, 283] width 19 height 51
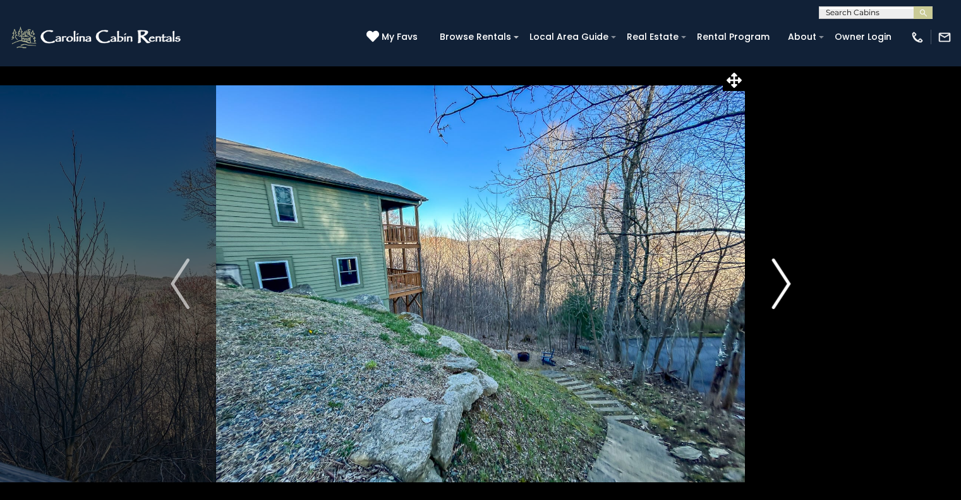
click at [787, 279] on img "Next" at bounding box center [780, 283] width 19 height 51
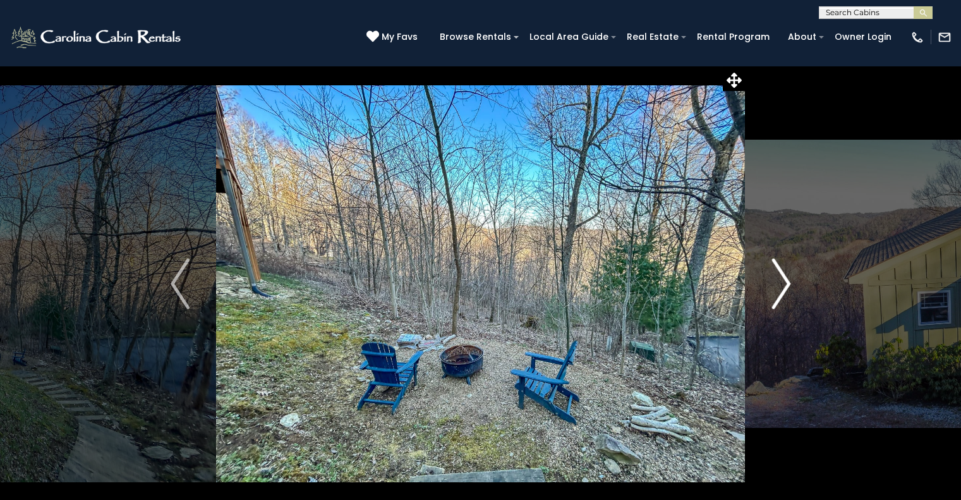
click at [787, 279] on img "Next" at bounding box center [780, 283] width 19 height 51
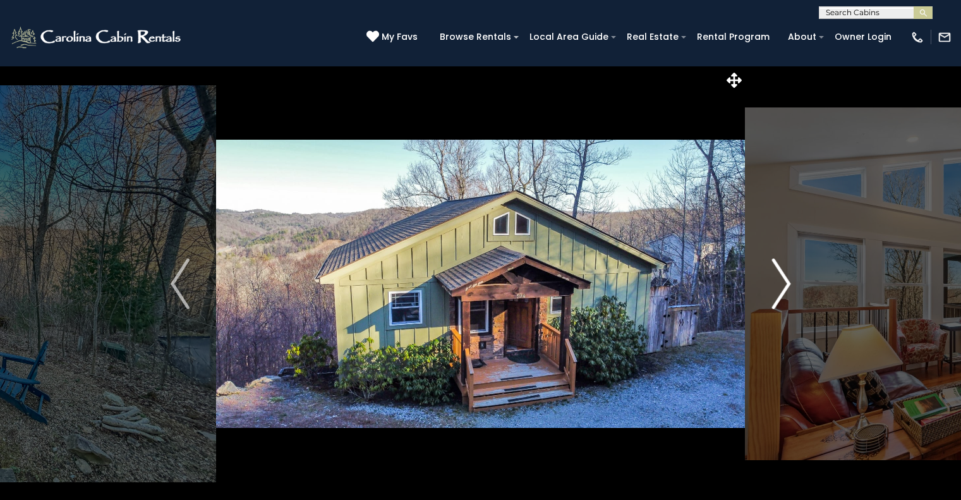
click at [787, 279] on img "Next" at bounding box center [780, 283] width 19 height 51
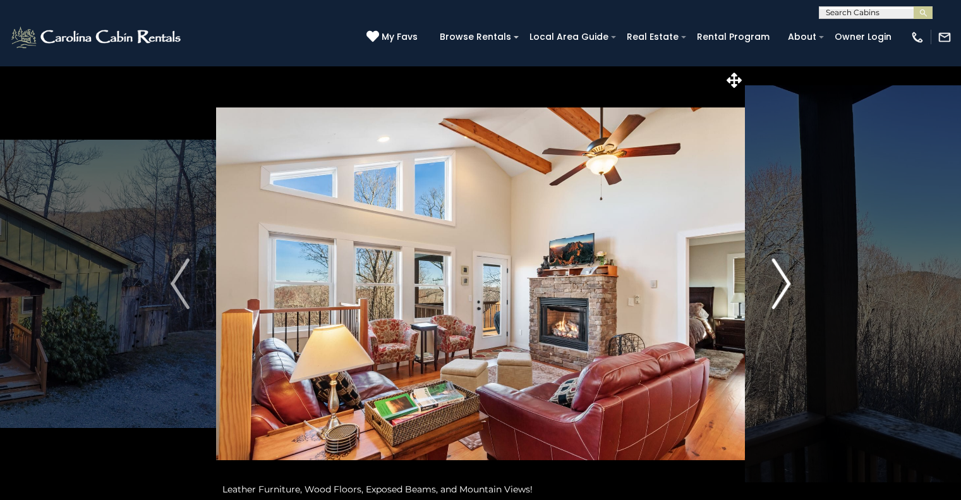
click at [787, 279] on img "Next" at bounding box center [780, 283] width 19 height 51
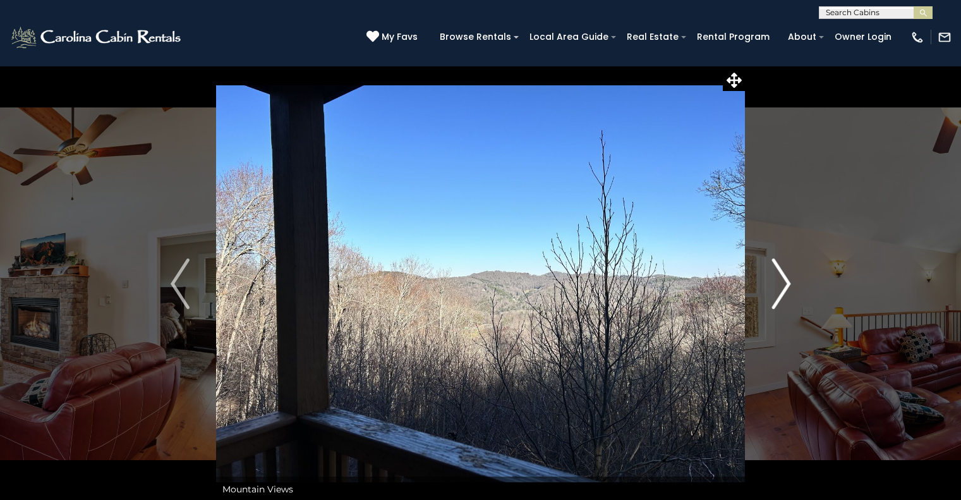
click at [787, 279] on img "Next" at bounding box center [780, 283] width 19 height 51
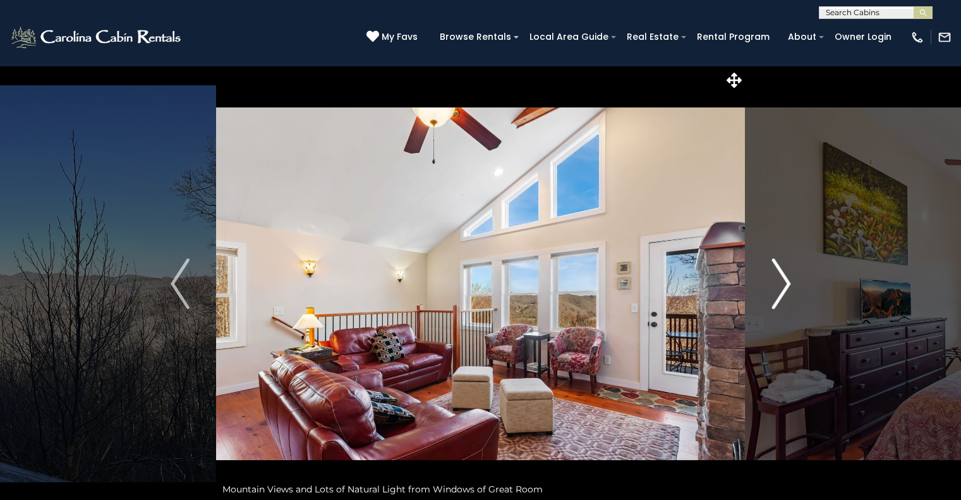
click at [787, 279] on img "Next" at bounding box center [780, 283] width 19 height 51
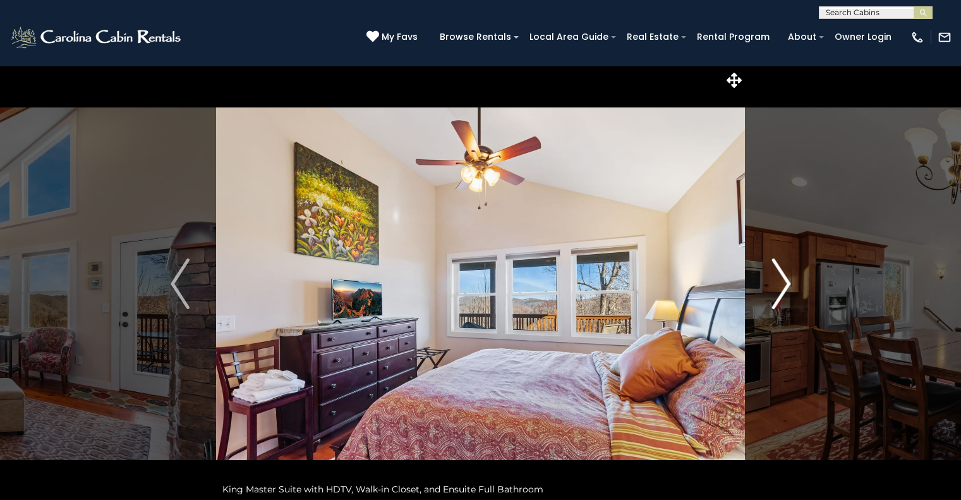
click at [787, 279] on img "Next" at bounding box center [780, 283] width 19 height 51
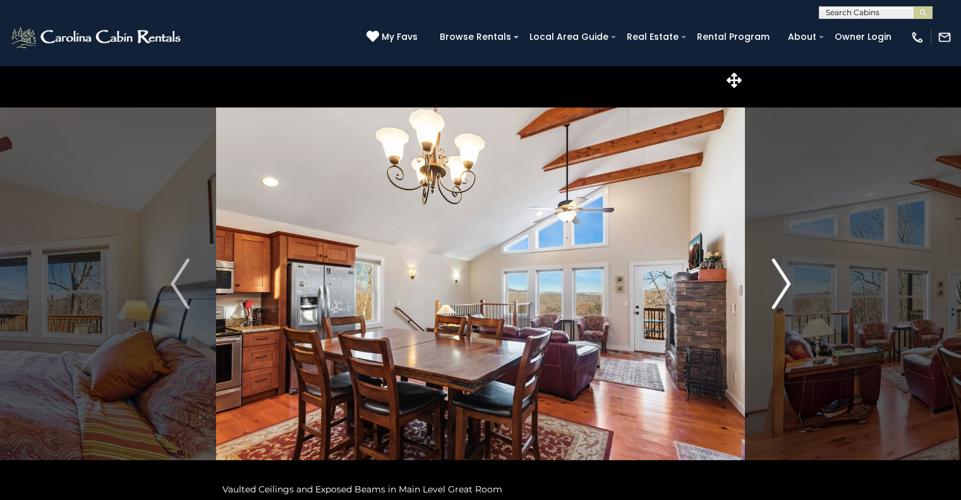
click at [787, 279] on img "Next" at bounding box center [780, 283] width 19 height 51
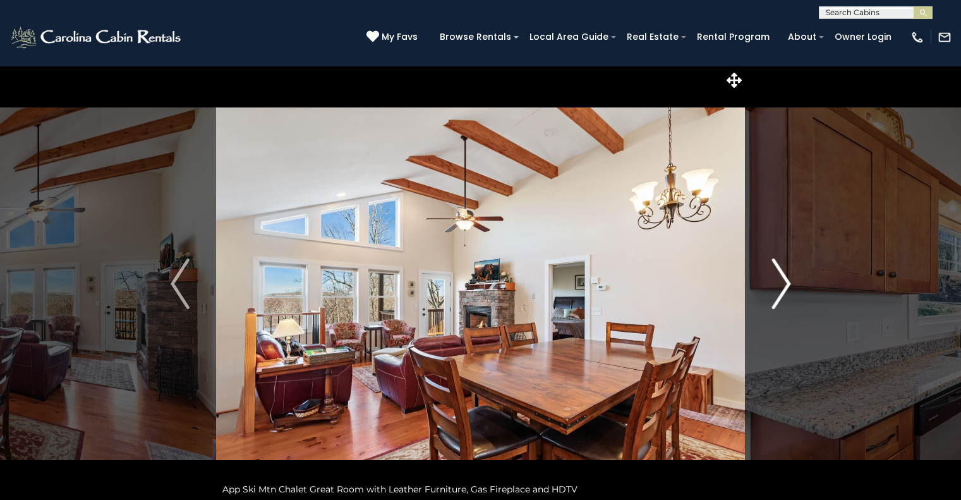
click at [787, 279] on img "Next" at bounding box center [780, 283] width 19 height 51
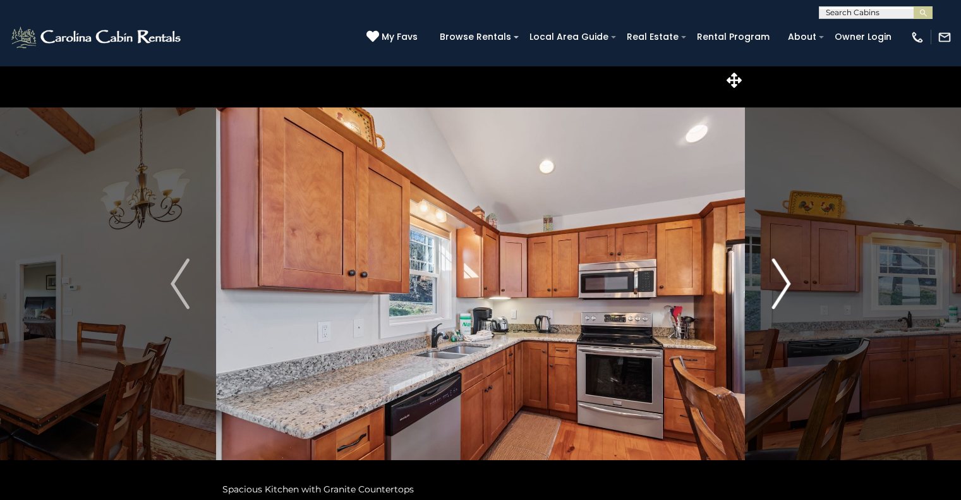
click at [787, 279] on img "Next" at bounding box center [780, 283] width 19 height 51
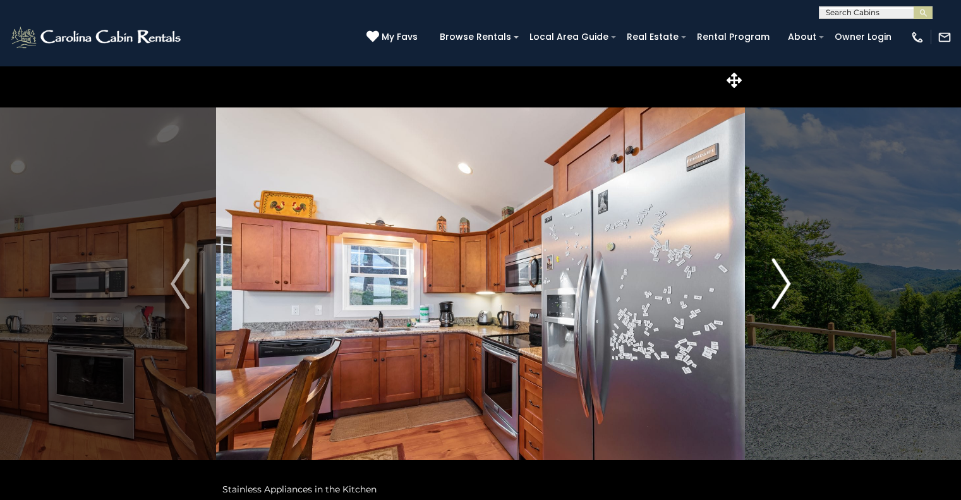
click at [787, 279] on img "Next" at bounding box center [780, 283] width 19 height 51
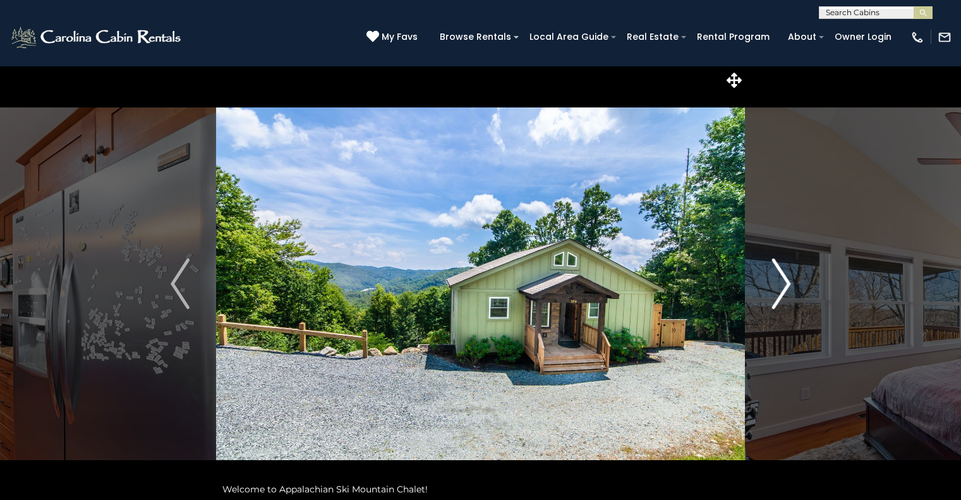
click at [785, 287] on img "Next" at bounding box center [780, 283] width 19 height 51
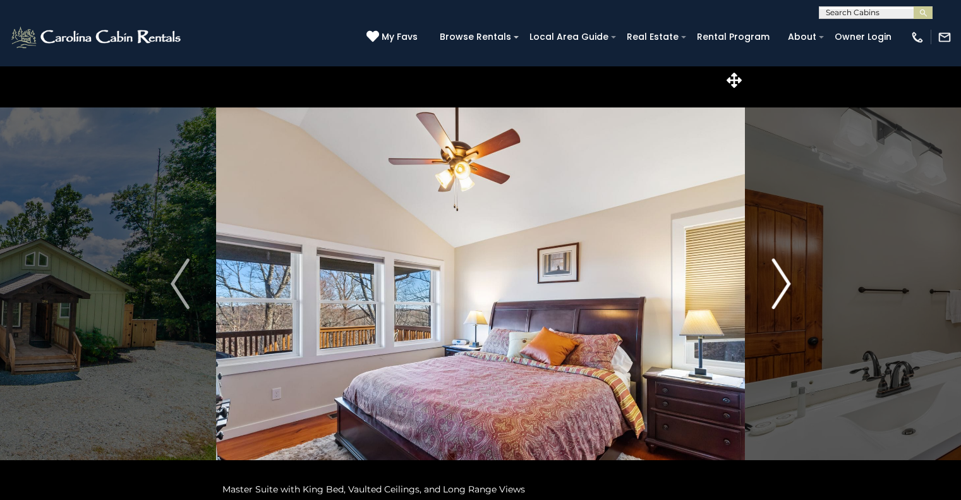
click at [785, 287] on img "Next" at bounding box center [780, 283] width 19 height 51
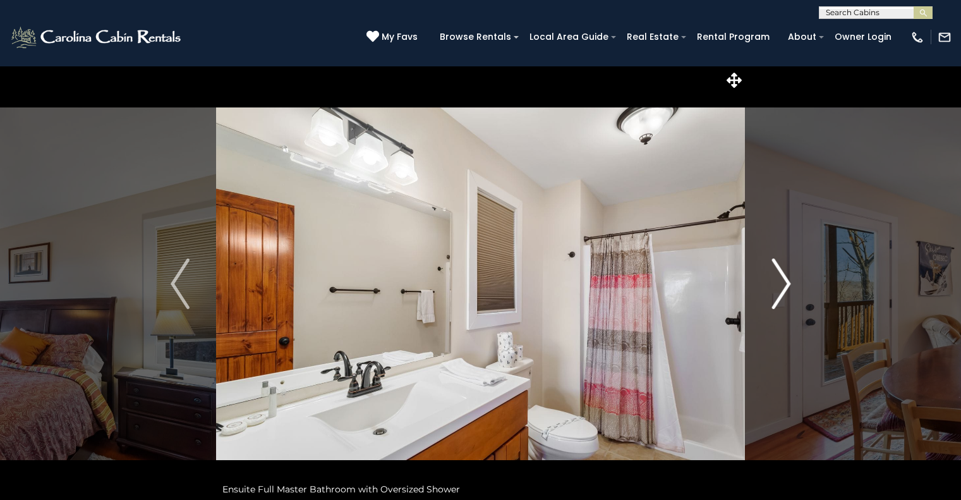
click at [785, 287] on img "Next" at bounding box center [780, 283] width 19 height 51
